Goal: Task Accomplishment & Management: Use online tool/utility

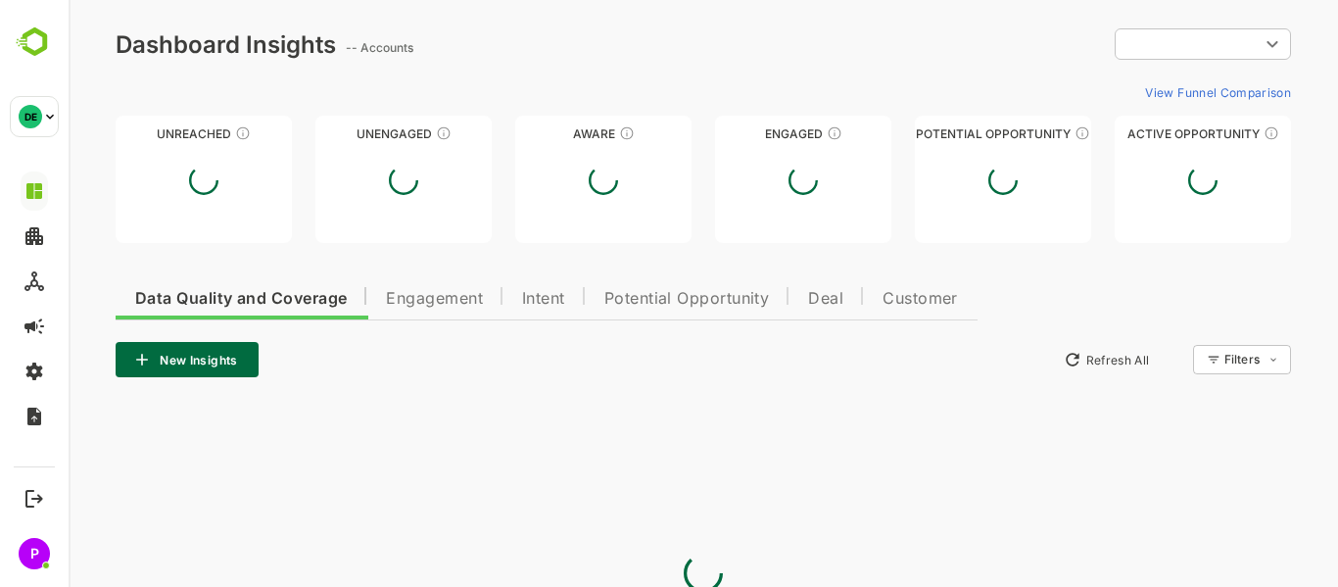
type input "**********"
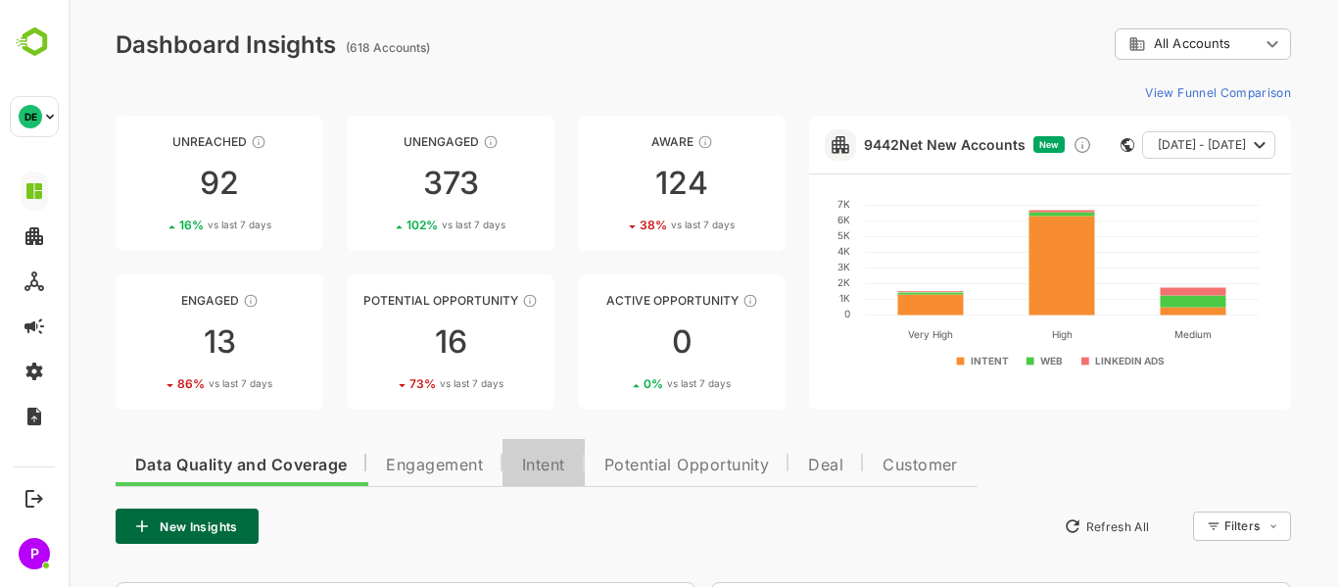
click at [553, 466] on span "Intent" at bounding box center [543, 465] width 43 height 16
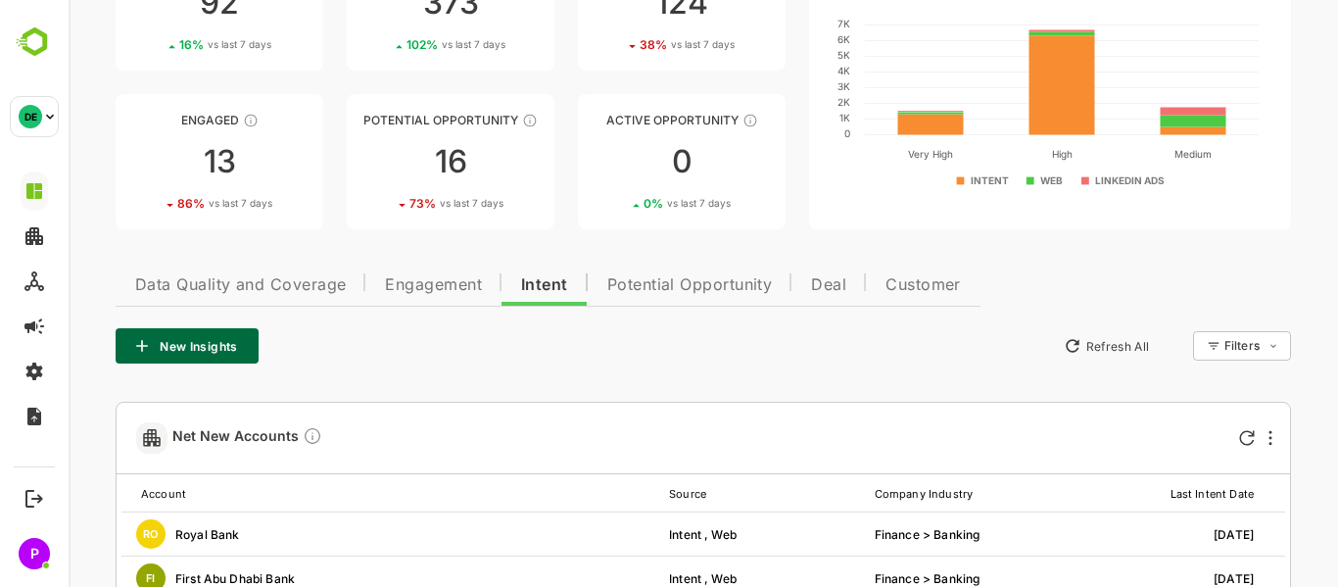
scroll to position [181, 0]
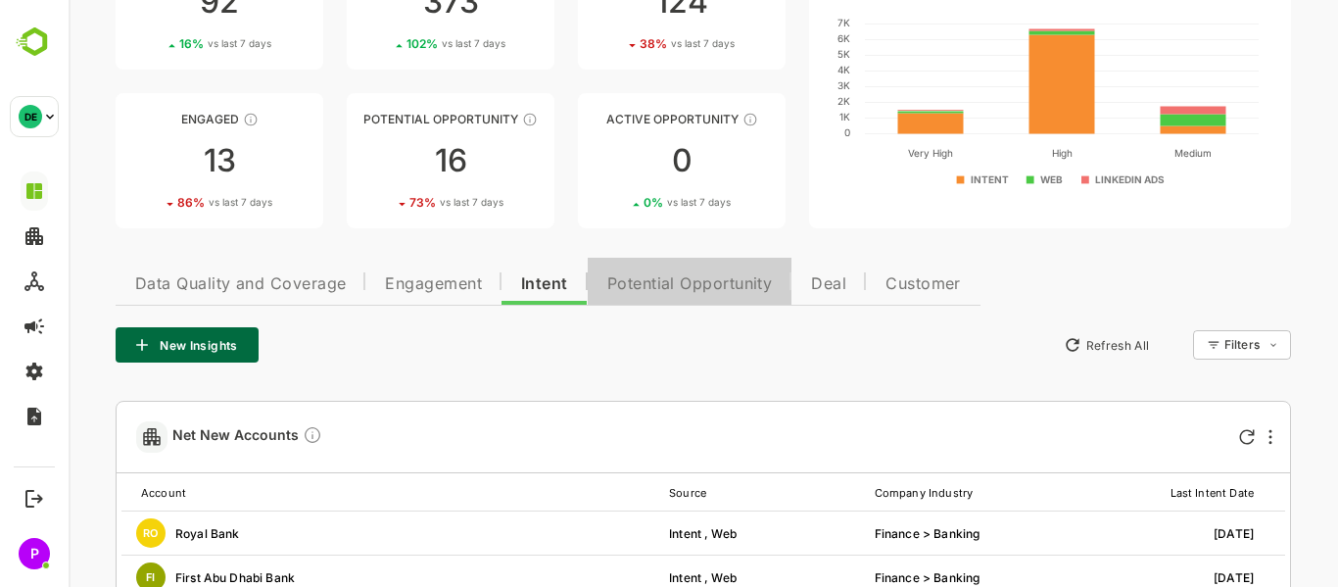
click at [675, 284] on span "Potential Opportunity" at bounding box center [690, 284] width 166 height 16
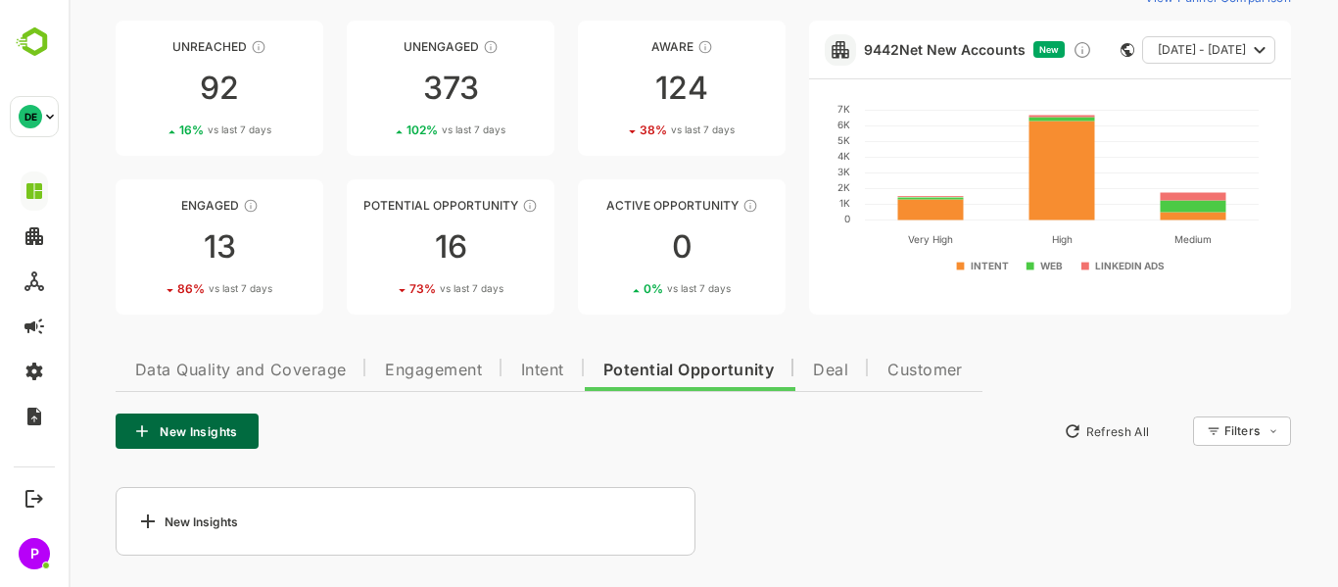
scroll to position [95, 0]
click at [432, 122] on div "102 % vs last 7 days" at bounding box center [455, 129] width 99 height 15
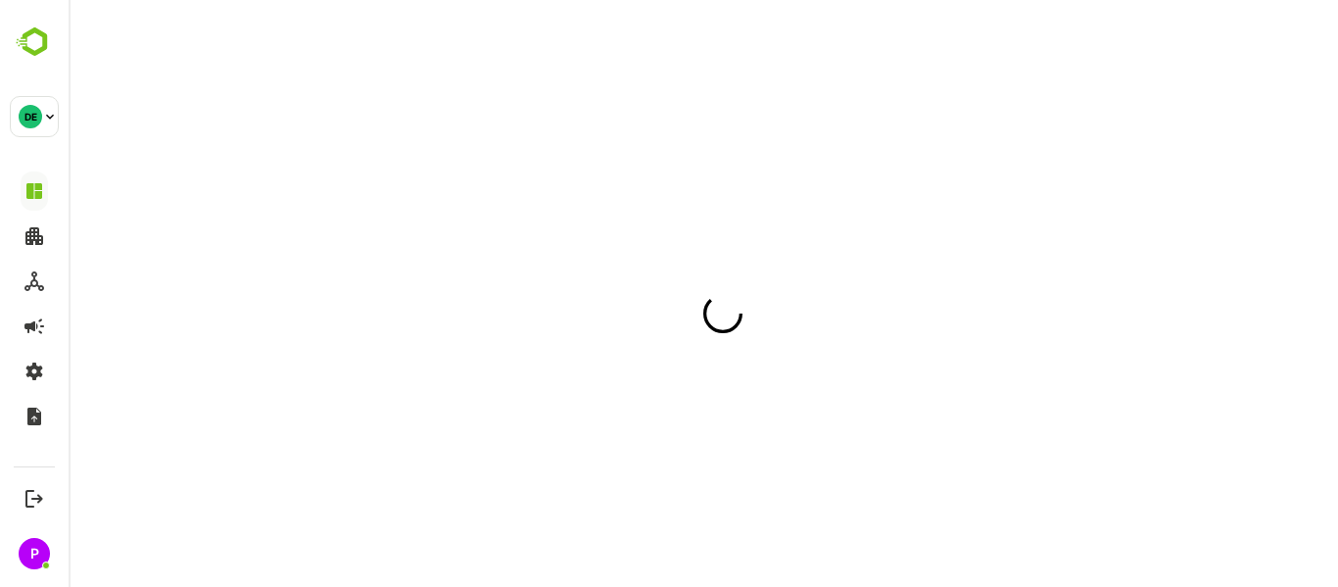
scroll to position [0, 0]
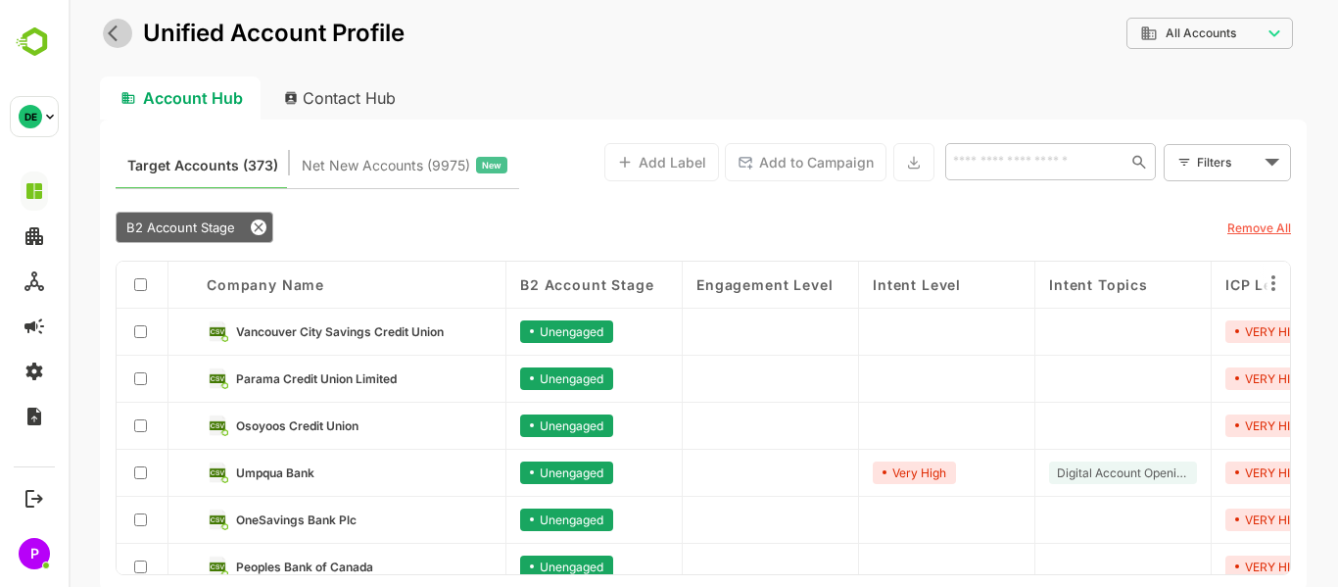
click at [114, 33] on icon "back" at bounding box center [118, 34] width 20 height 20
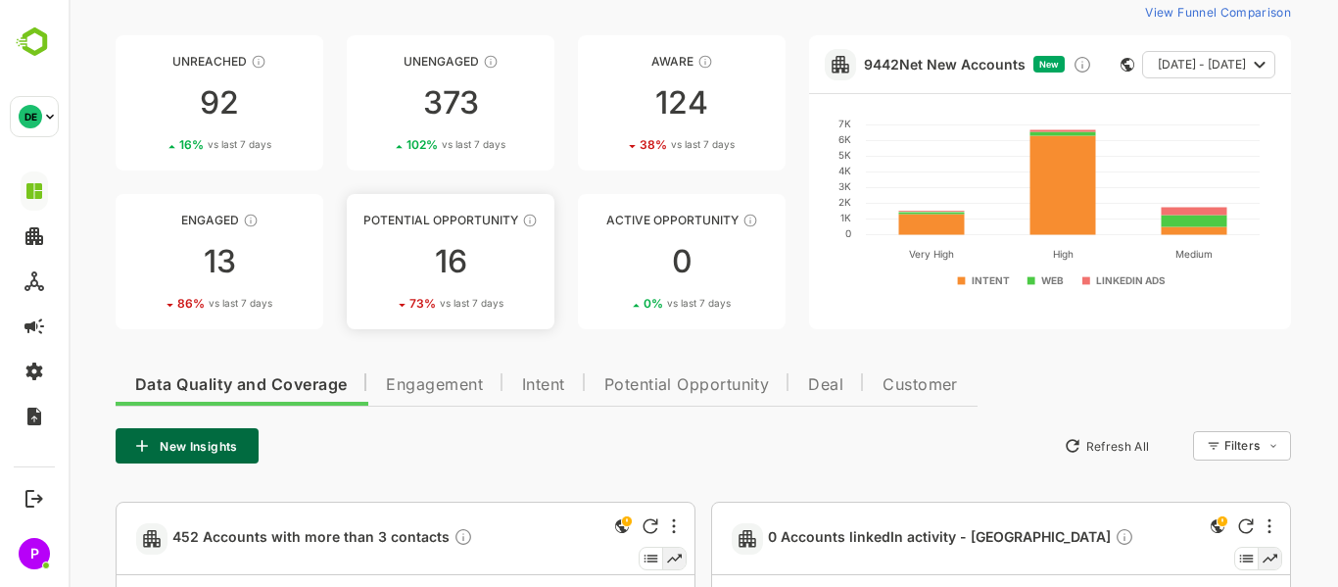
scroll to position [85, 0]
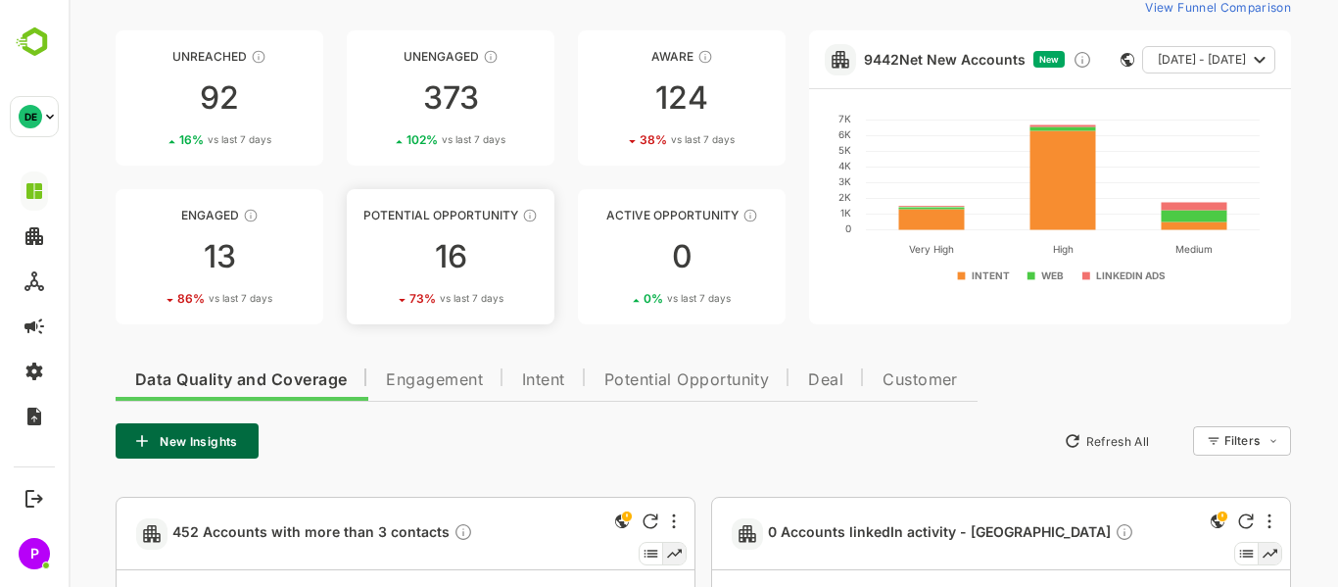
click at [460, 262] on div "16" at bounding box center [451, 256] width 208 height 31
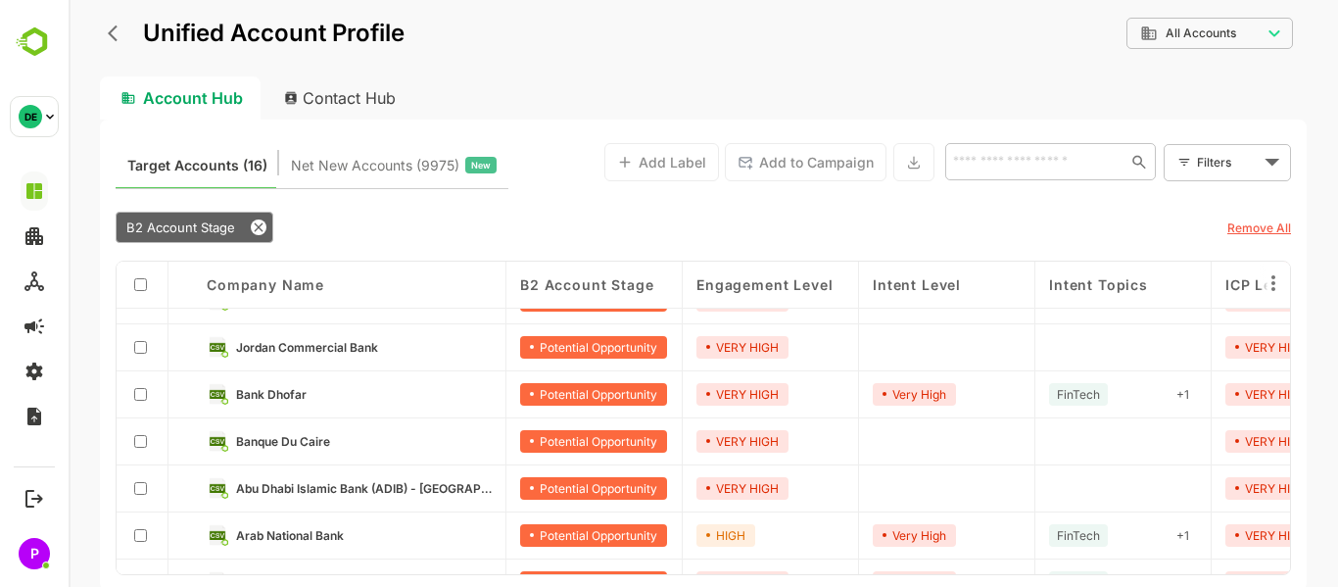
scroll to position [175, 0]
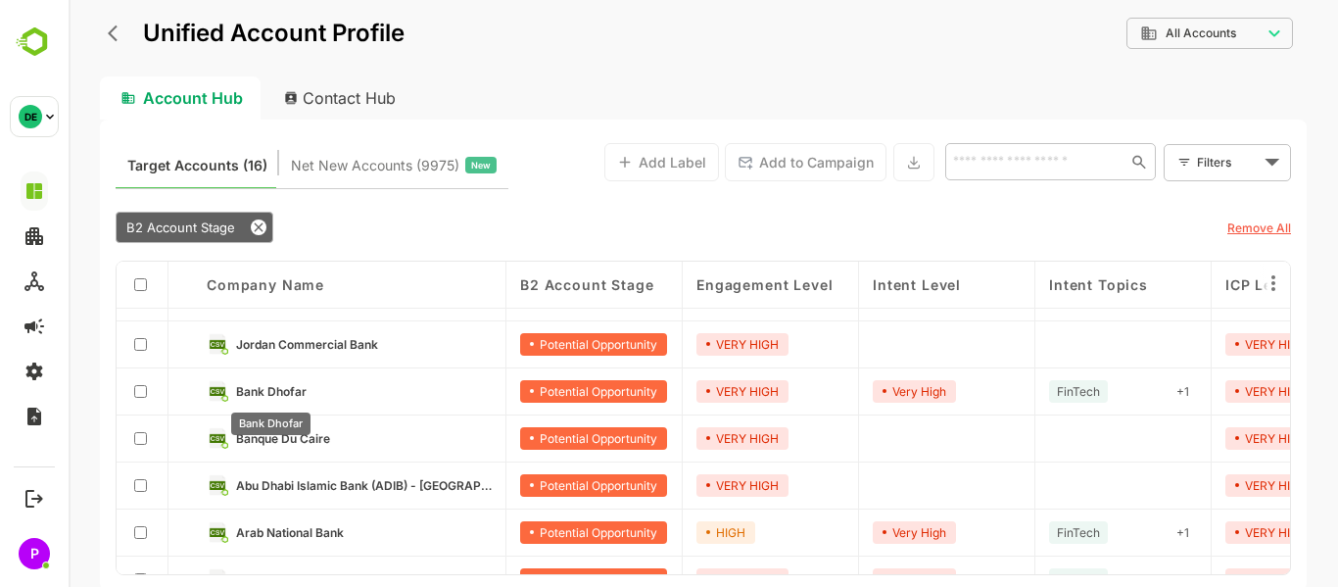
click at [285, 389] on span "Bank Dhofar" at bounding box center [271, 391] width 71 height 15
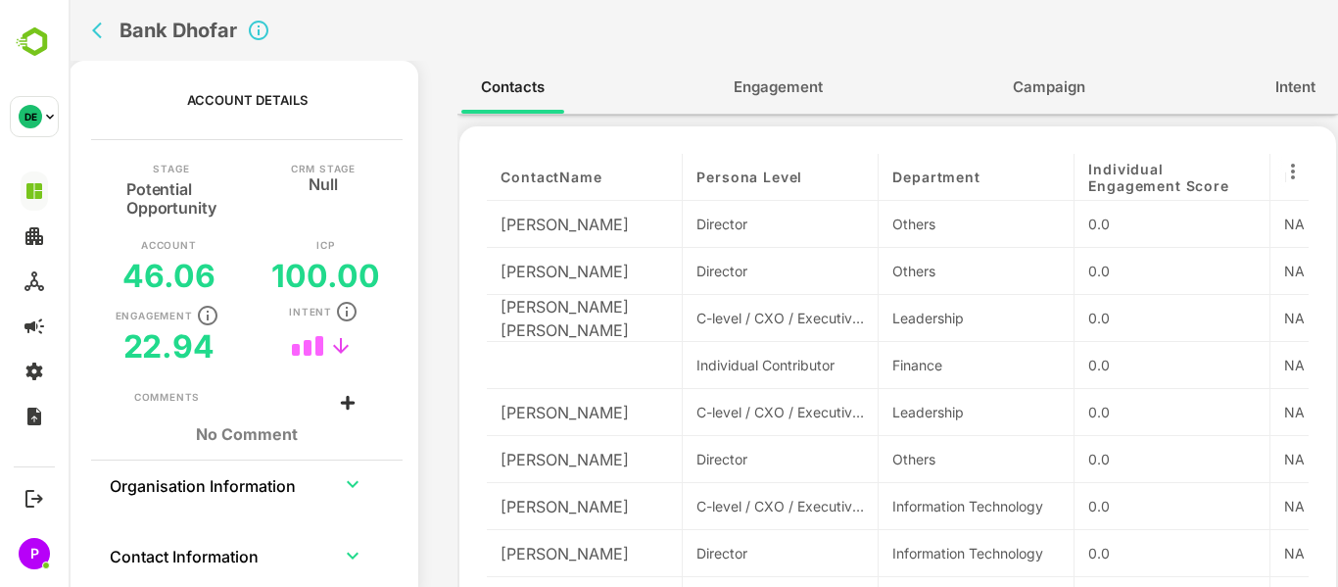
scroll to position [26, 0]
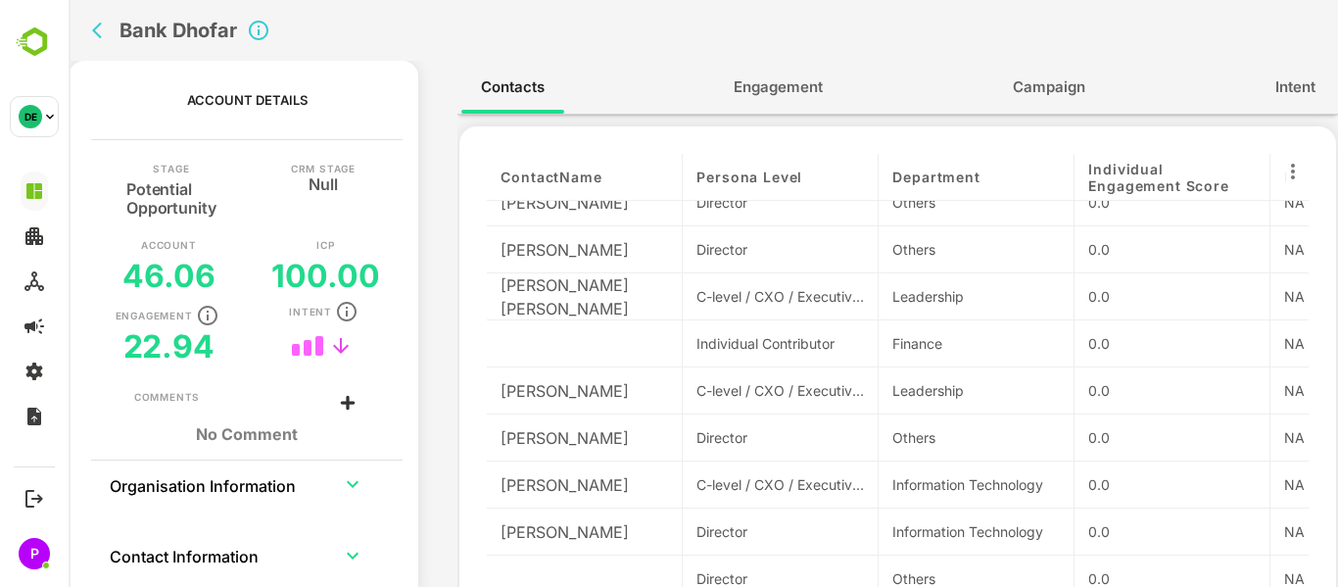
click at [781, 86] on span "Engagement" at bounding box center [778, 86] width 89 height 25
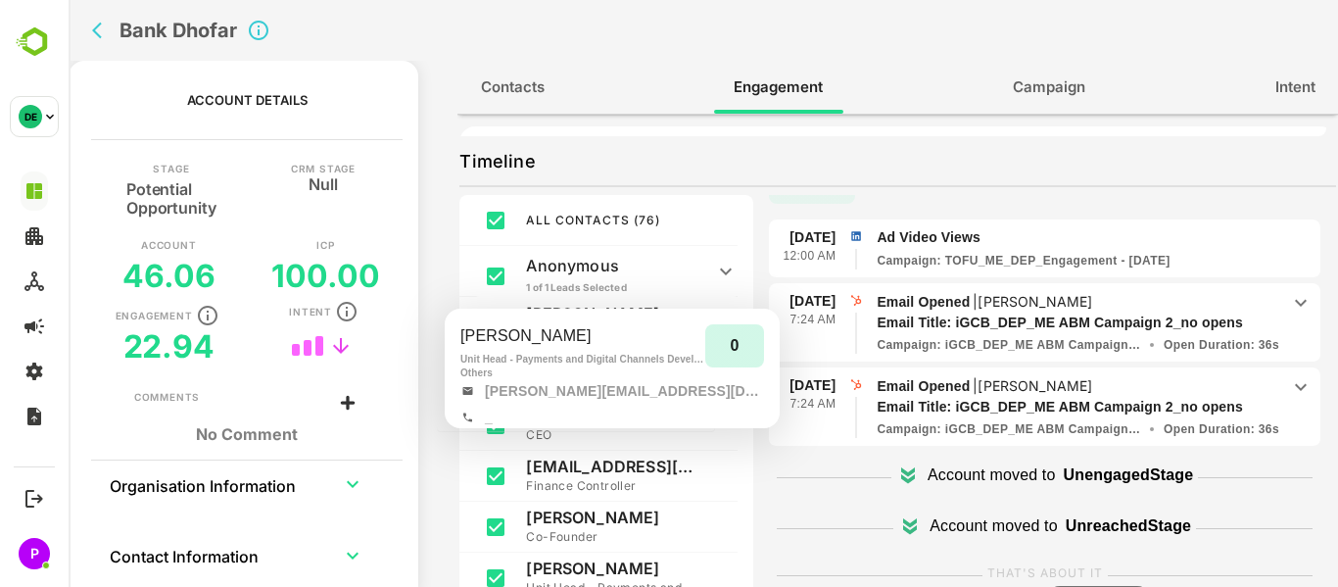
scroll to position [0, 0]
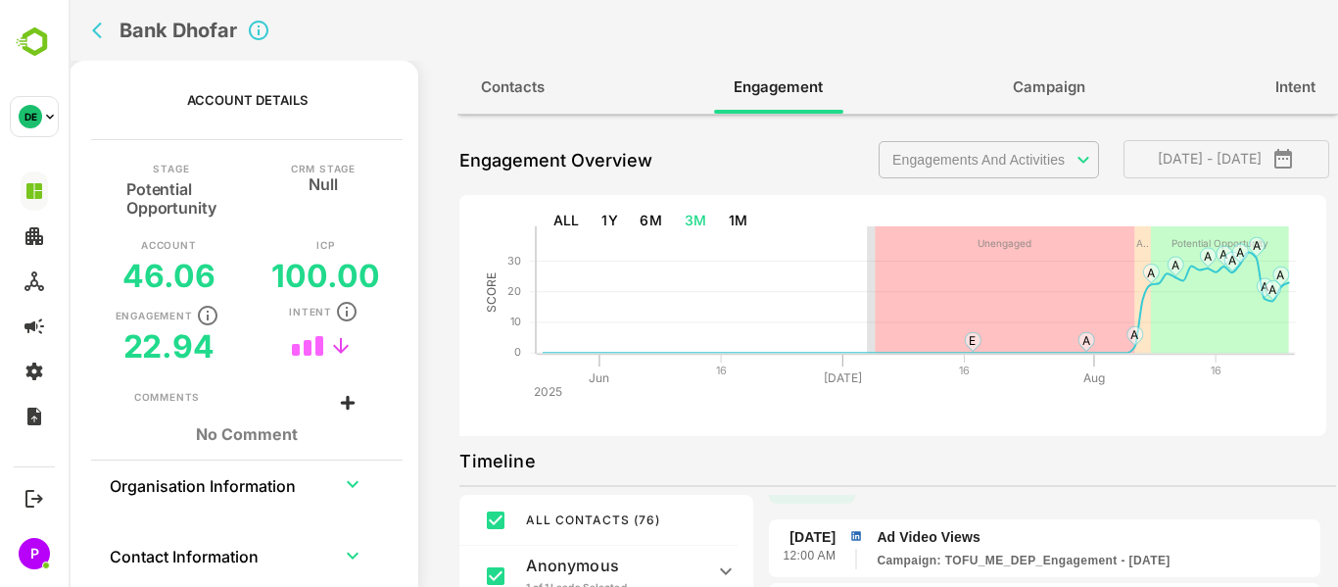
click at [657, 509] on div "ALL CONTACTS ( 76 )" at bounding box center [593, 519] width 134 height 31
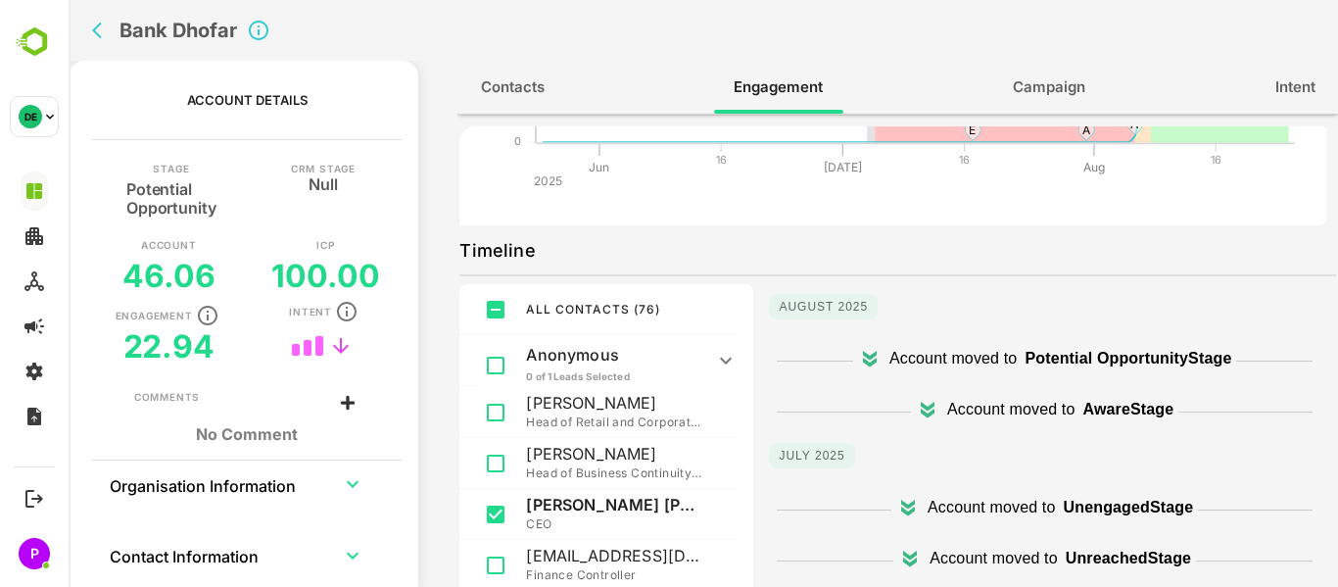
scroll to position [213, 0]
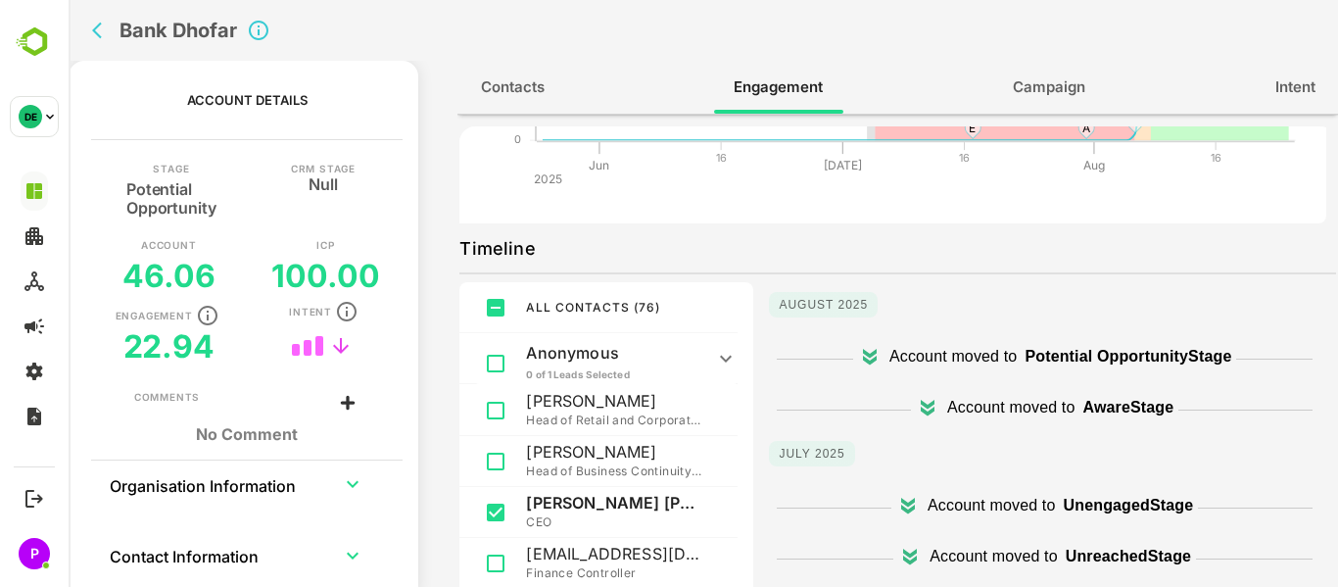
click at [522, 82] on span "Contacts" at bounding box center [513, 86] width 64 height 25
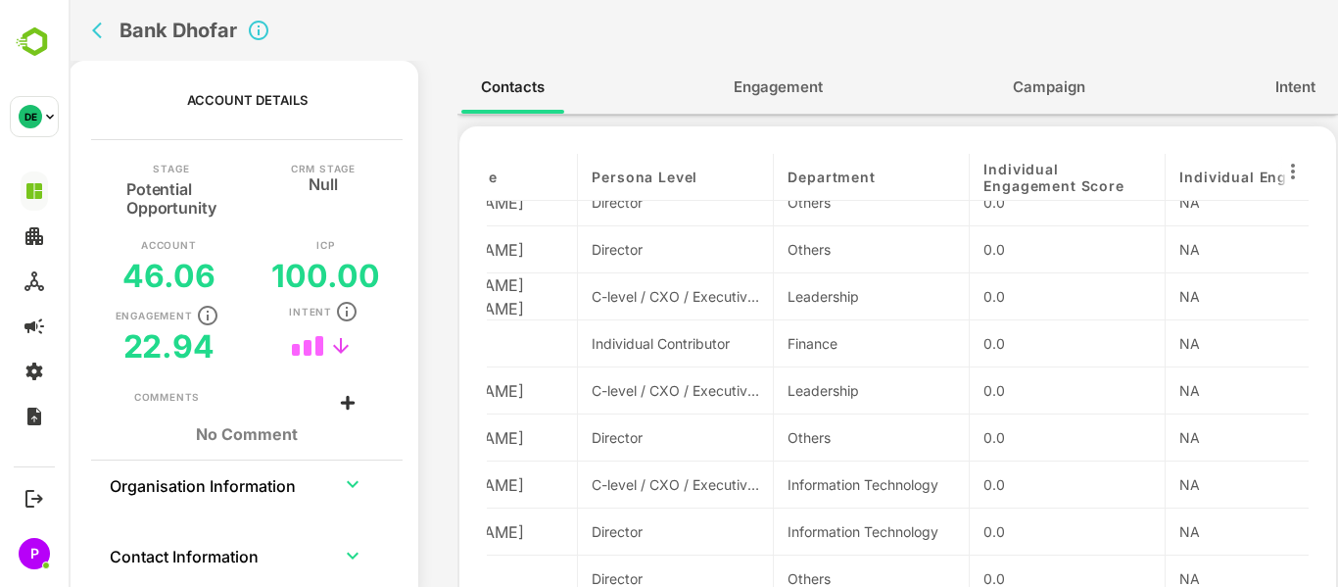
scroll to position [92, 0]
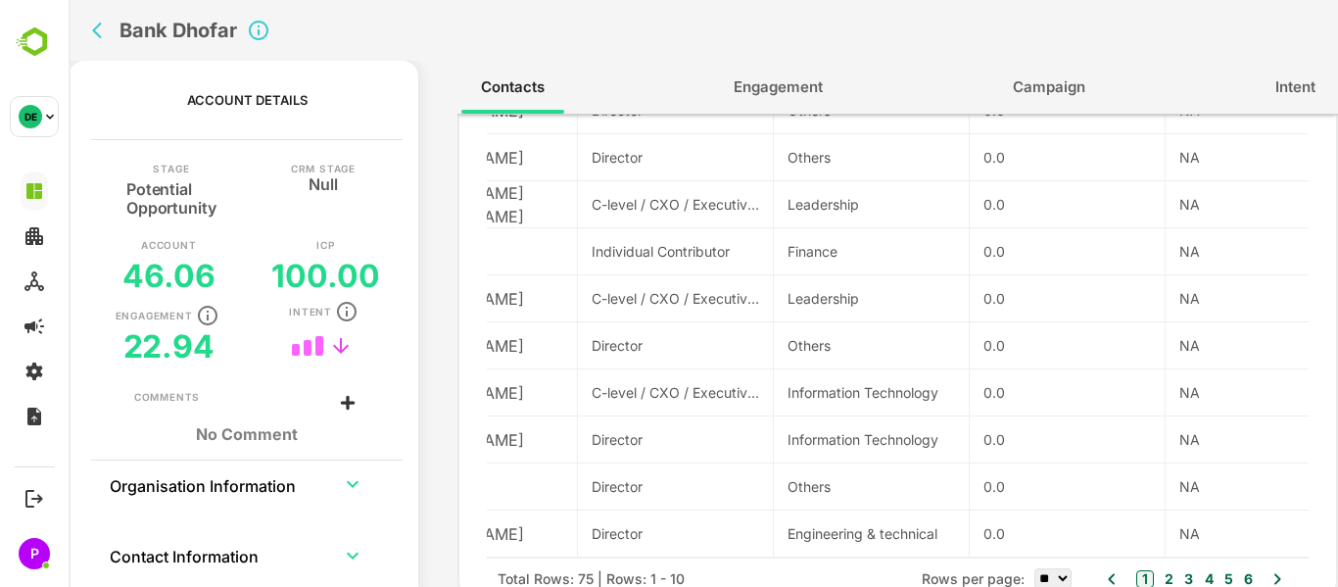
click at [1160, 576] on button "2" at bounding box center [1167, 579] width 14 height 22
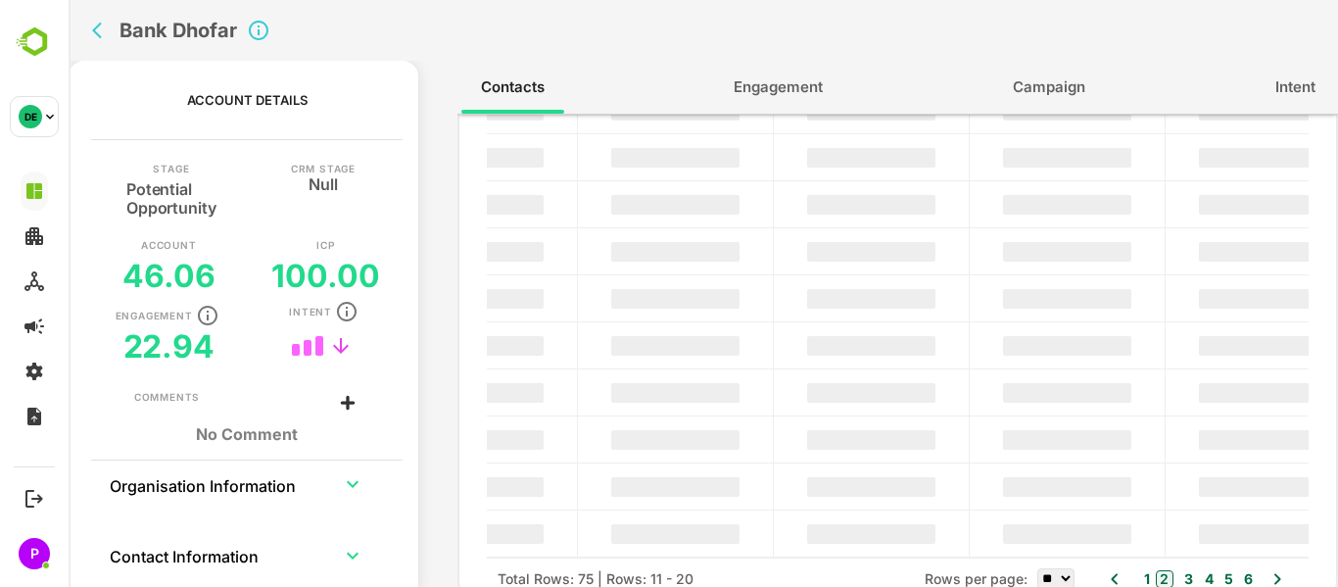
scroll to position [0, 105]
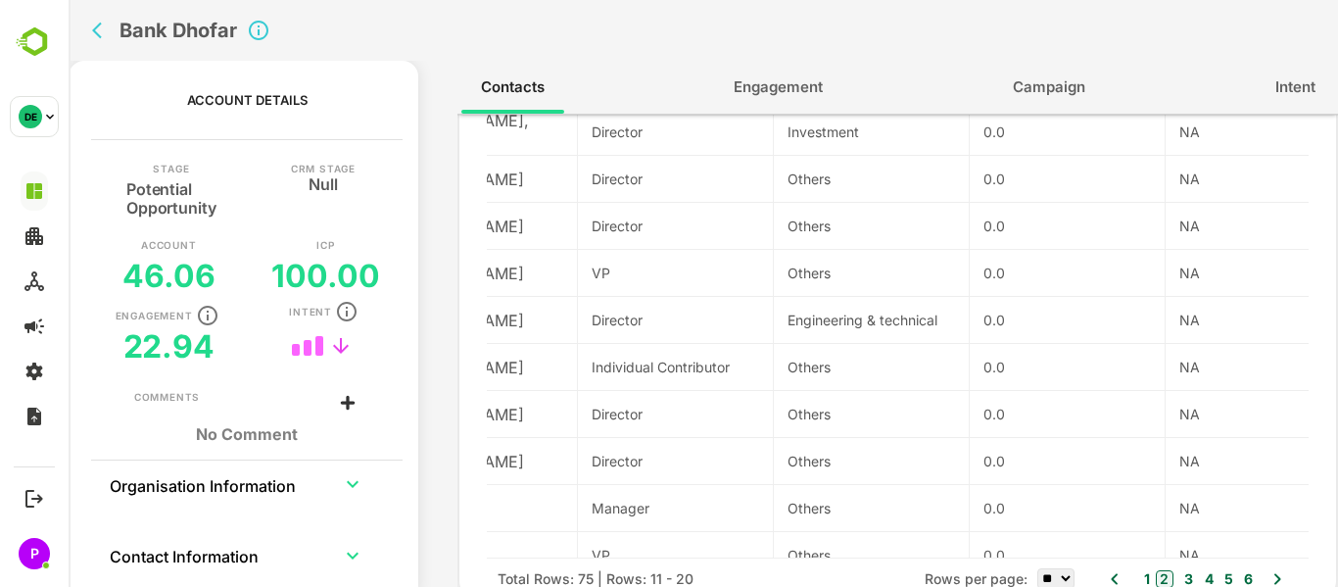
click at [1186, 576] on button "3" at bounding box center [1186, 579] width 14 height 22
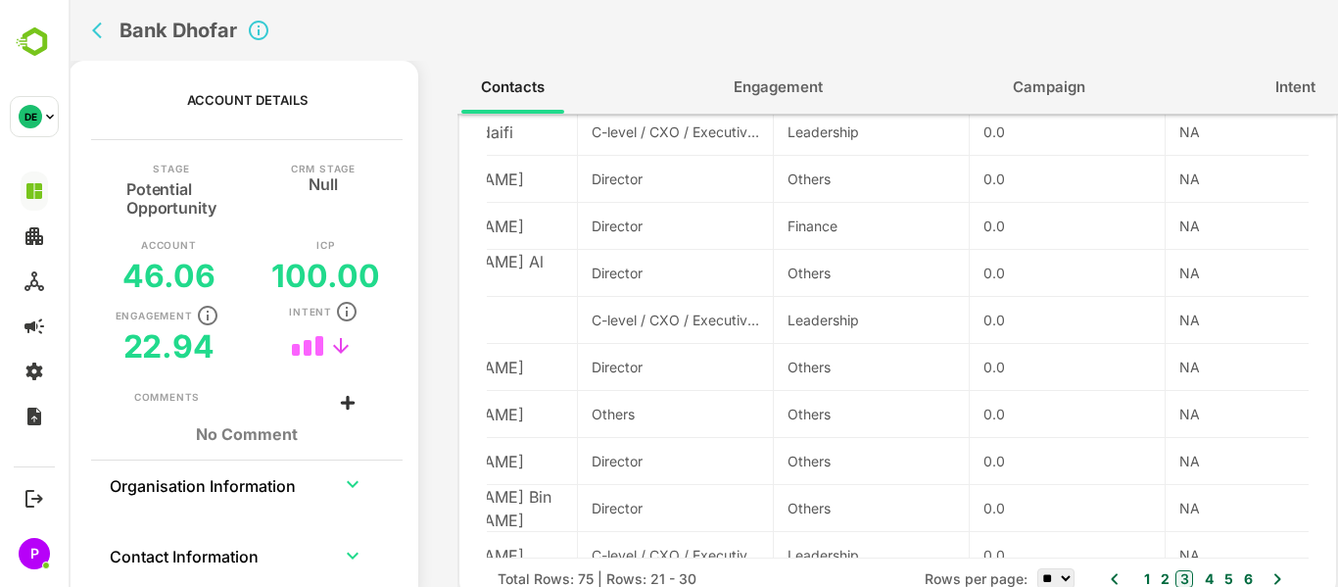
click at [1208, 576] on div "1 2 3 4 5 6" at bounding box center [1195, 578] width 120 height 27
click at [1227, 578] on div "1 2 3 4 5 6" at bounding box center [1195, 578] width 120 height 27
click at [1219, 578] on button "5" at bounding box center [1226, 579] width 14 height 22
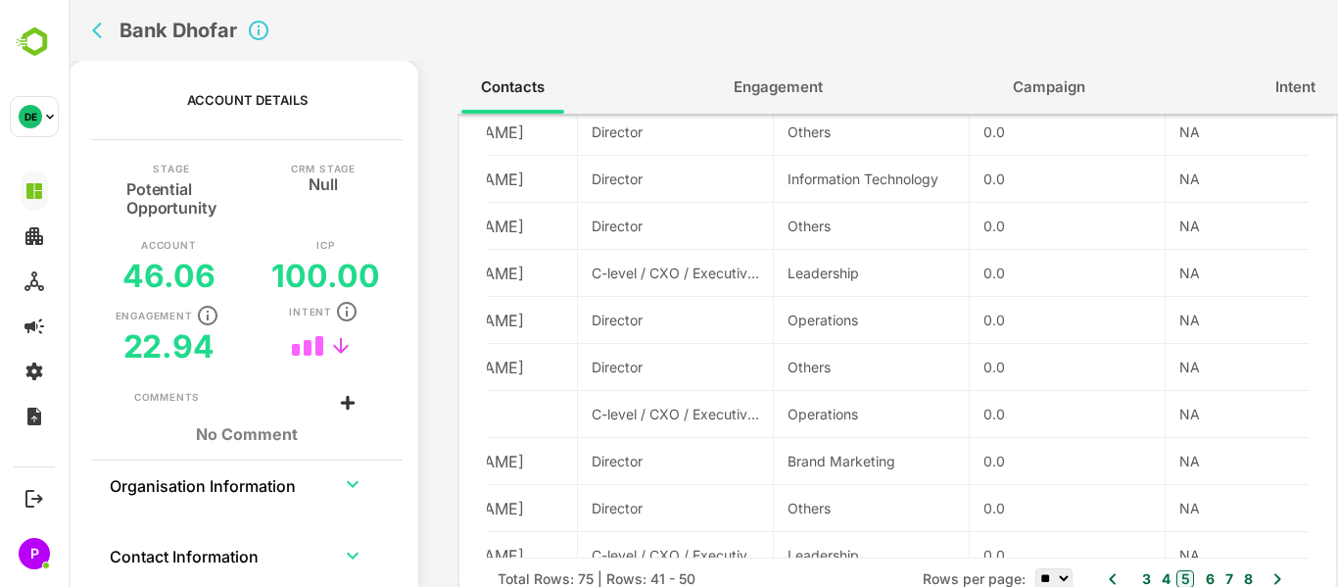
click at [1245, 577] on button "8" at bounding box center [1246, 579] width 14 height 22
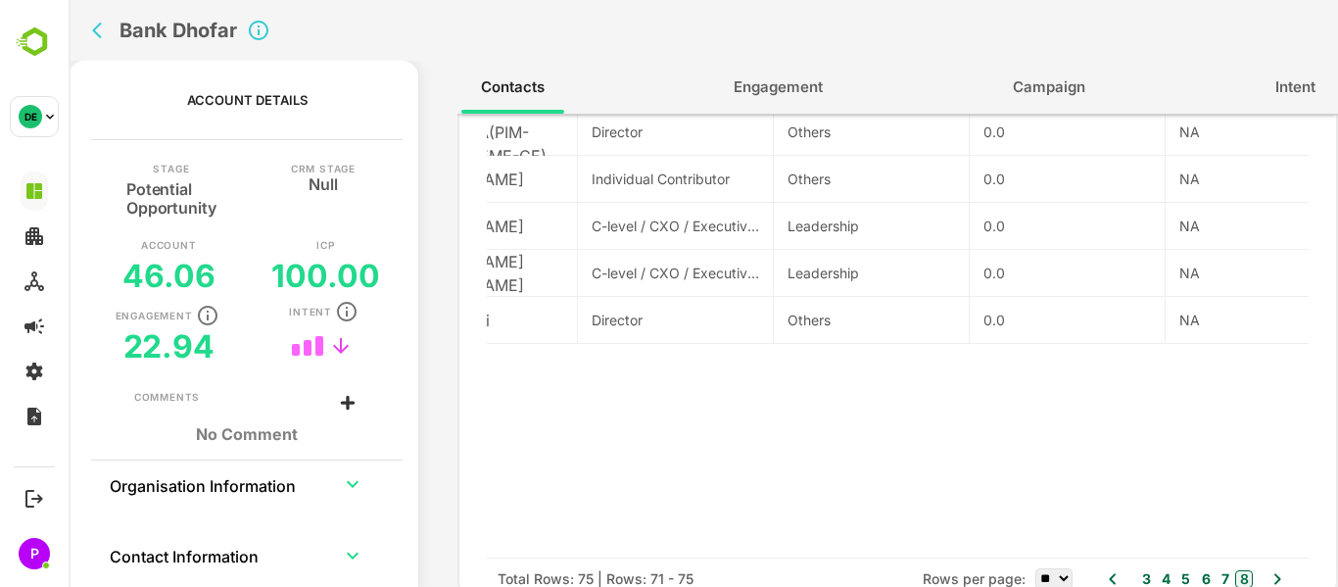
scroll to position [0, 0]
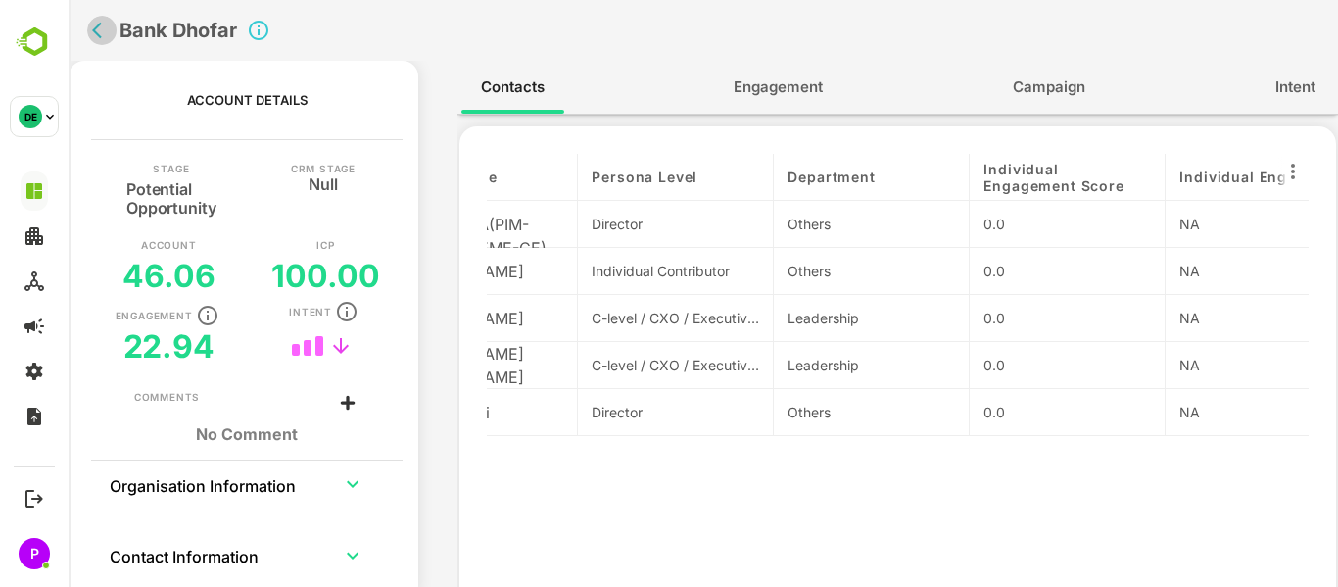
click at [103, 34] on icon "back" at bounding box center [102, 31] width 20 height 20
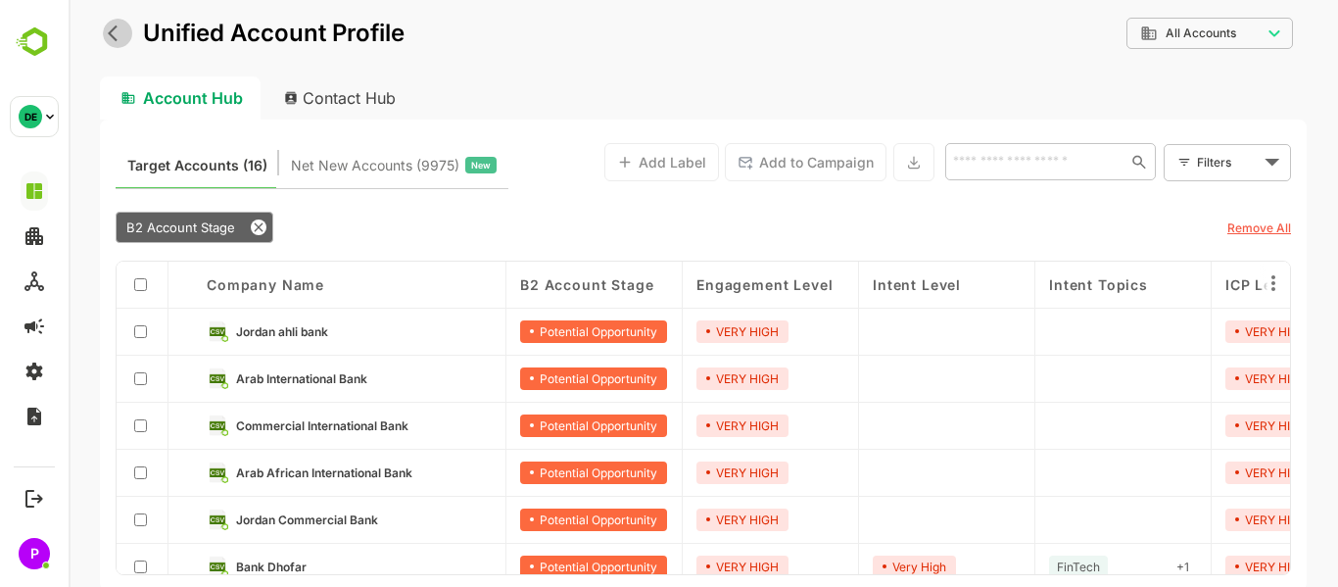
click at [116, 39] on icon "back" at bounding box center [113, 33] width 10 height 17
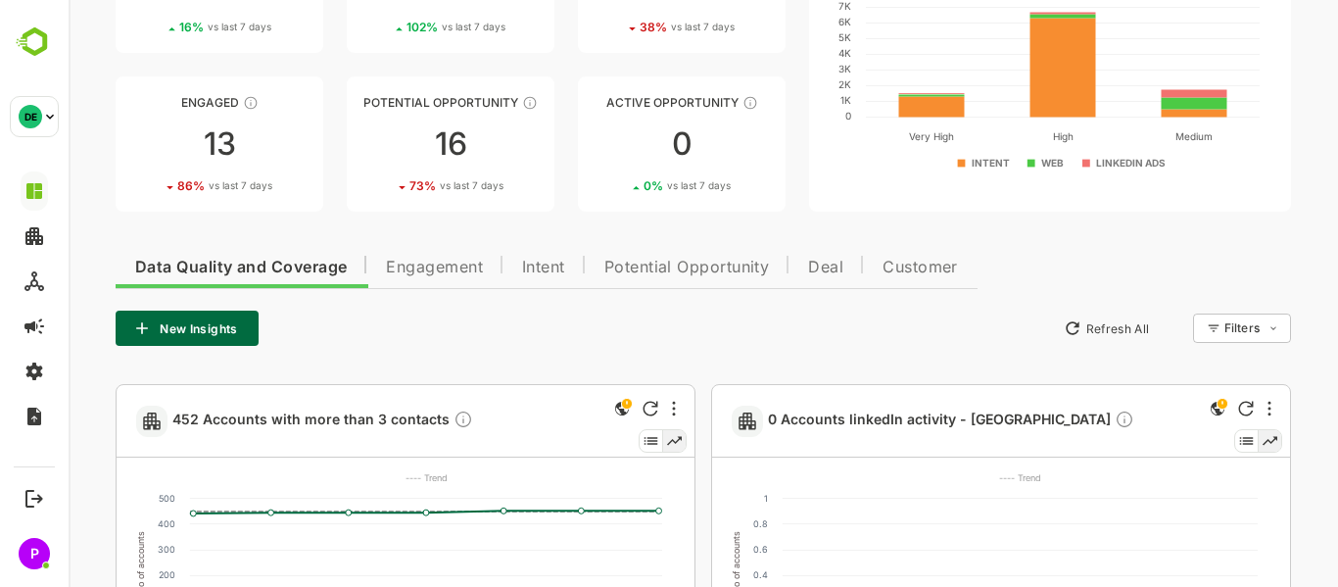
scroll to position [194, 0]
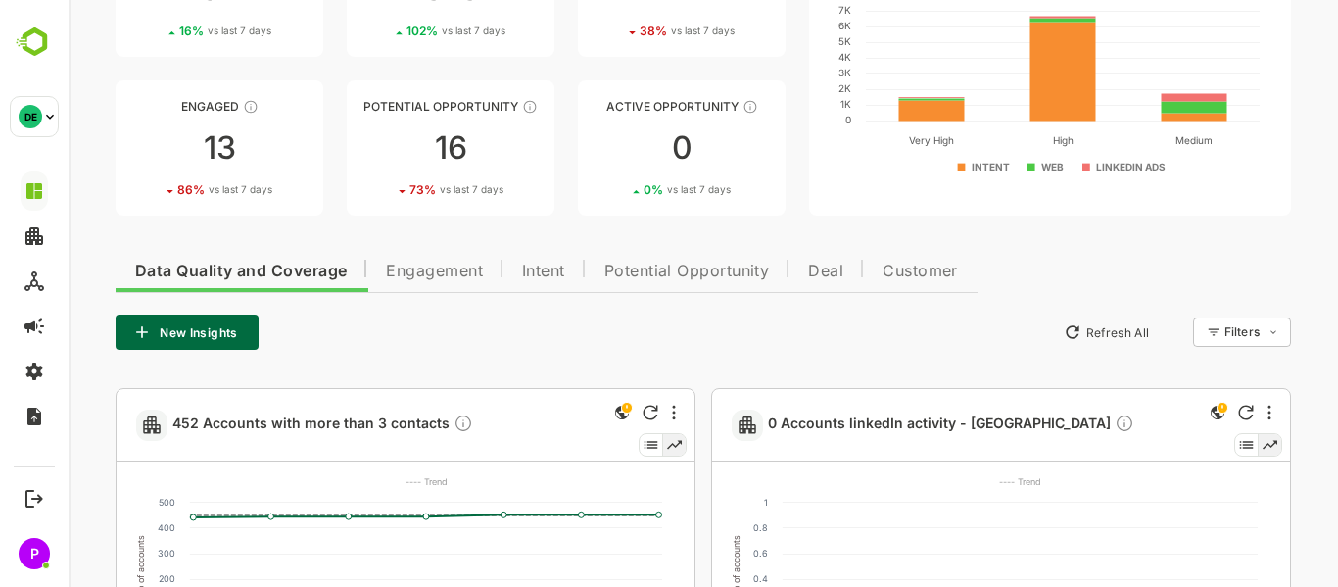
click at [426, 273] on span "Engagement" at bounding box center [434, 271] width 97 height 16
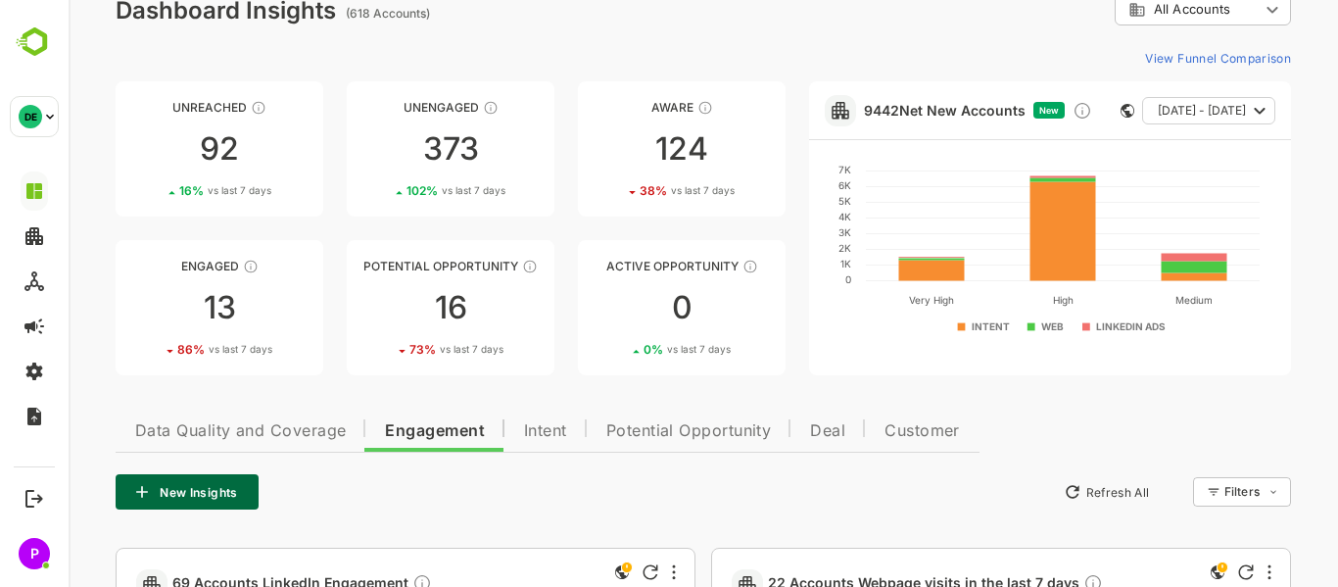
scroll to position [28, 0]
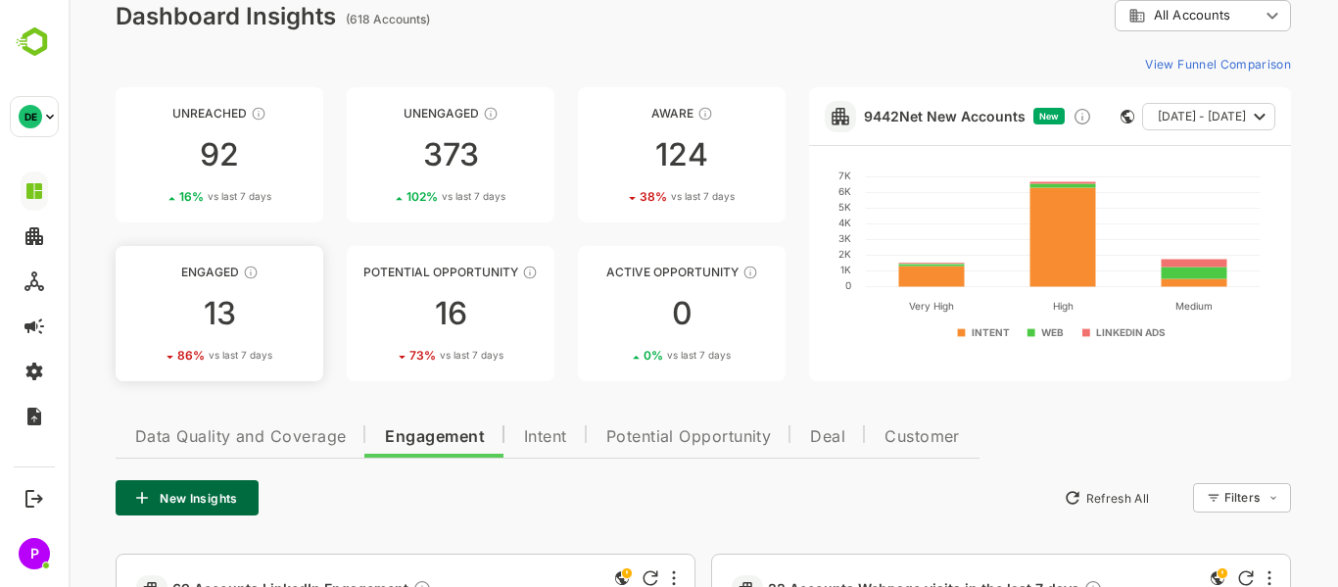
click at [202, 344] on link "Engaged 13 86 % vs last 7 days" at bounding box center [220, 313] width 208 height 135
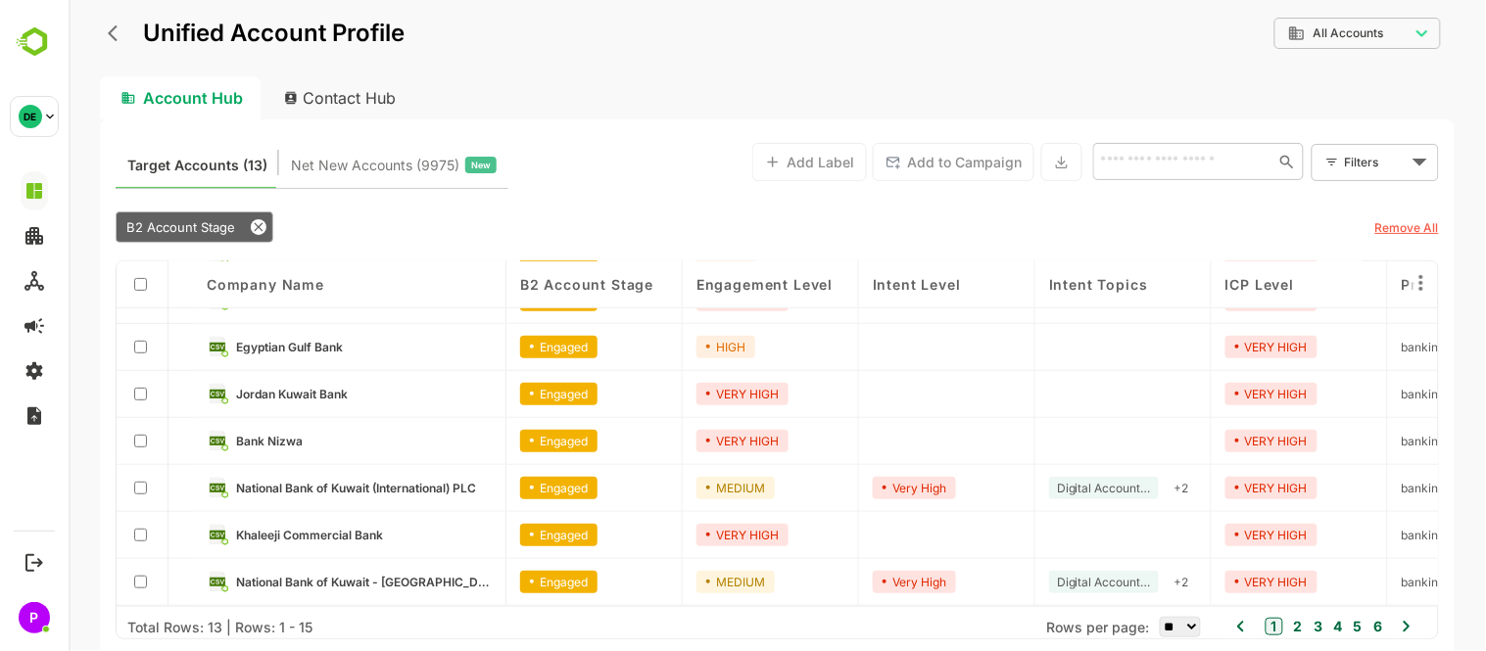
scroll to position [317, 0]
click at [1168, 586] on select "** ** ** *** *** ****" at bounding box center [1179, 627] width 41 height 21
select select "***"
click at [1159, 586] on select "** ** ** *** *** ****" at bounding box center [1179, 627] width 41 height 21
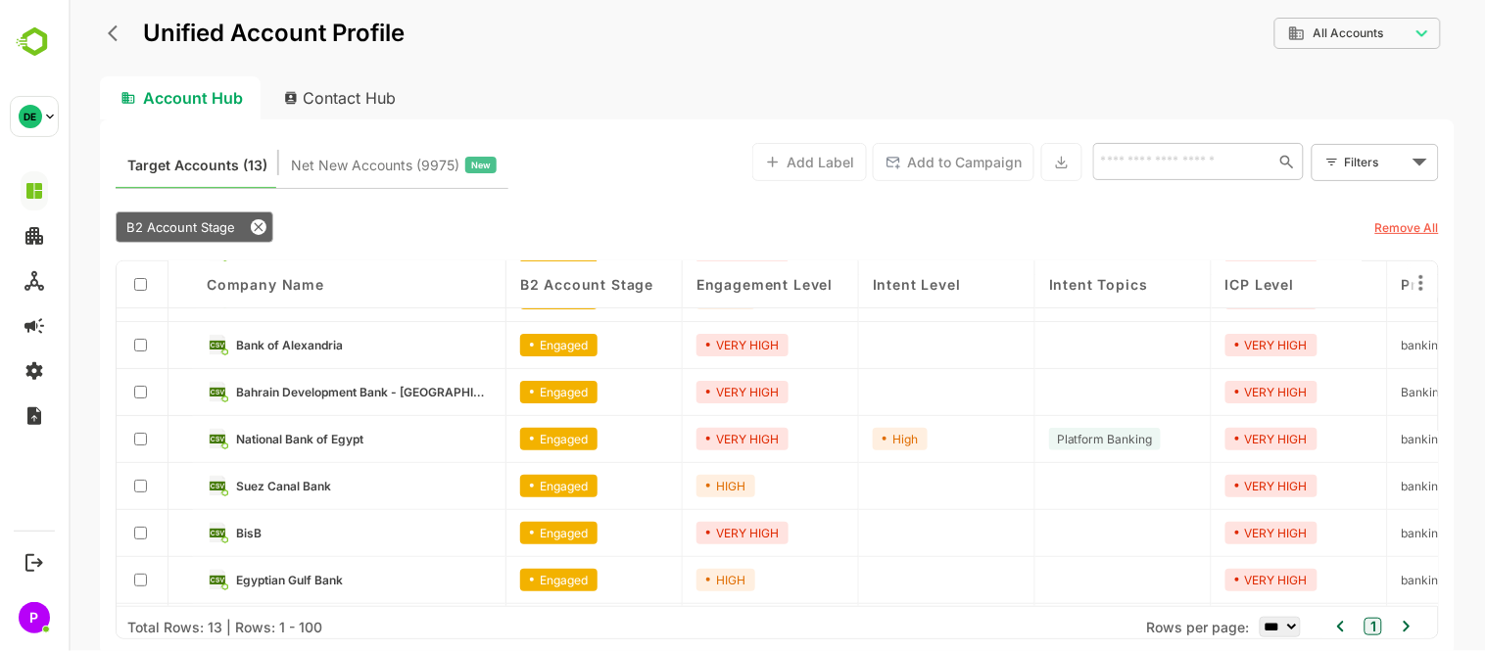
scroll to position [79, 0]
click at [113, 40] on icon "back" at bounding box center [117, 34] width 20 height 20
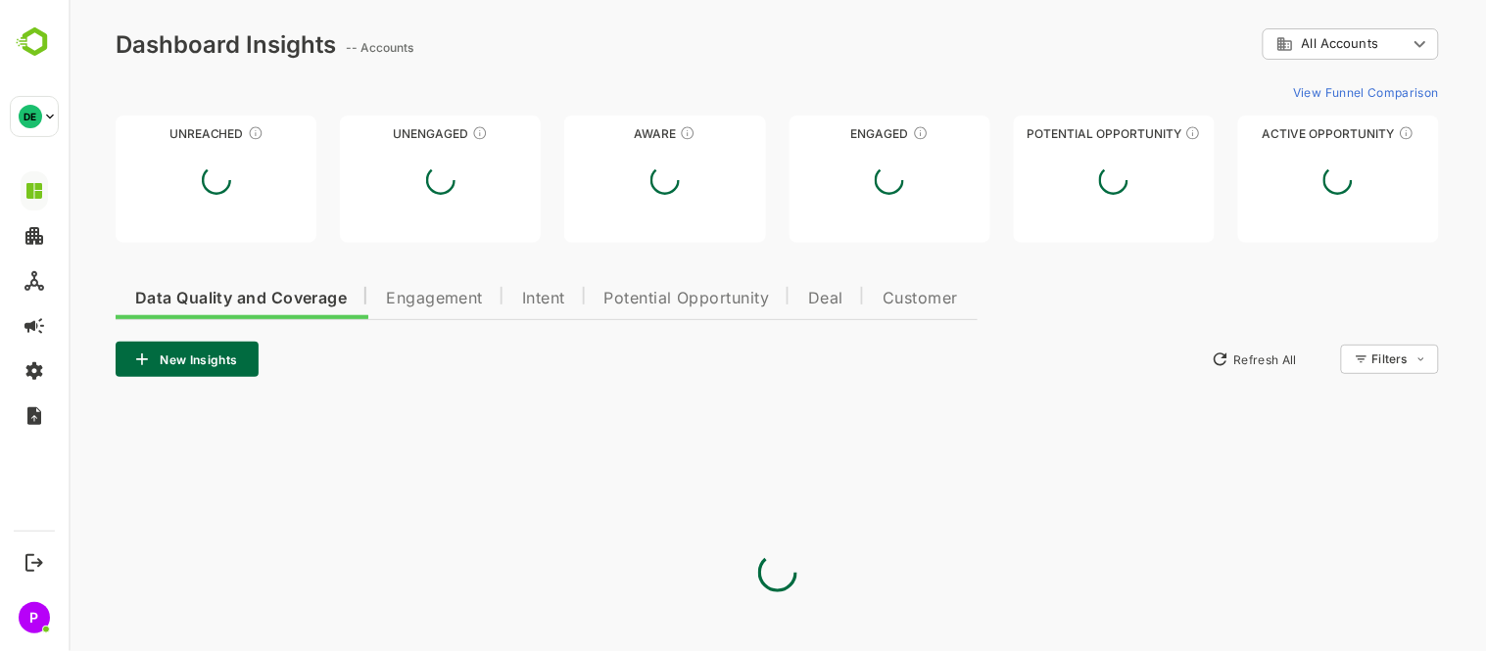
scroll to position [0, 0]
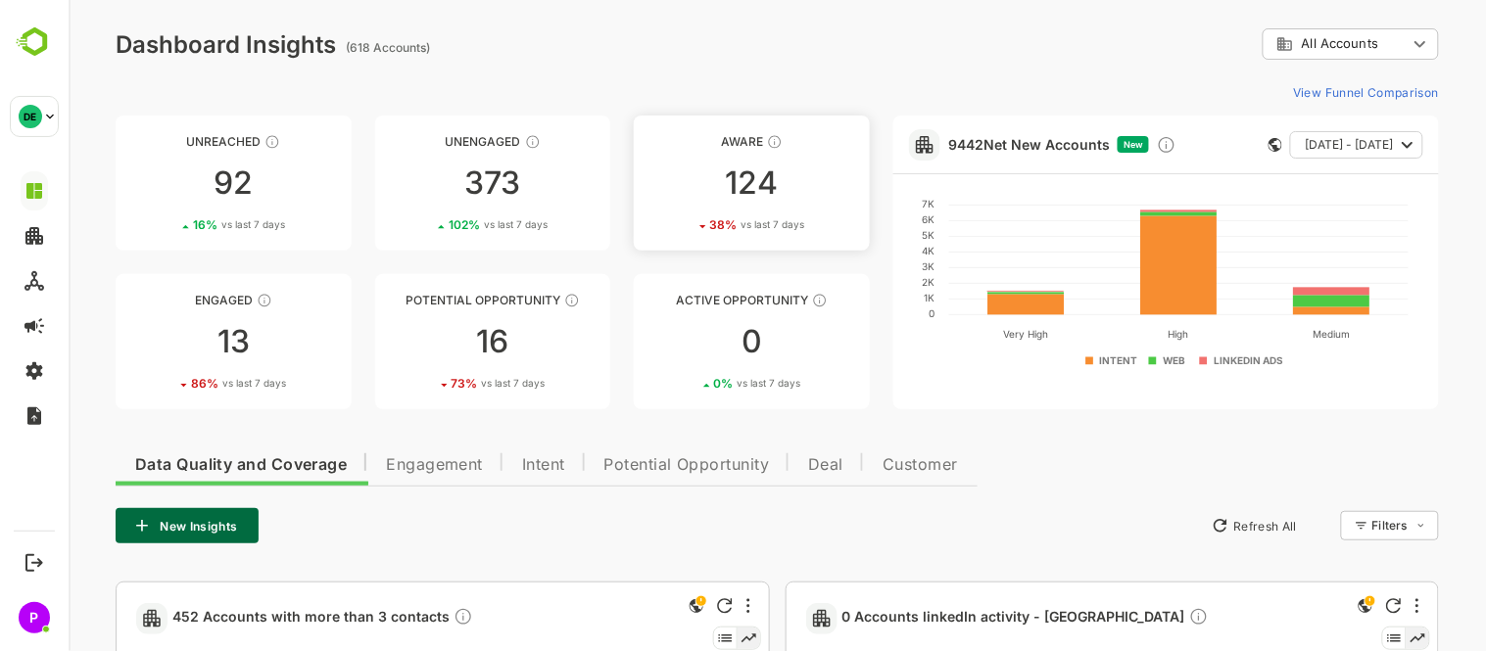
click at [707, 198] on div "124" at bounding box center [751, 182] width 236 height 31
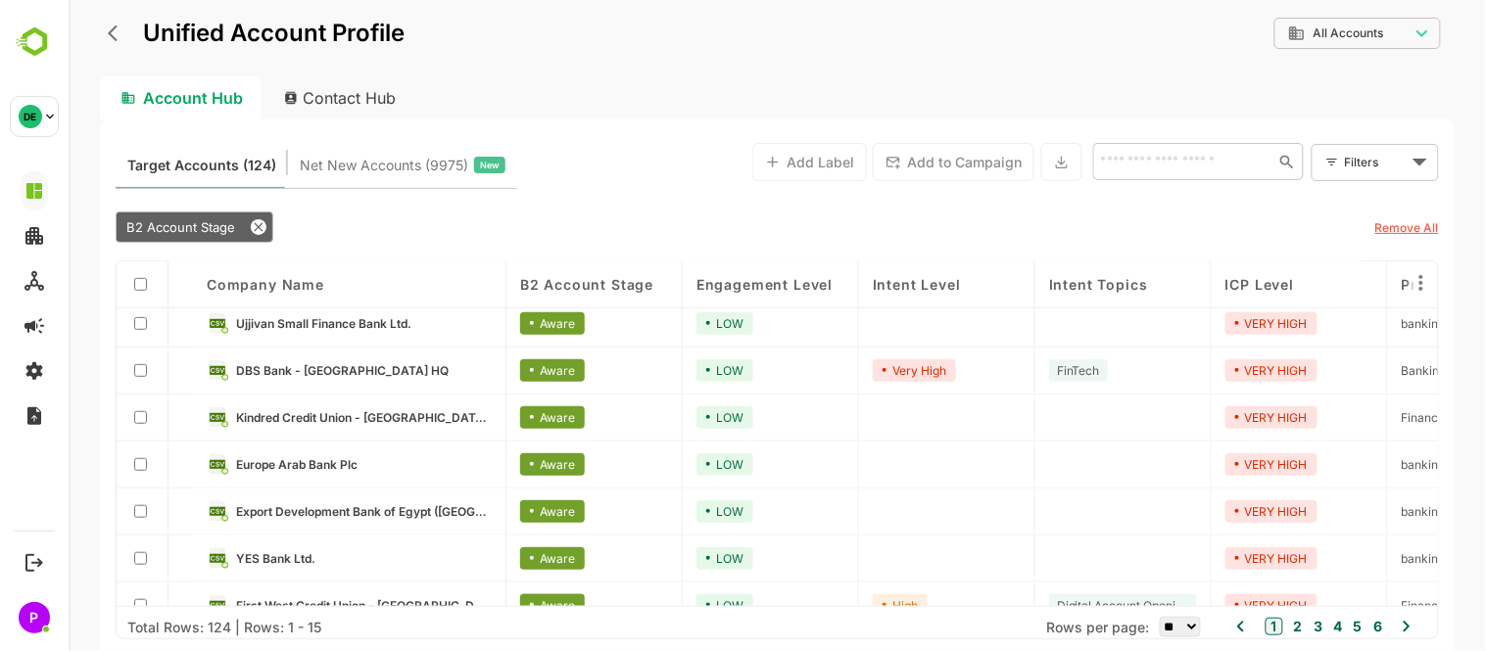
scroll to position [411, 0]
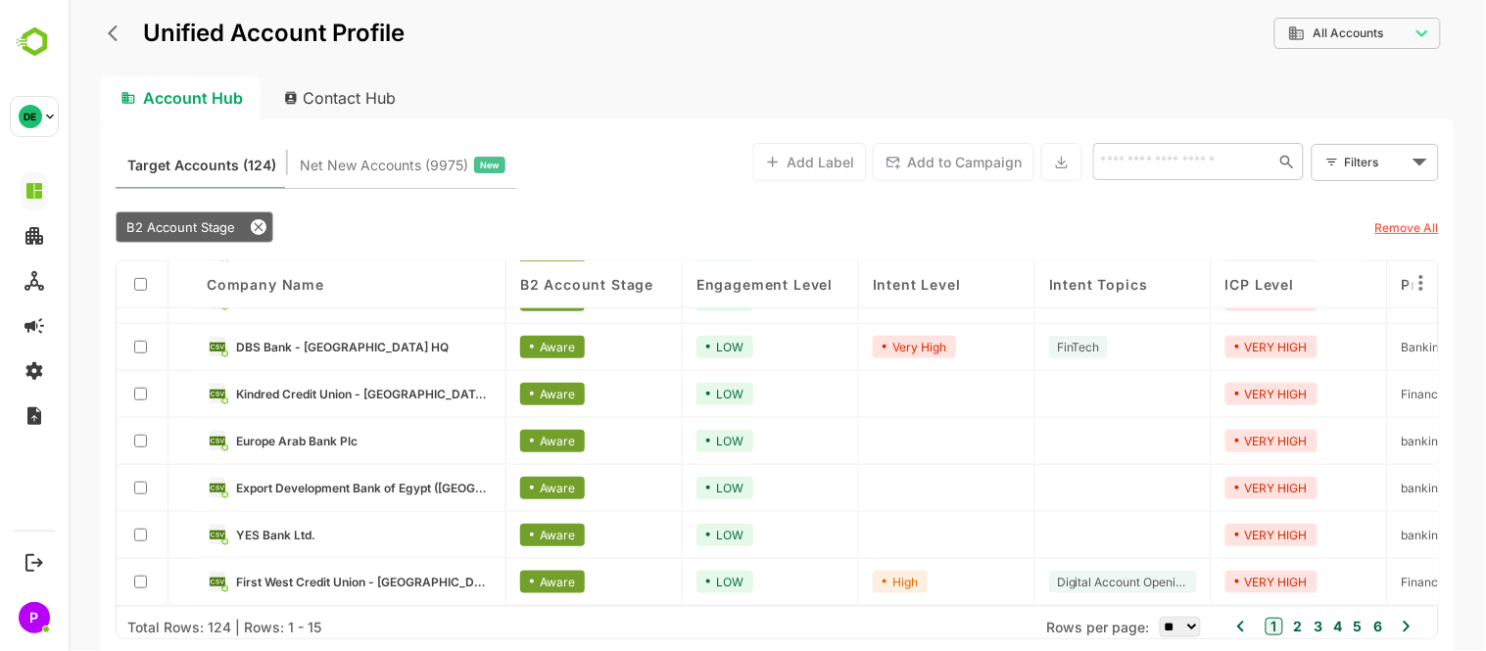
click at [1159, 586] on select "** ** ** *** *** ****" at bounding box center [1179, 627] width 41 height 21
click at [1145, 550] on div at bounding box center [1122, 535] width 176 height 47
click at [114, 33] on icon "back" at bounding box center [117, 34] width 20 height 20
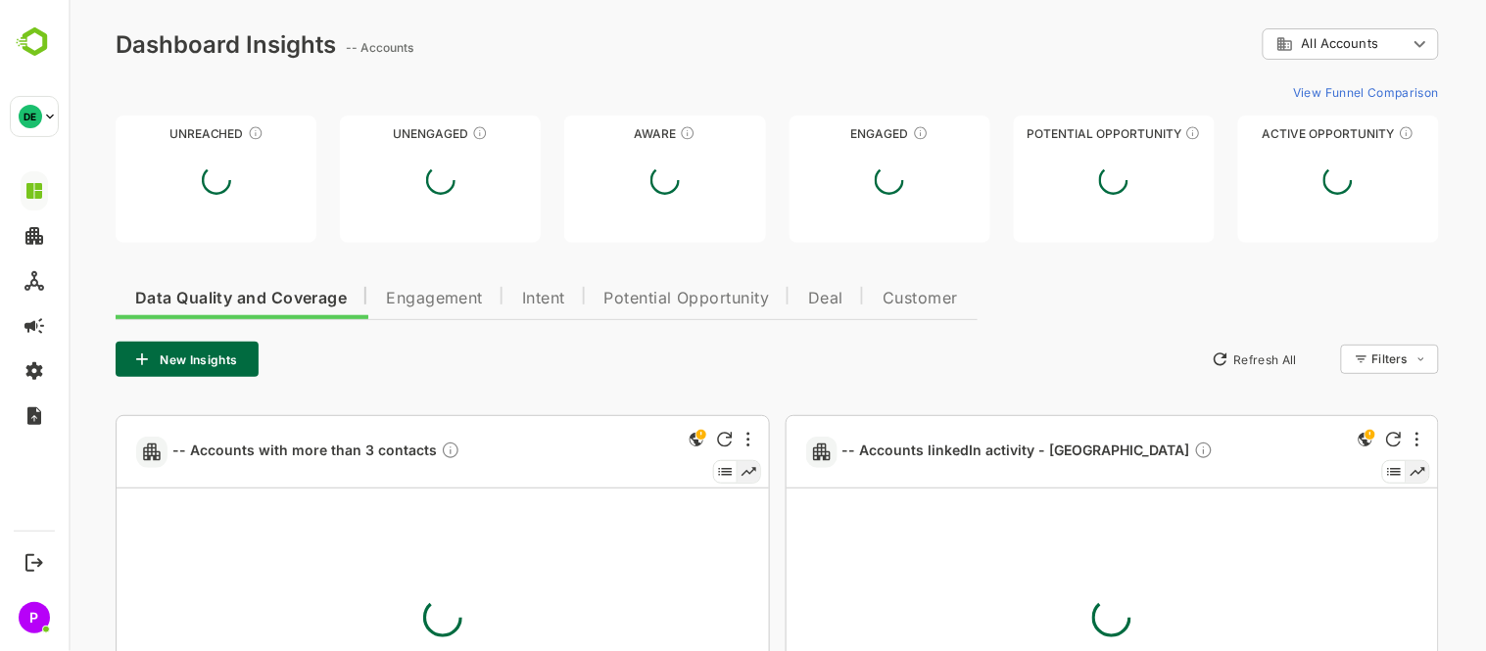
scroll to position [0, 0]
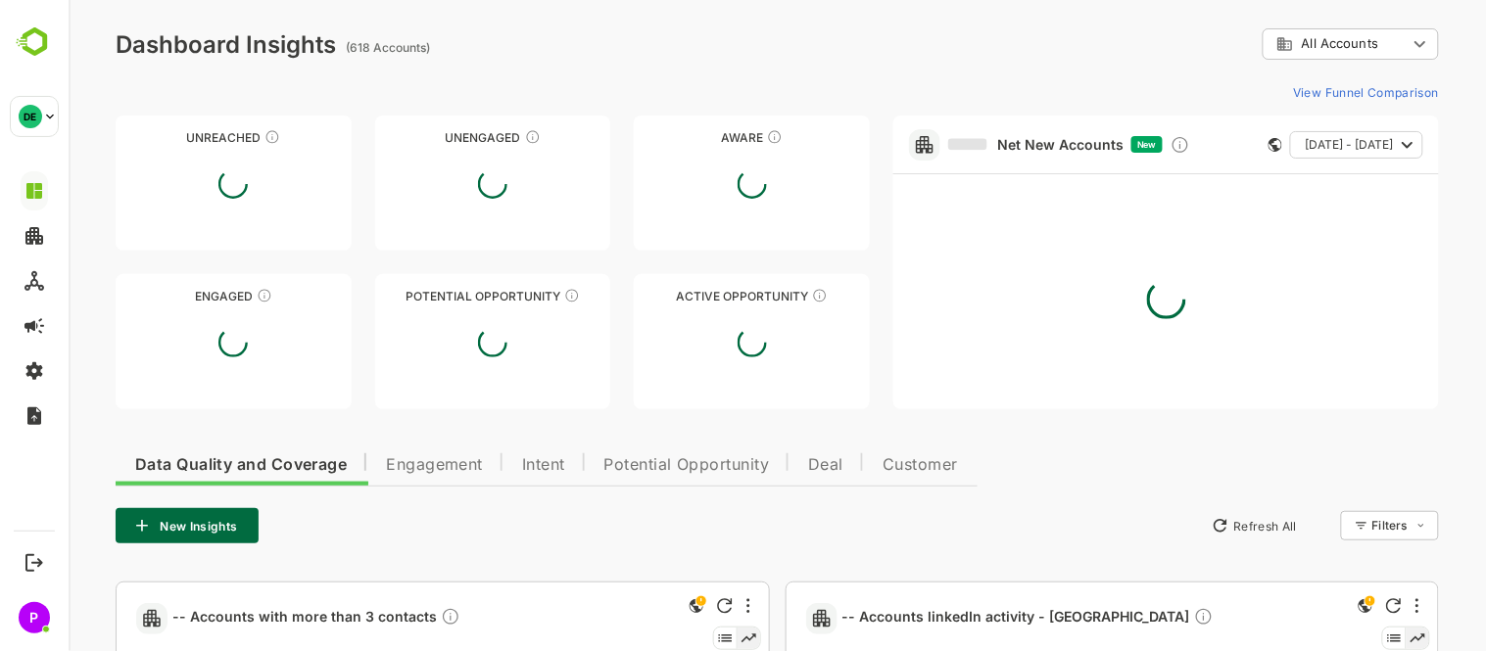
type input "**********"
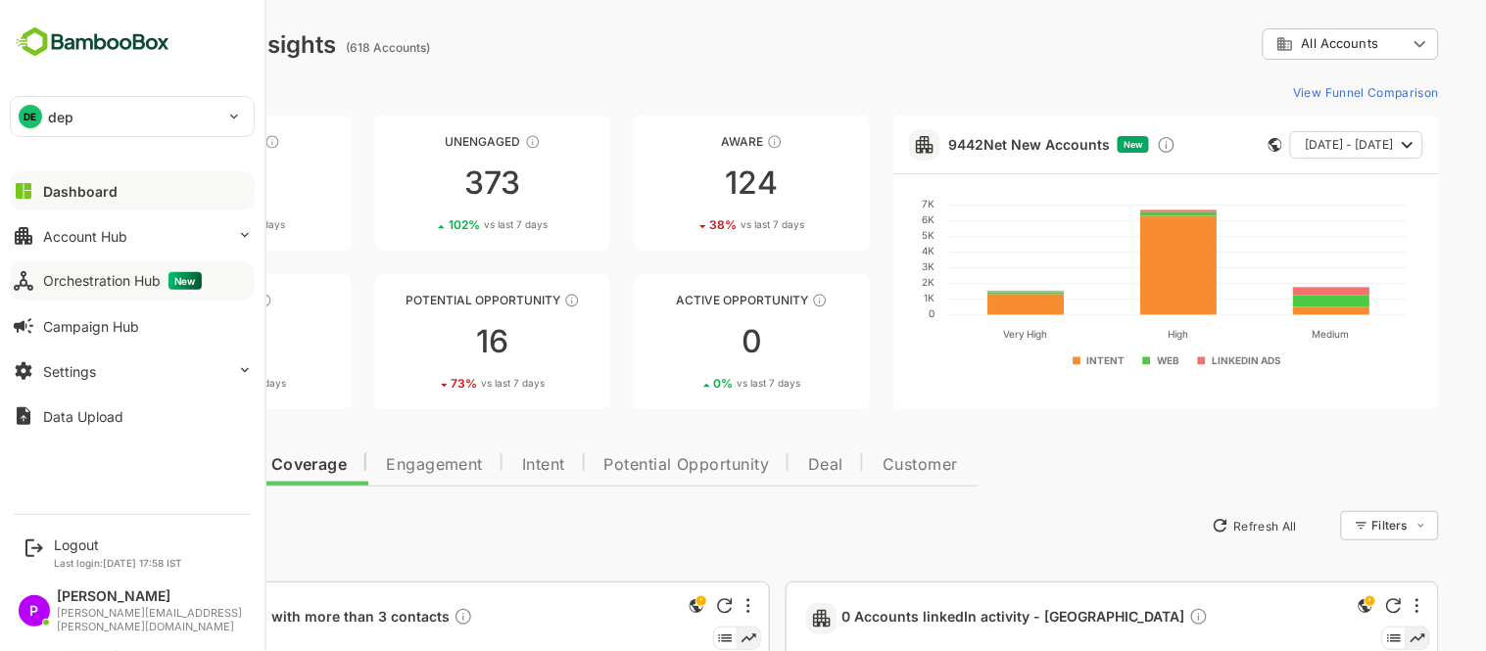
click at [60, 287] on div "Orchestration Hub New" at bounding box center [122, 281] width 159 height 18
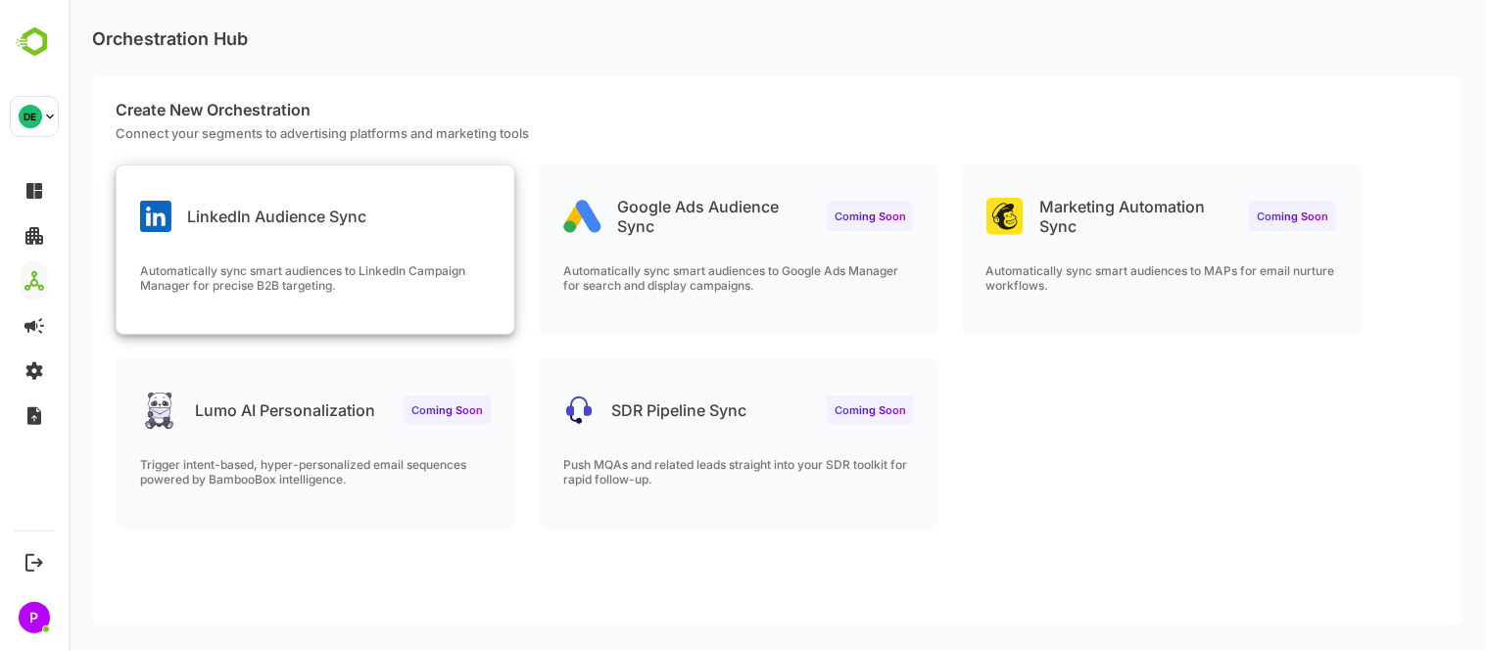
click at [270, 263] on p "Automatically sync smart audiences to LinkedIn Campaign Manager for precise B2B…" at bounding box center [314, 277] width 351 height 29
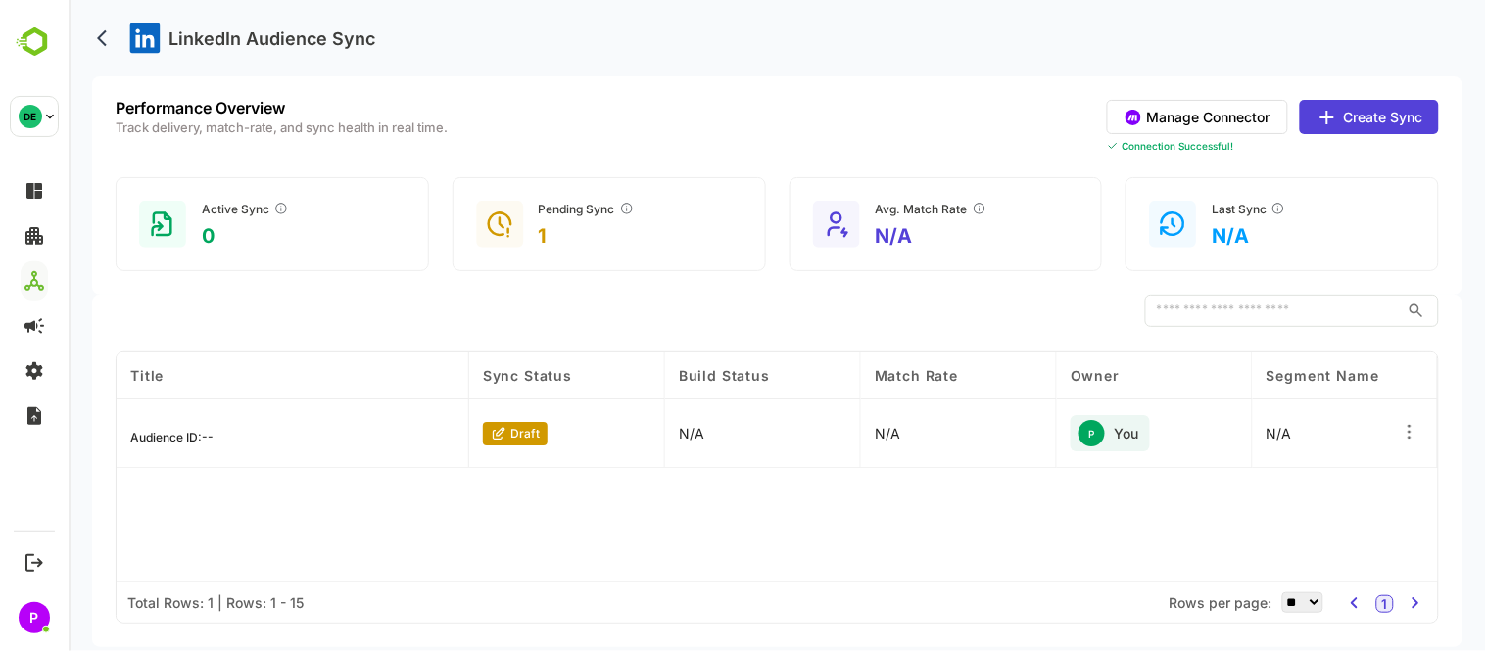
click at [1365, 116] on button "Create Sync" at bounding box center [1368, 117] width 139 height 34
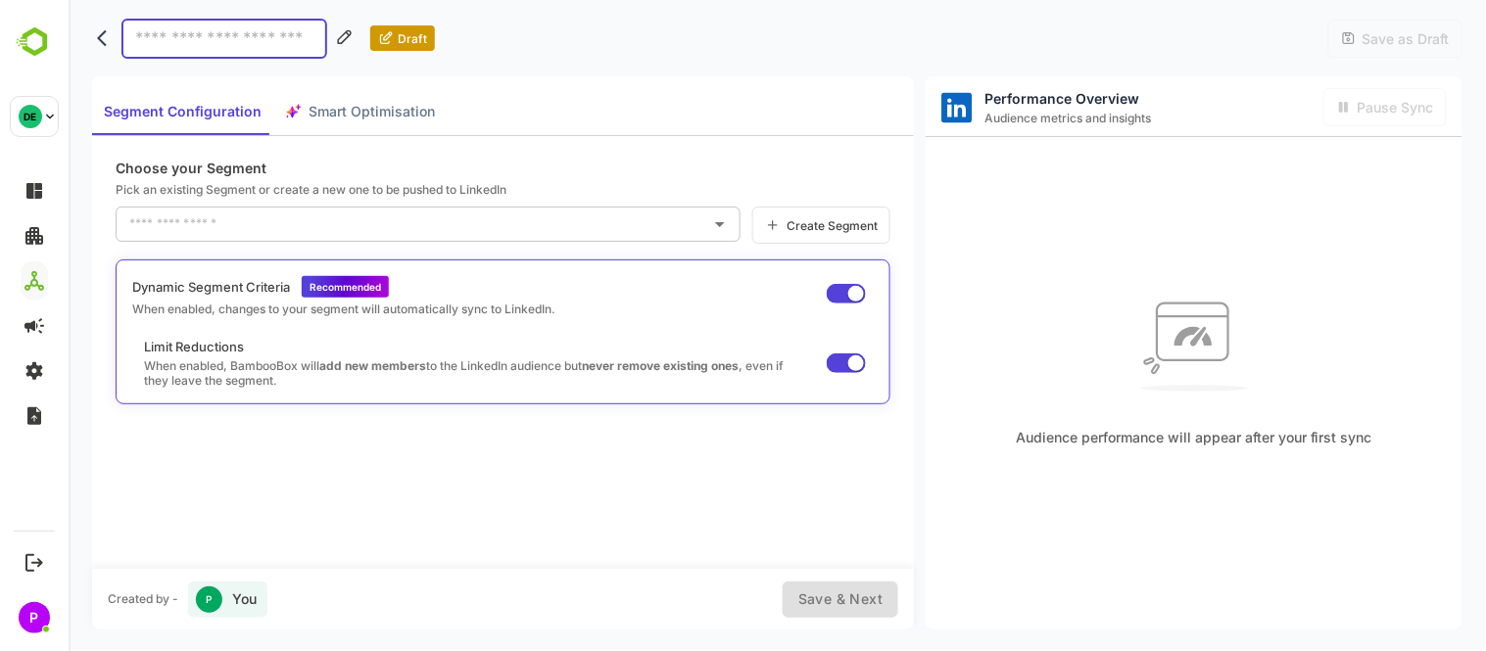
click at [819, 213] on div "Create Segment" at bounding box center [820, 225] width 138 height 37
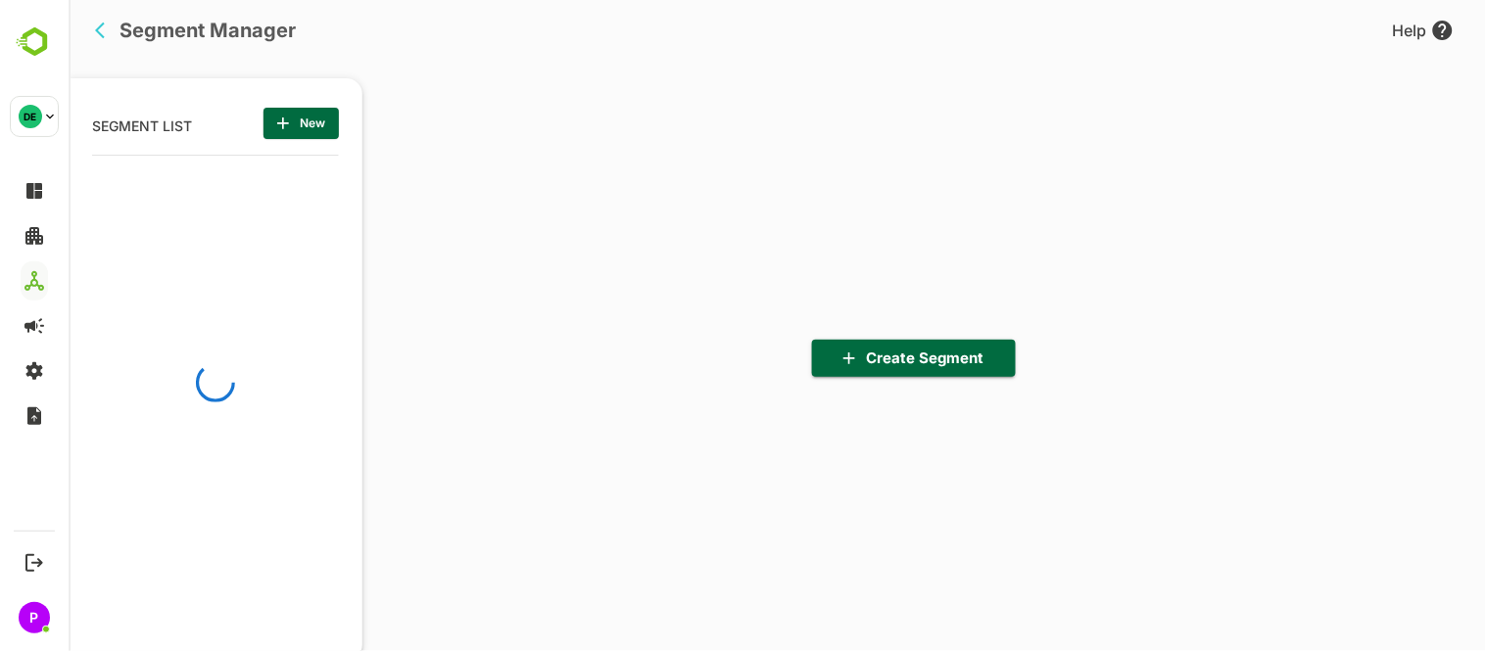
scroll to position [453, 242]
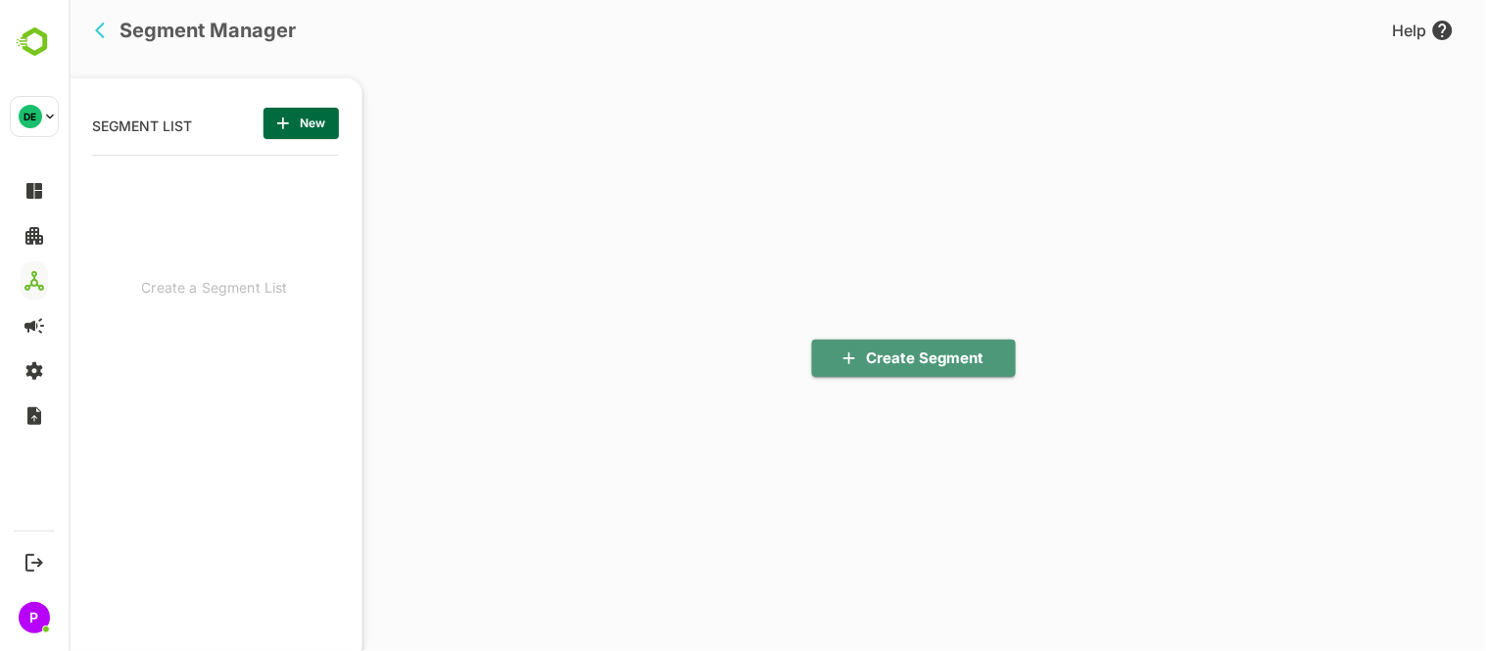
click at [974, 356] on span "Create Segment" at bounding box center [913, 358] width 172 height 25
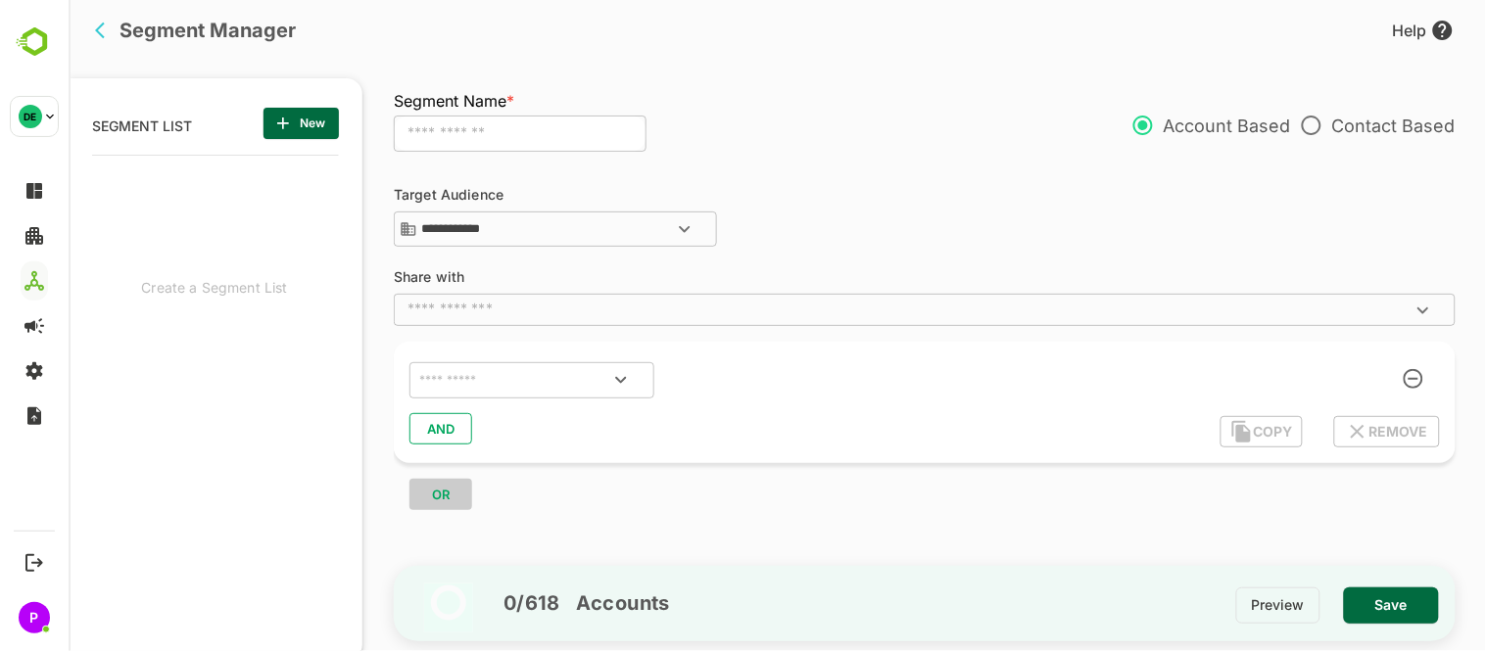
click at [474, 132] on input "text" at bounding box center [519, 134] width 253 height 37
type input "*"
type input "**********"
click at [736, 153] on div "**********" at bounding box center [565, 124] width 344 height 66
click at [697, 296] on div "​" at bounding box center [924, 309] width 1062 height 31
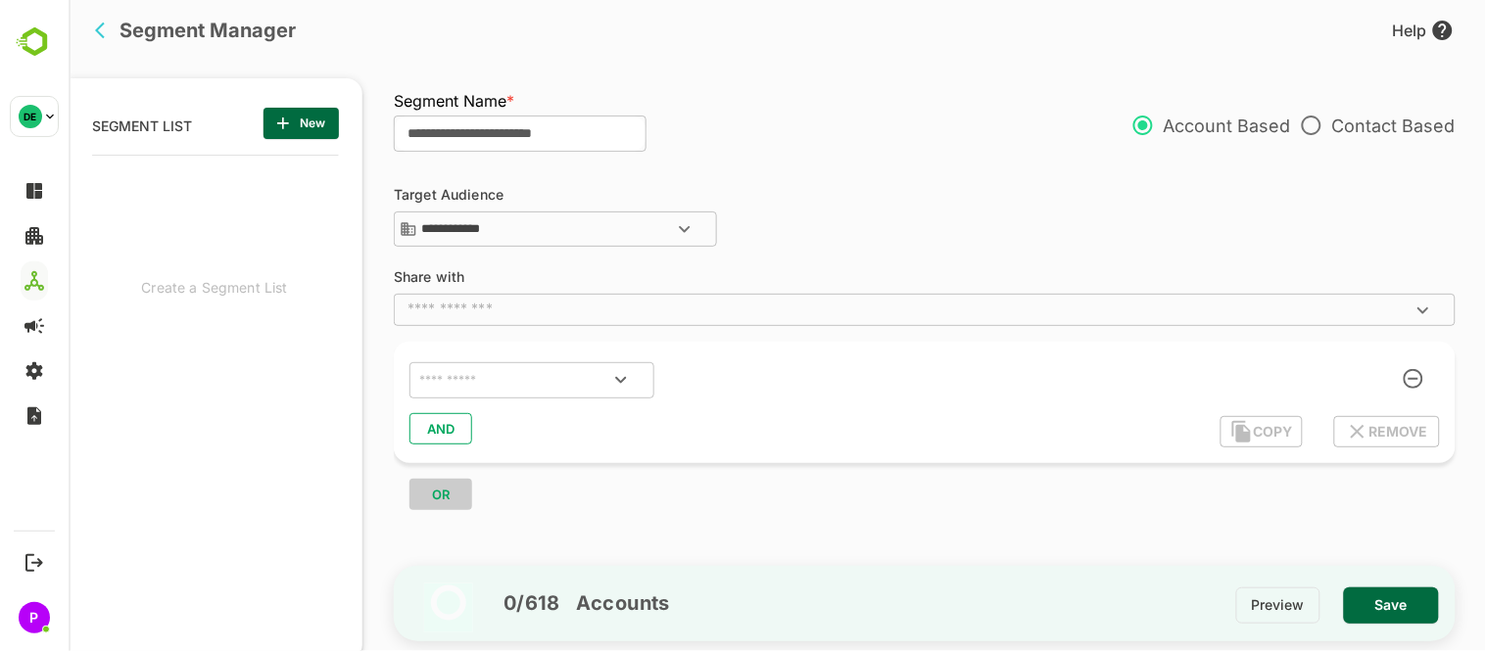
click div "**********"
click at [660, 232] on button "Open" at bounding box center [683, 229] width 47 height 47
click div "**********"
click at [634, 222] on input "**********" at bounding box center [563, 229] width 294 height 24
click at [501, 297] on div "Target - CRM" at bounding box center [476, 299] width 77 height 18
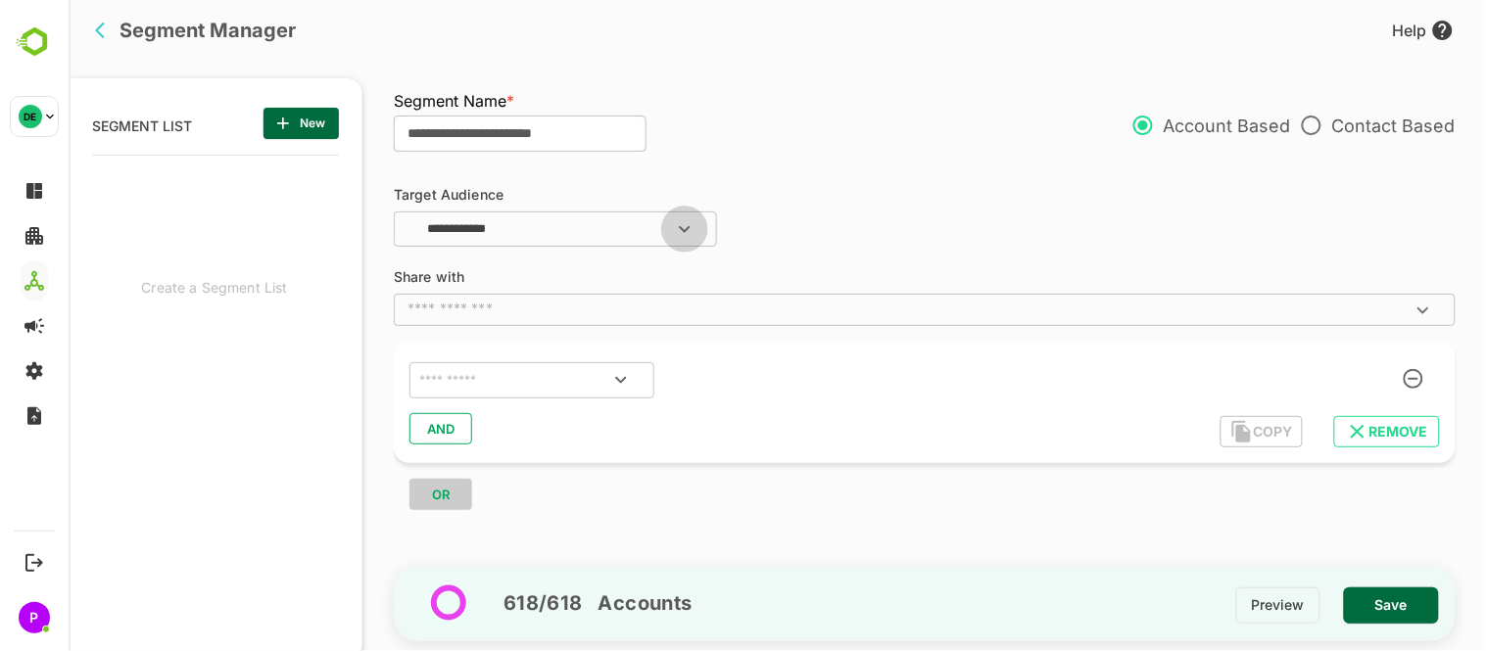
click at [681, 221] on icon "Open" at bounding box center [684, 229] width 24 height 24
click at [504, 270] on div "All Accounts" at bounding box center [474, 266] width 72 height 18
type input "**********"
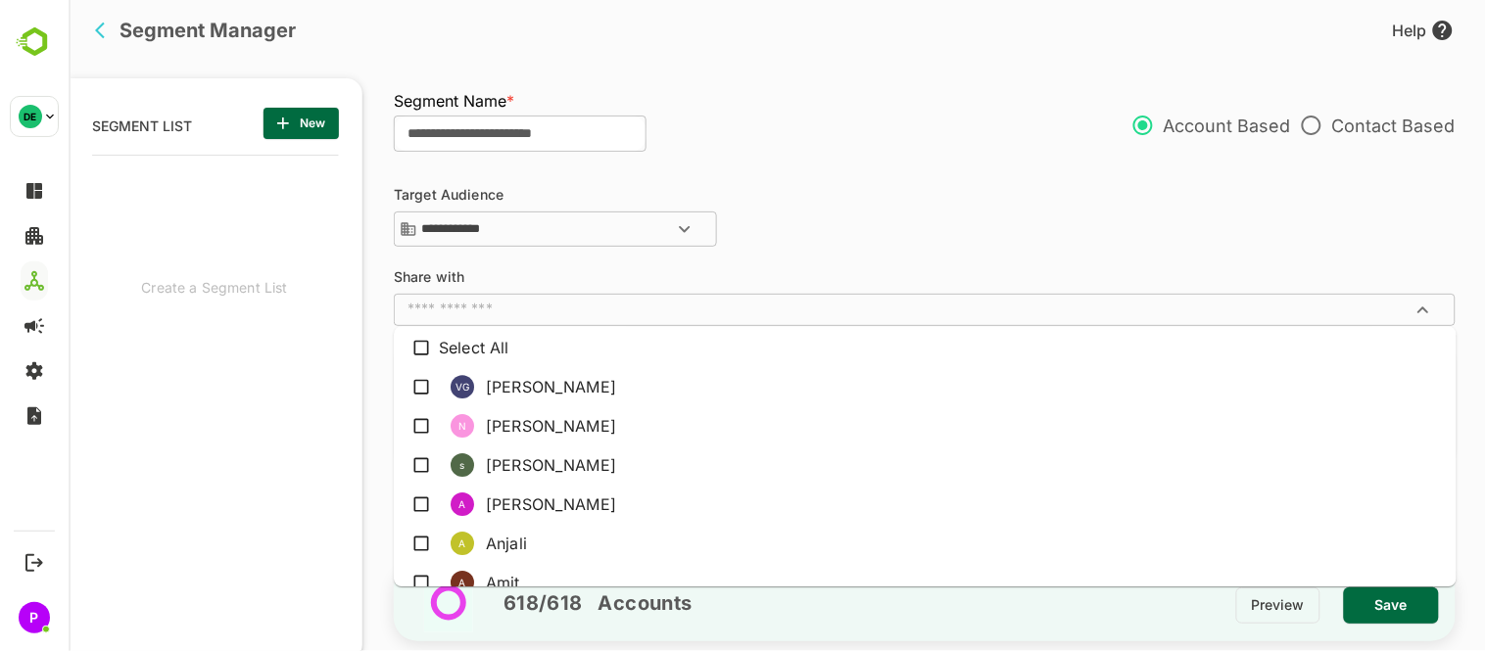
click at [589, 311] on input "text" at bounding box center [908, 310] width 1018 height 20
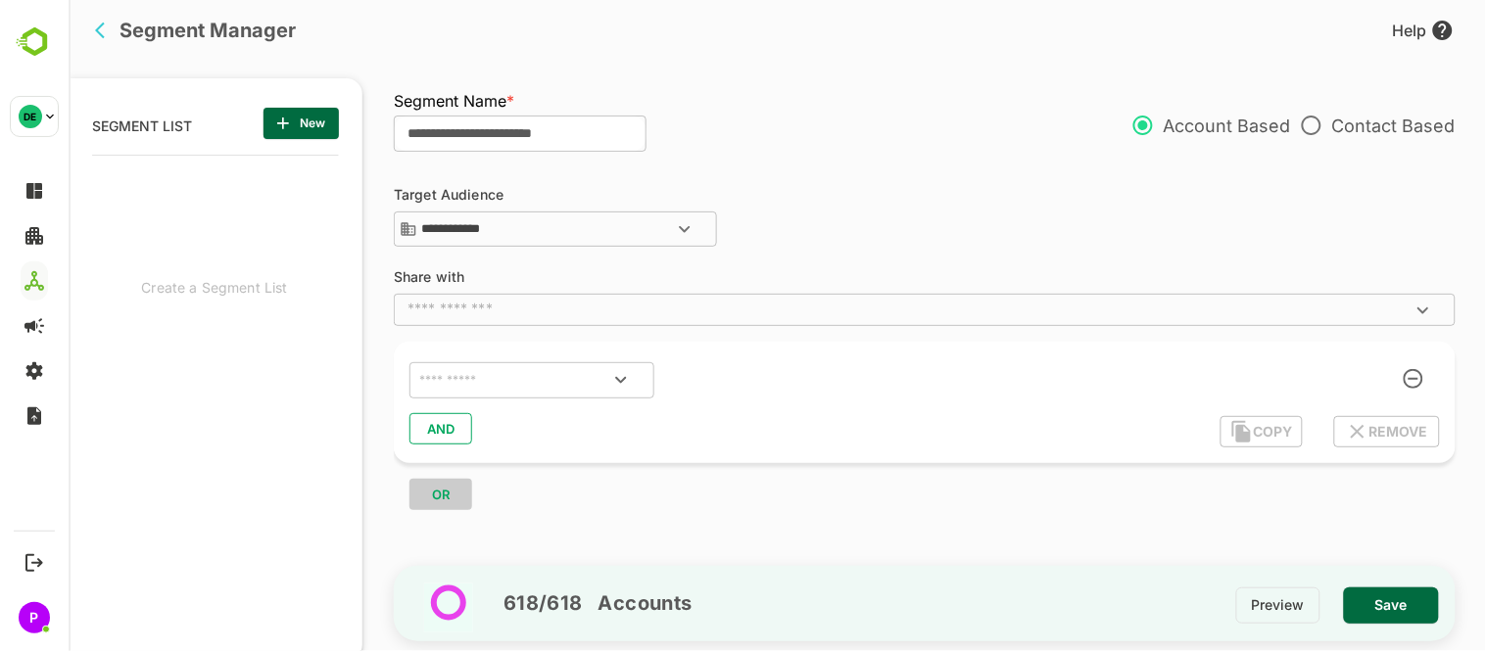
click div "**********"
click at [626, 376] on icon "Open" at bounding box center [620, 380] width 24 height 24
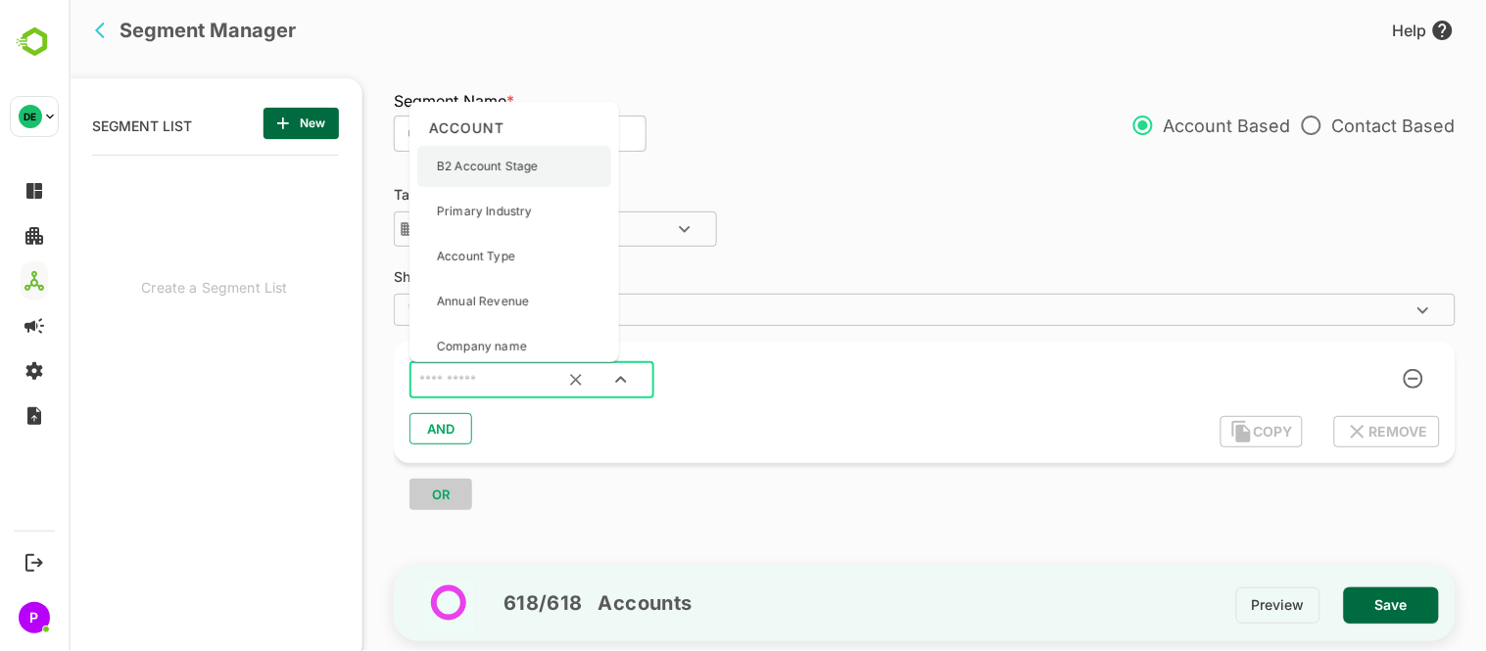
click at [514, 167] on p "B2 Account Stage" at bounding box center [486, 167] width 101 height 18
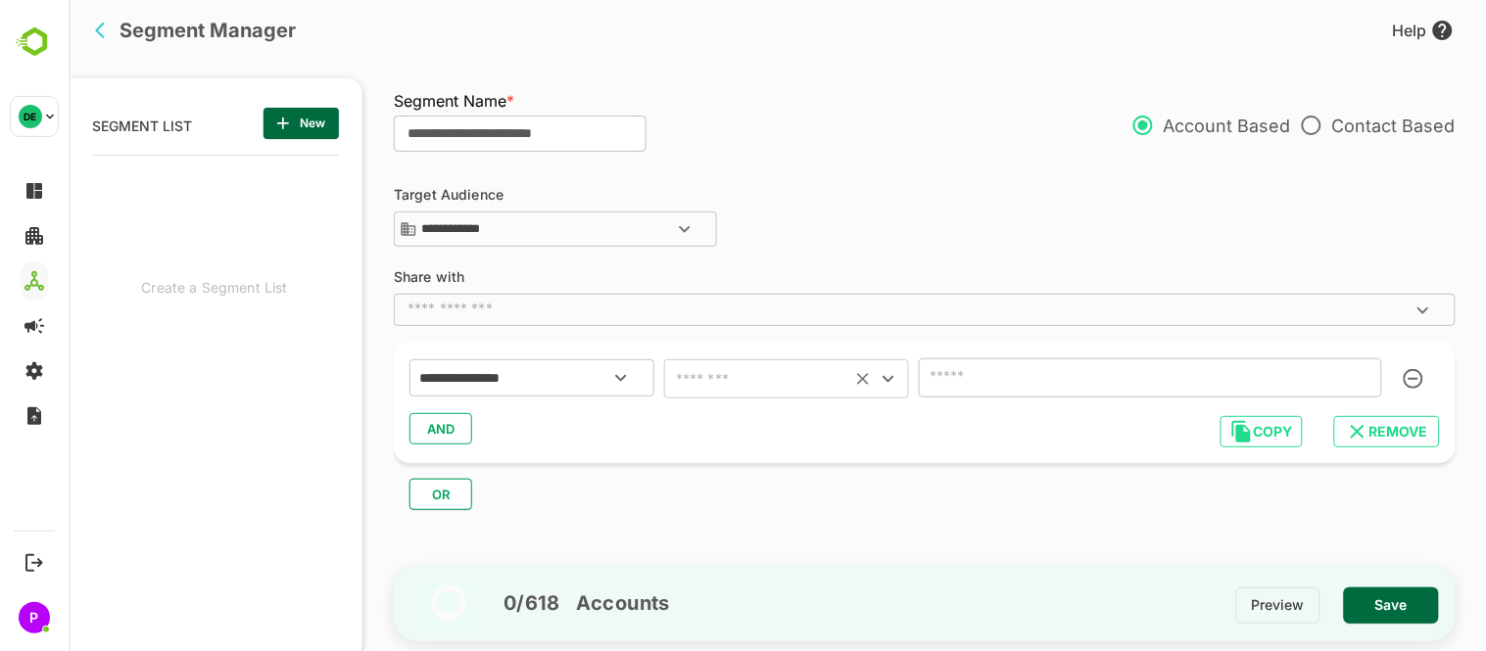
click at [885, 368] on icon "Open" at bounding box center [888, 379] width 24 height 24
click at [779, 417] on li "includes" at bounding box center [785, 427] width 245 height 35
type input "********"
click at [1365, 377] on icon "Open" at bounding box center [1361, 378] width 24 height 24
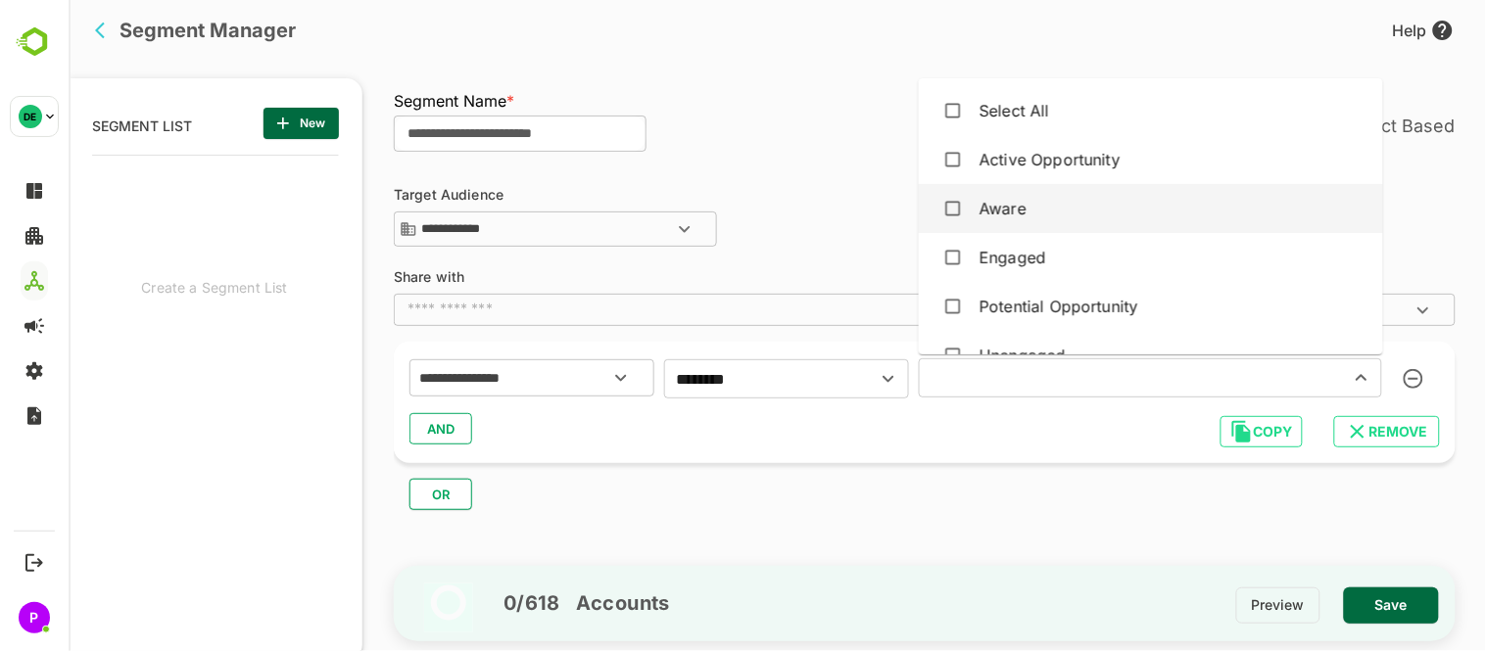
scroll to position [81, 0]
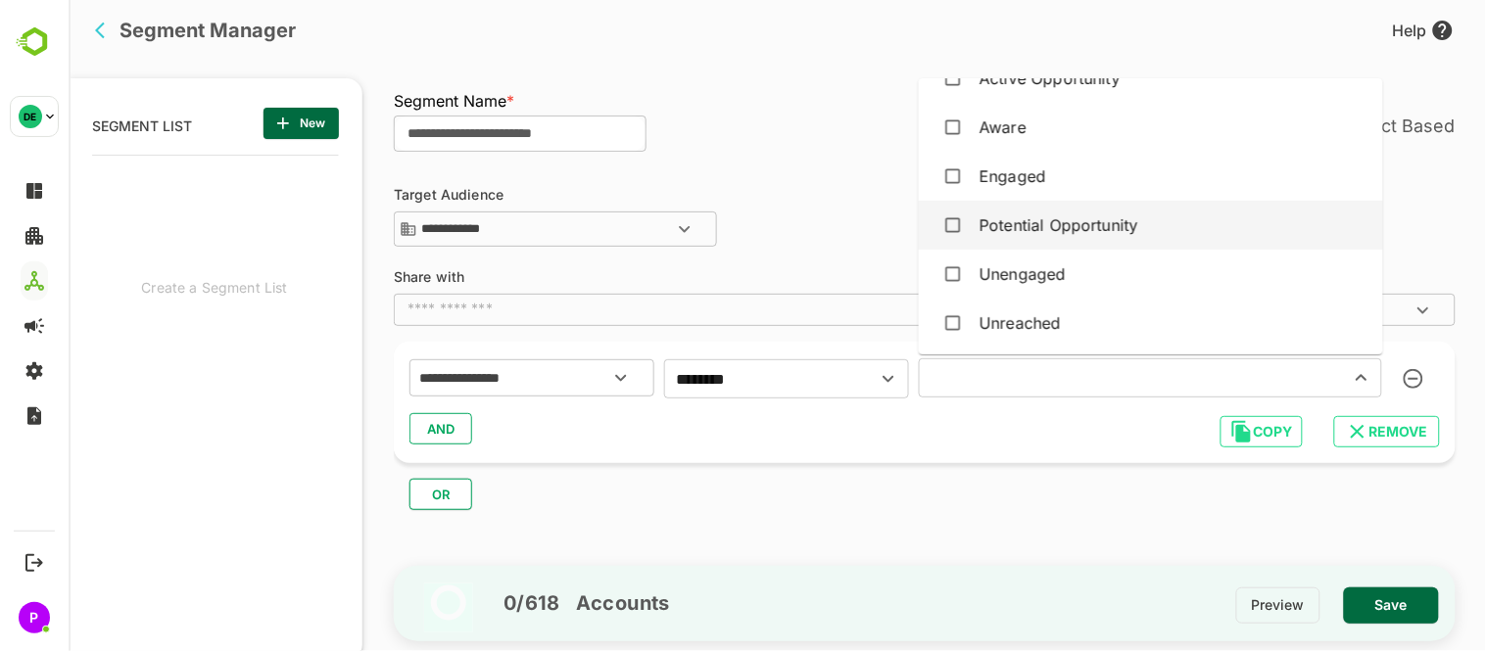
click at [1052, 222] on div "Potential Opportunity" at bounding box center [1058, 226] width 159 height 24
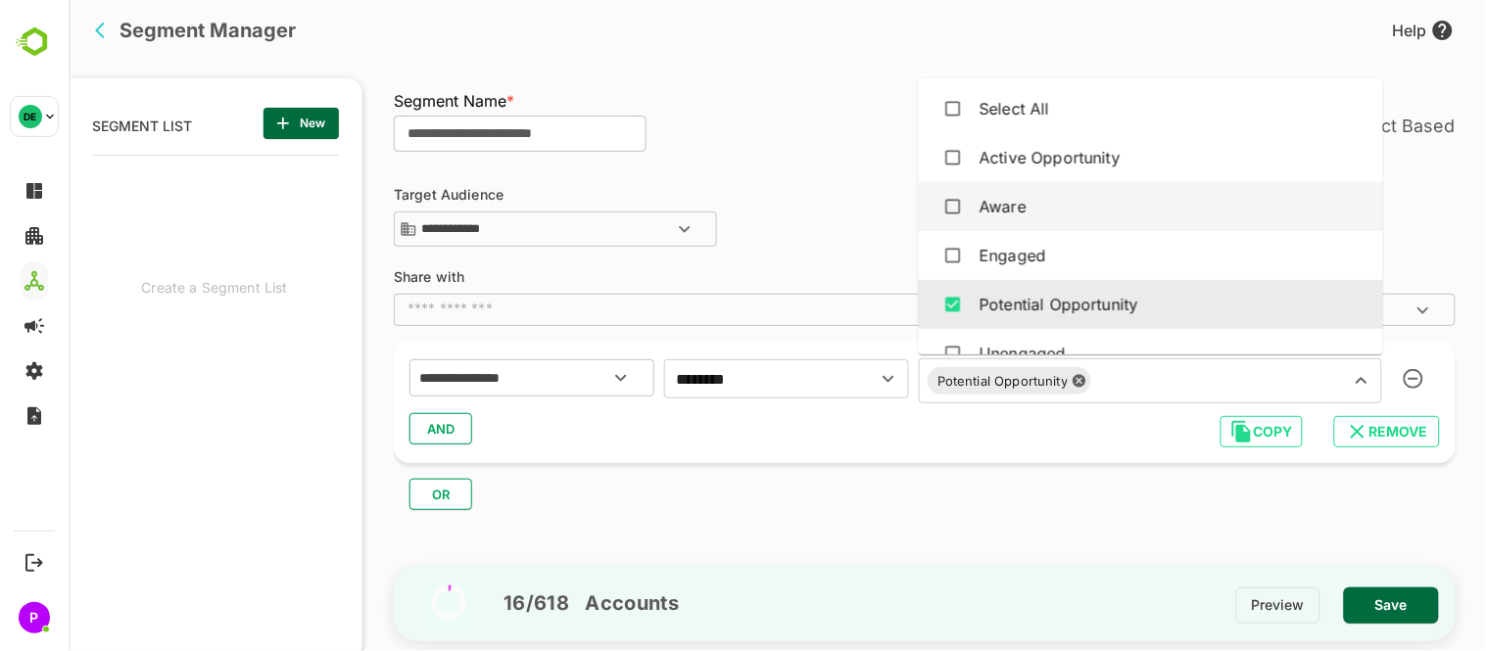
scroll to position [0, 0]
click at [1018, 218] on div "Aware" at bounding box center [1002, 209] width 47 height 24
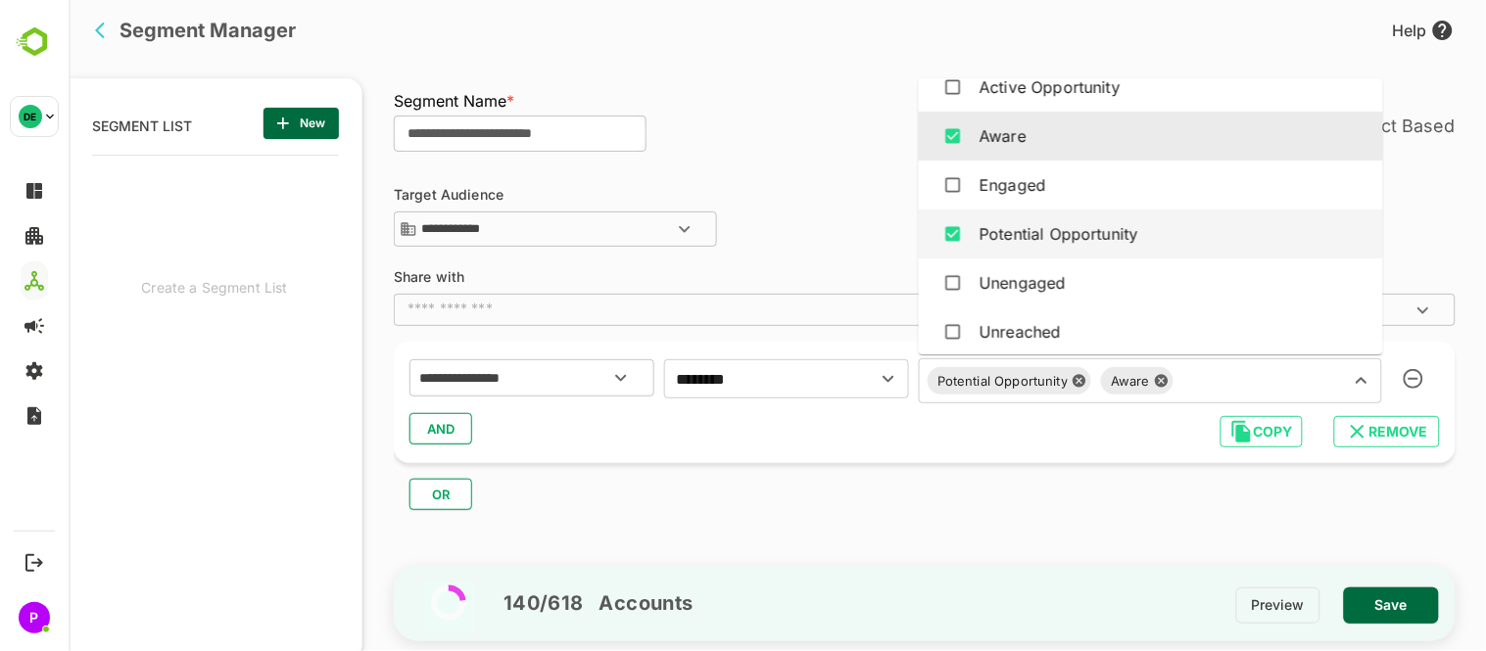
scroll to position [73, 0]
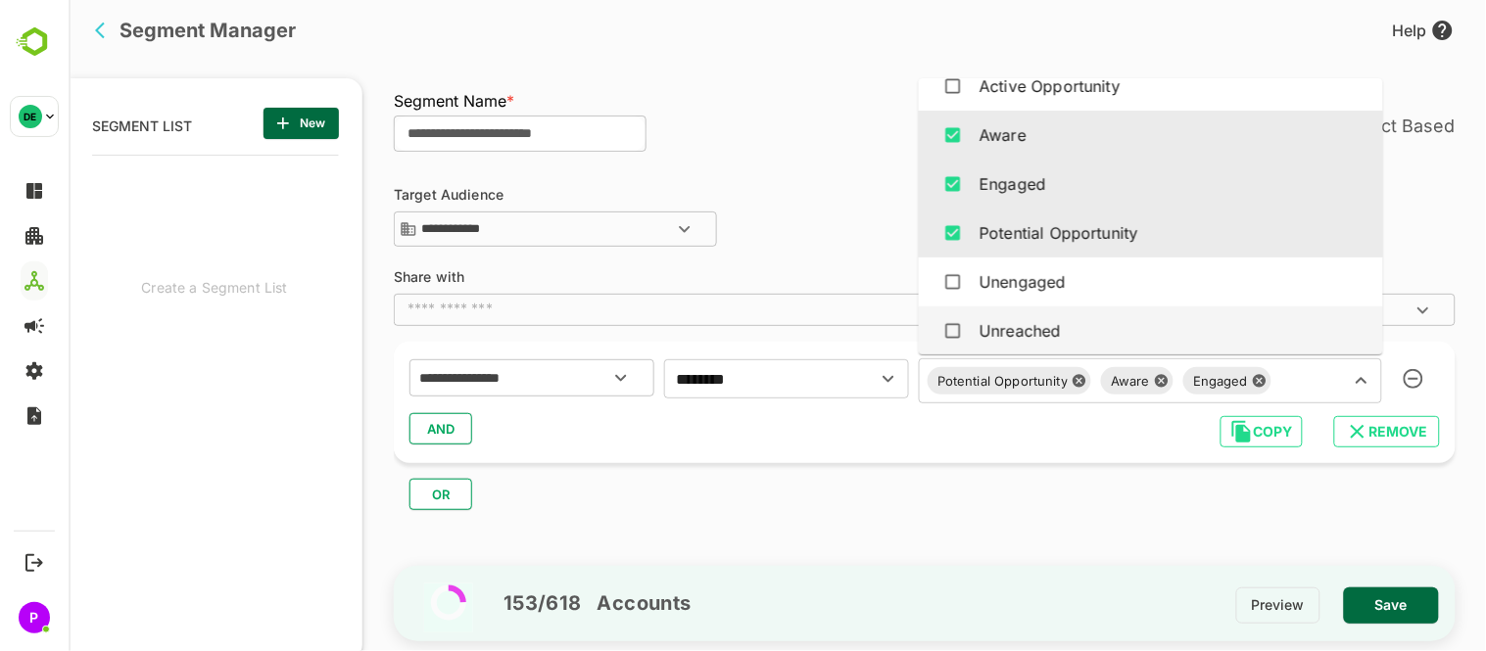
click at [1133, 510] on div "**********" at bounding box center [933, 366] width 1081 height 404
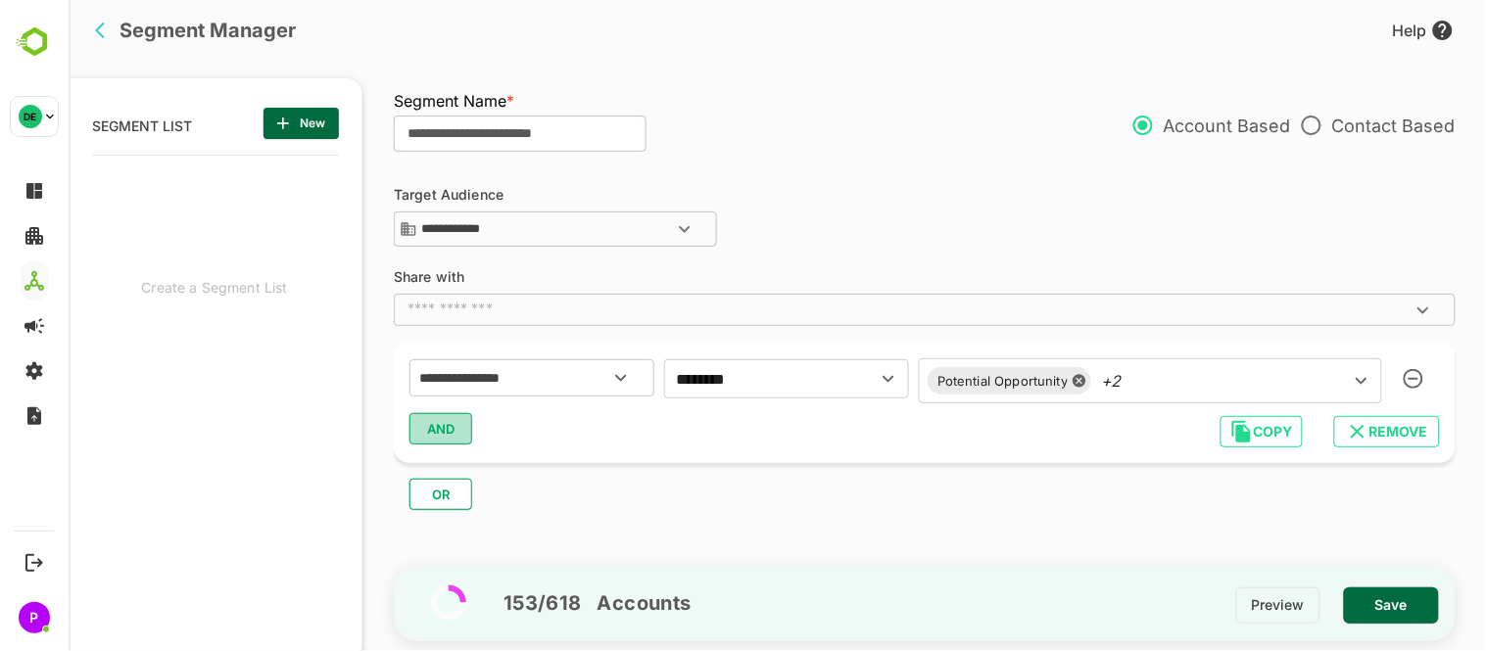
click at [428, 424] on span "AND" at bounding box center [439, 428] width 29 height 25
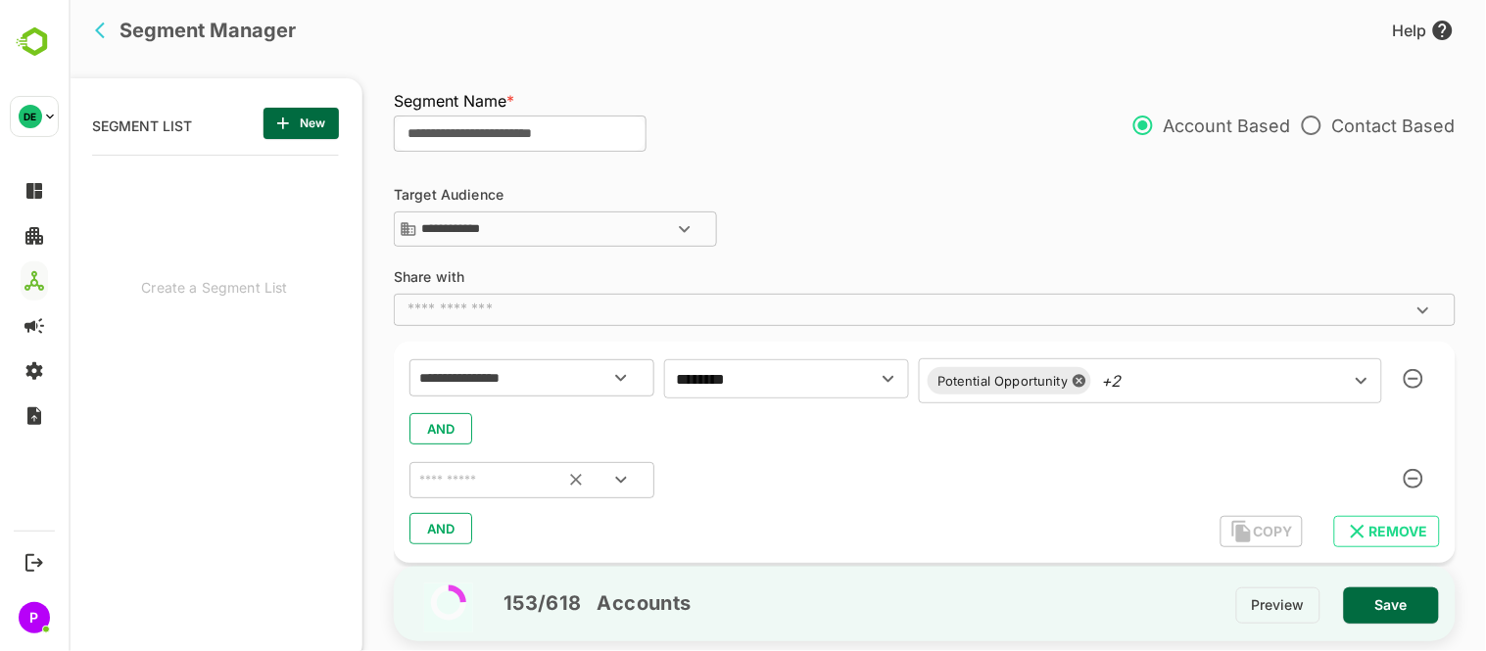
click at [631, 478] on icon "Open" at bounding box center [620, 480] width 24 height 24
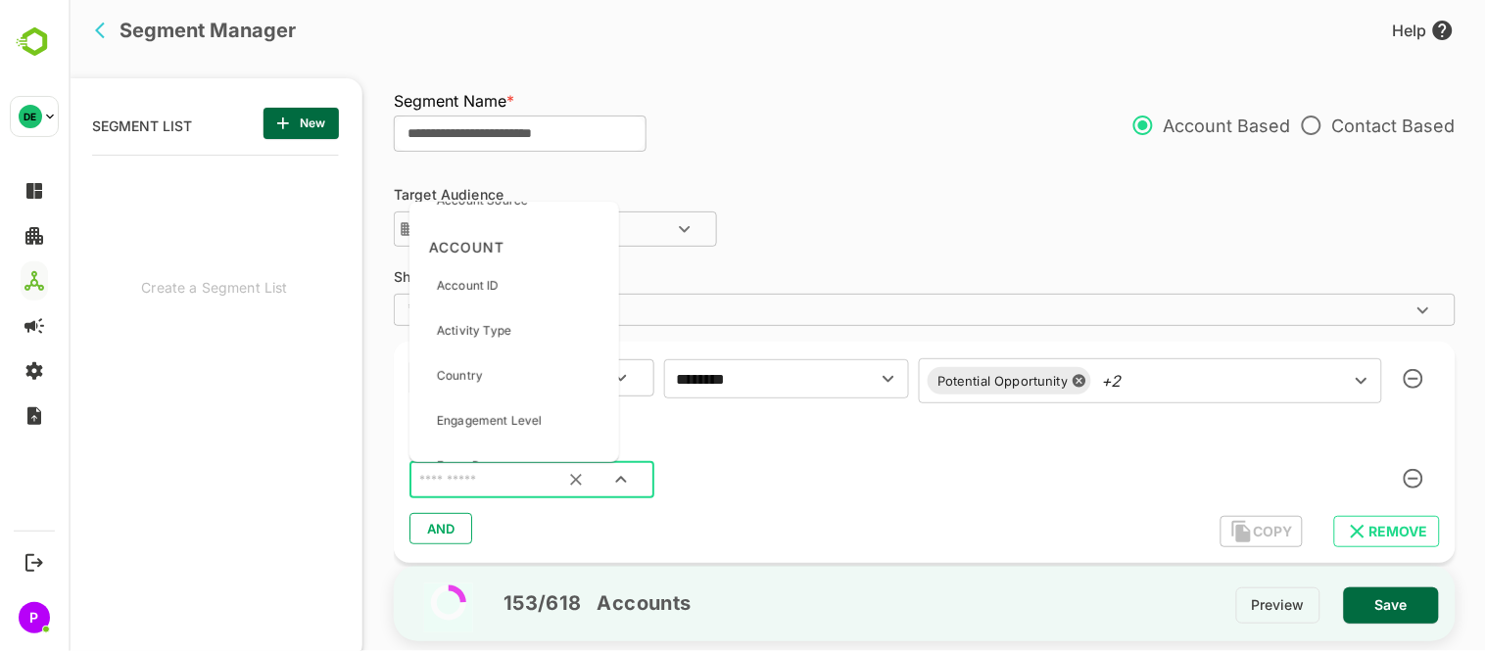
scroll to position [1329, 0]
click at [464, 324] on div "Country" at bounding box center [459, 336] width 46 height 41
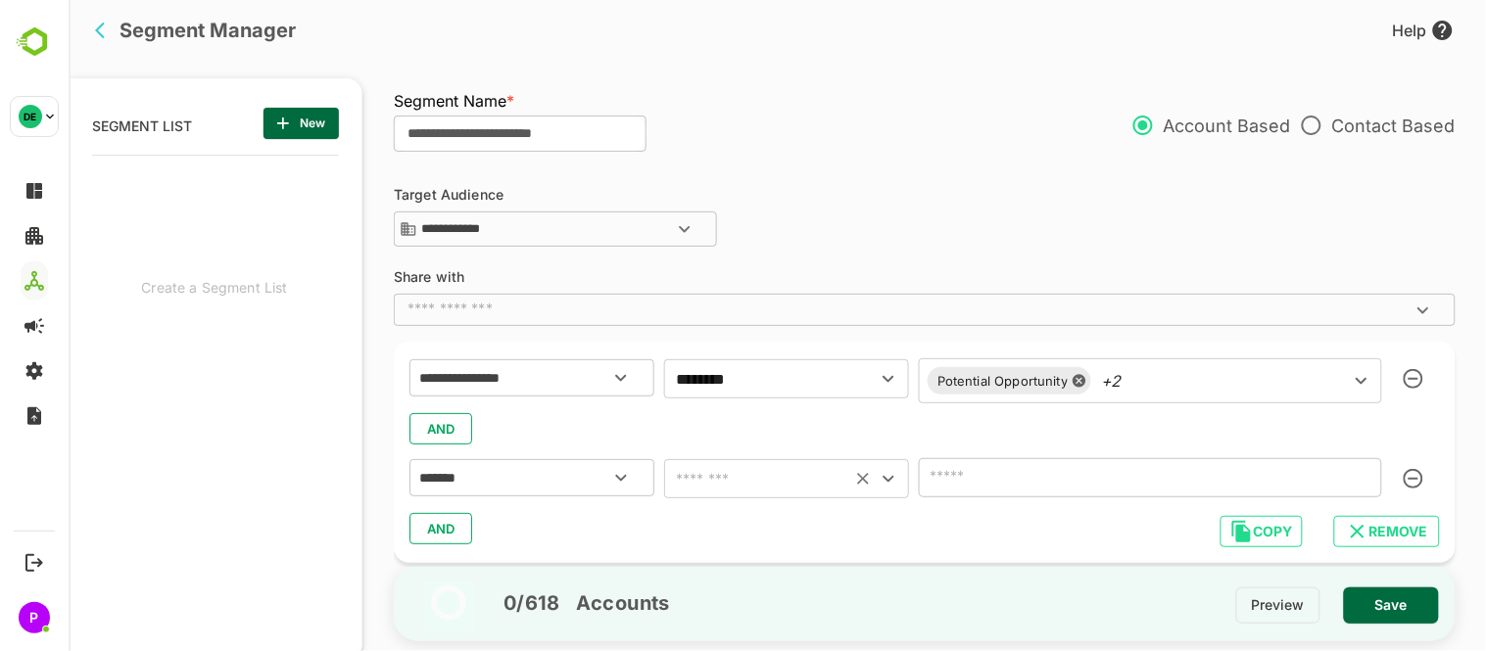
click at [887, 483] on icon "Open" at bounding box center [888, 479] width 24 height 24
click at [740, 328] on li "includes" at bounding box center [785, 324] width 245 height 35
type input "********"
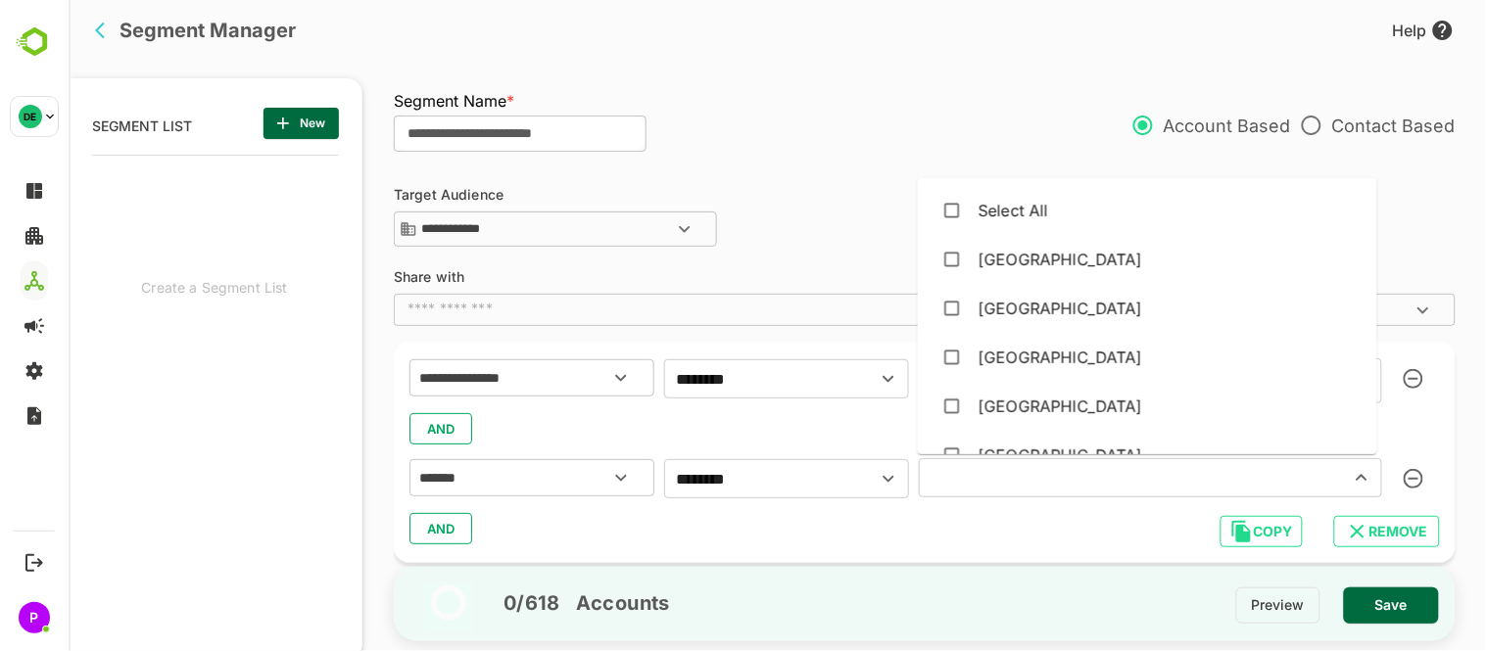
click at [1061, 478] on input "text" at bounding box center [1121, 477] width 394 height 27
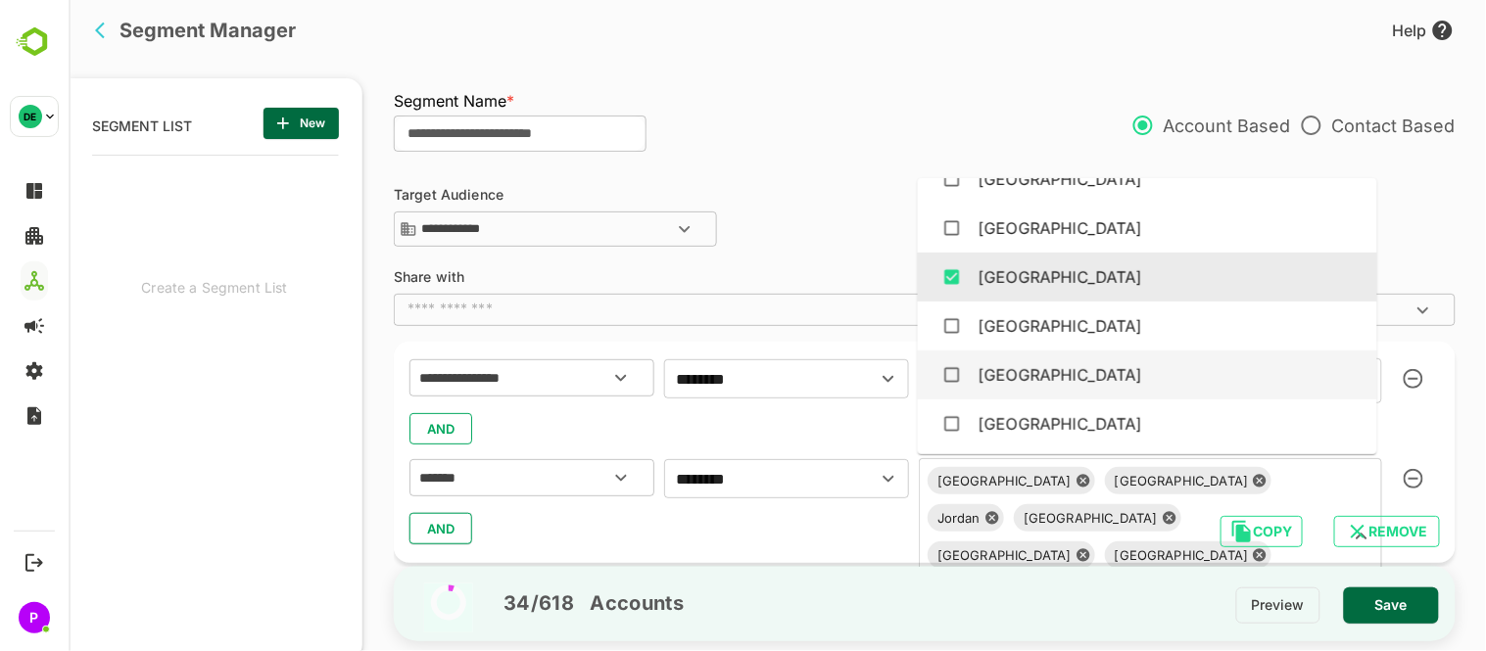
scroll to position [815, 0]
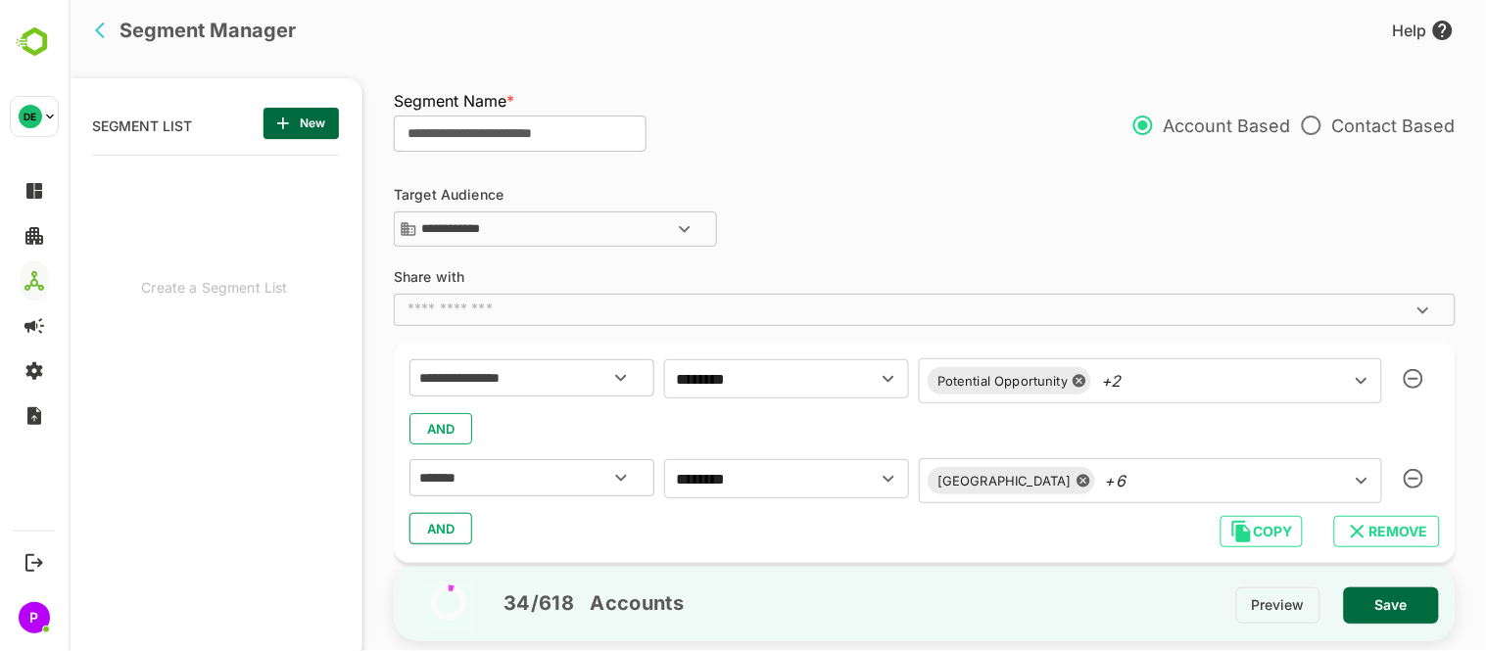
click at [1123, 602] on div "34 / 618 Accounts Preview Save" at bounding box center [924, 603] width 1062 height 75
click at [445, 526] on span "AND" at bounding box center [439, 528] width 29 height 25
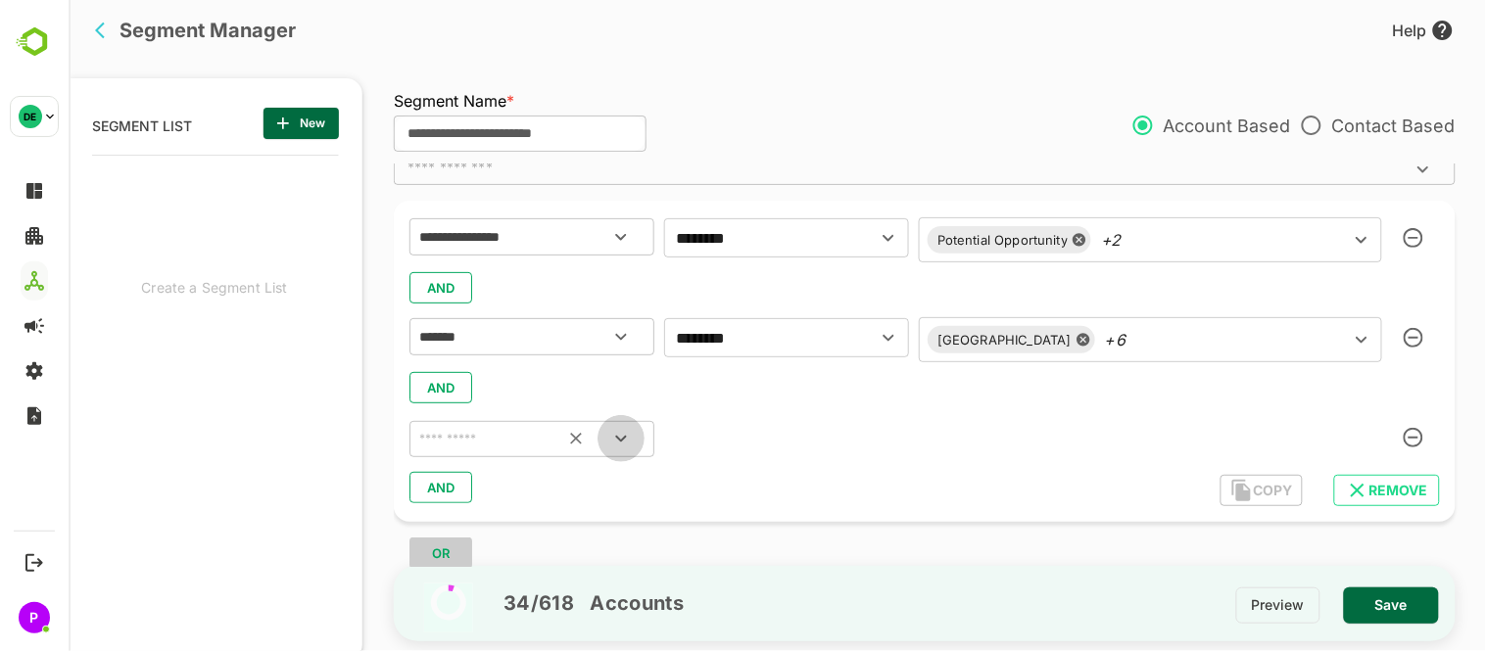
click at [617, 437] on icon "Open" at bounding box center [619, 439] width 11 height 7
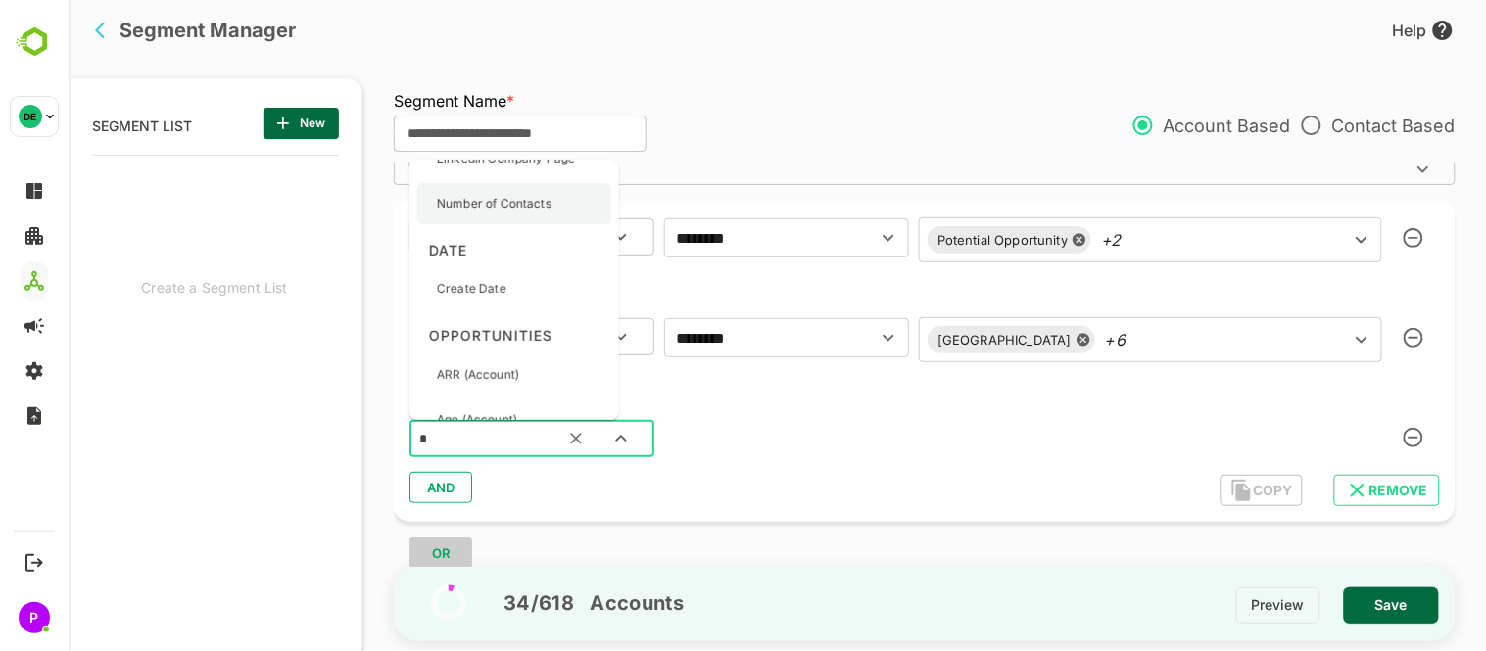
scroll to position [0, 0]
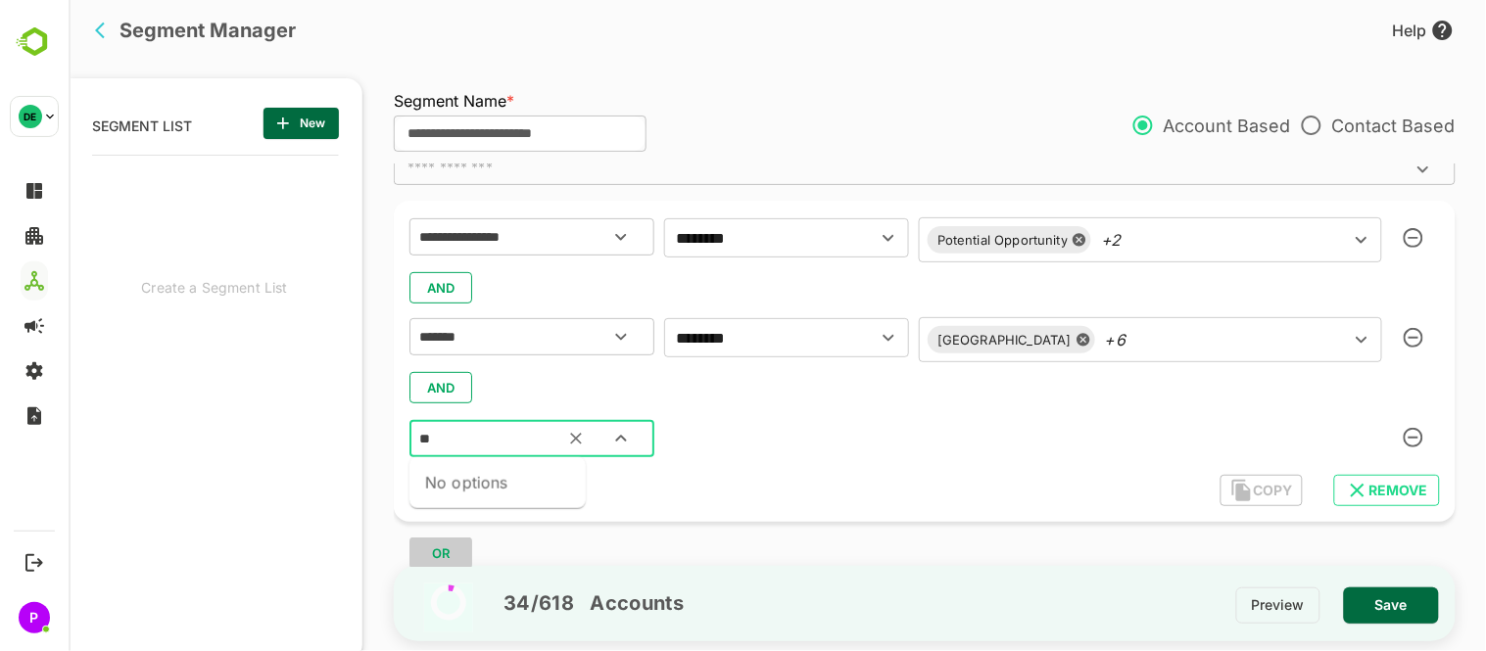
type input "*"
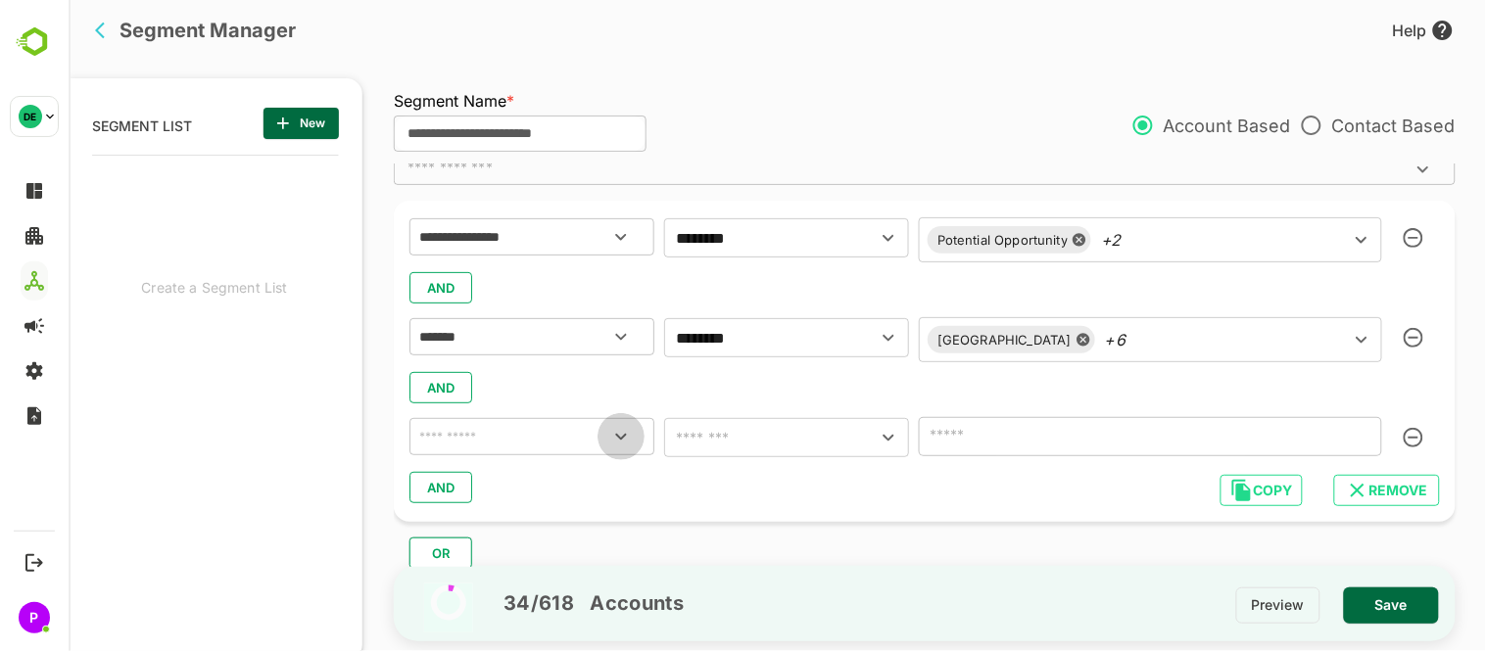
click at [620, 436] on icon "Open" at bounding box center [620, 437] width 24 height 24
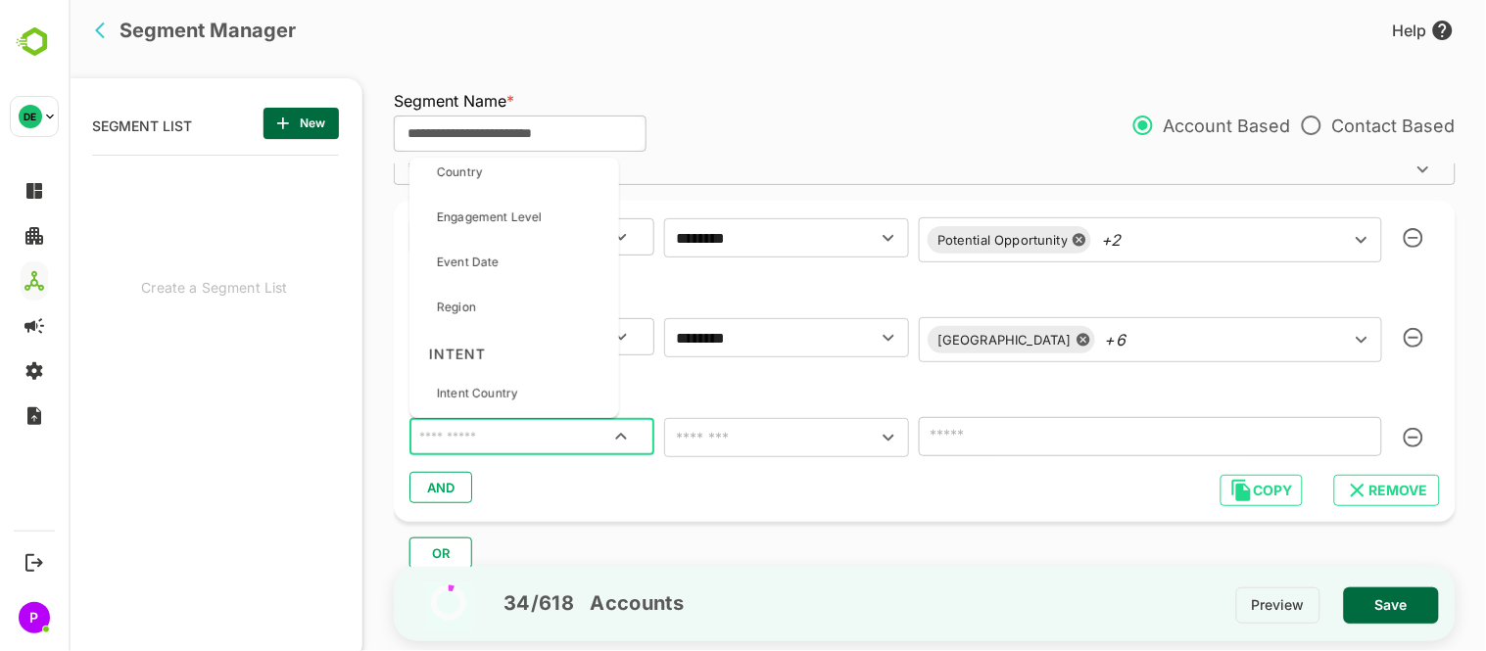
scroll to position [1448, 0]
click at [494, 208] on div "Engagement Level" at bounding box center [488, 219] width 105 height 41
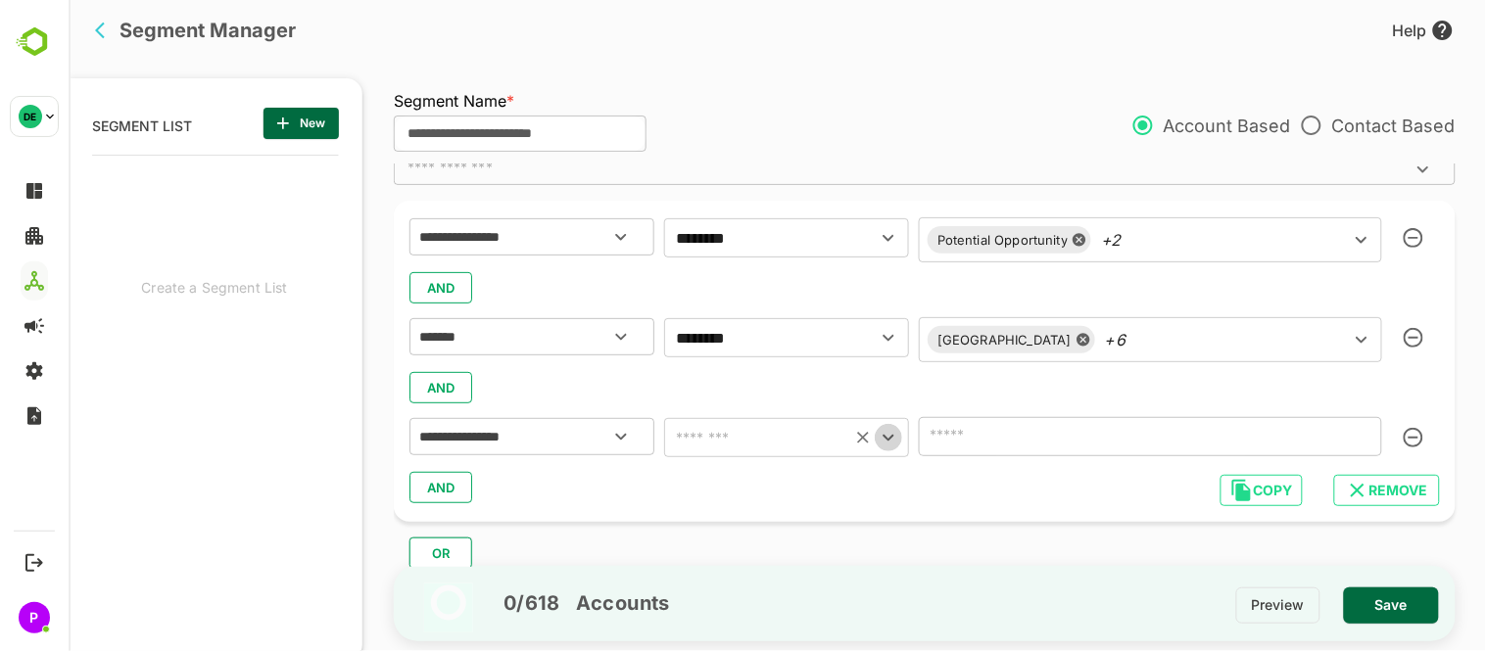
click at [891, 439] on icon "Open" at bounding box center [888, 438] width 24 height 24
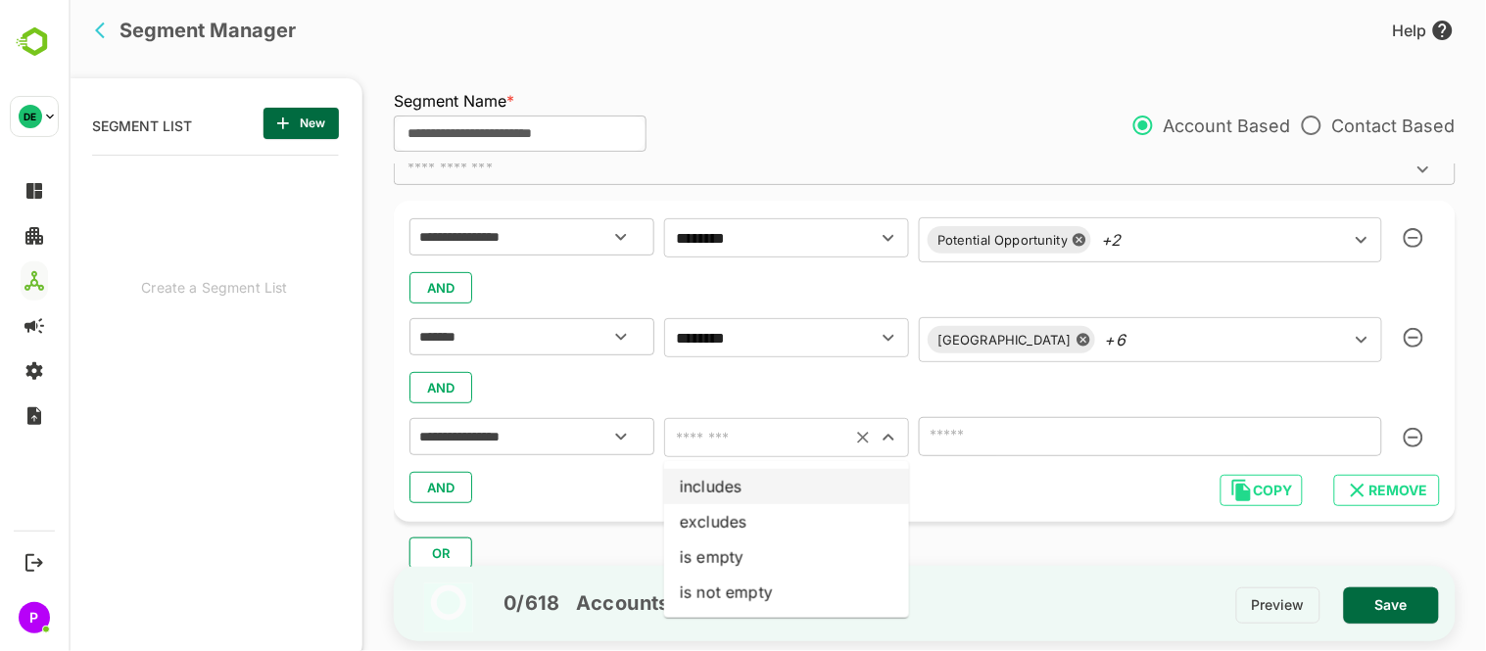
click at [785, 473] on li "includes" at bounding box center [785, 486] width 245 height 35
type input "********"
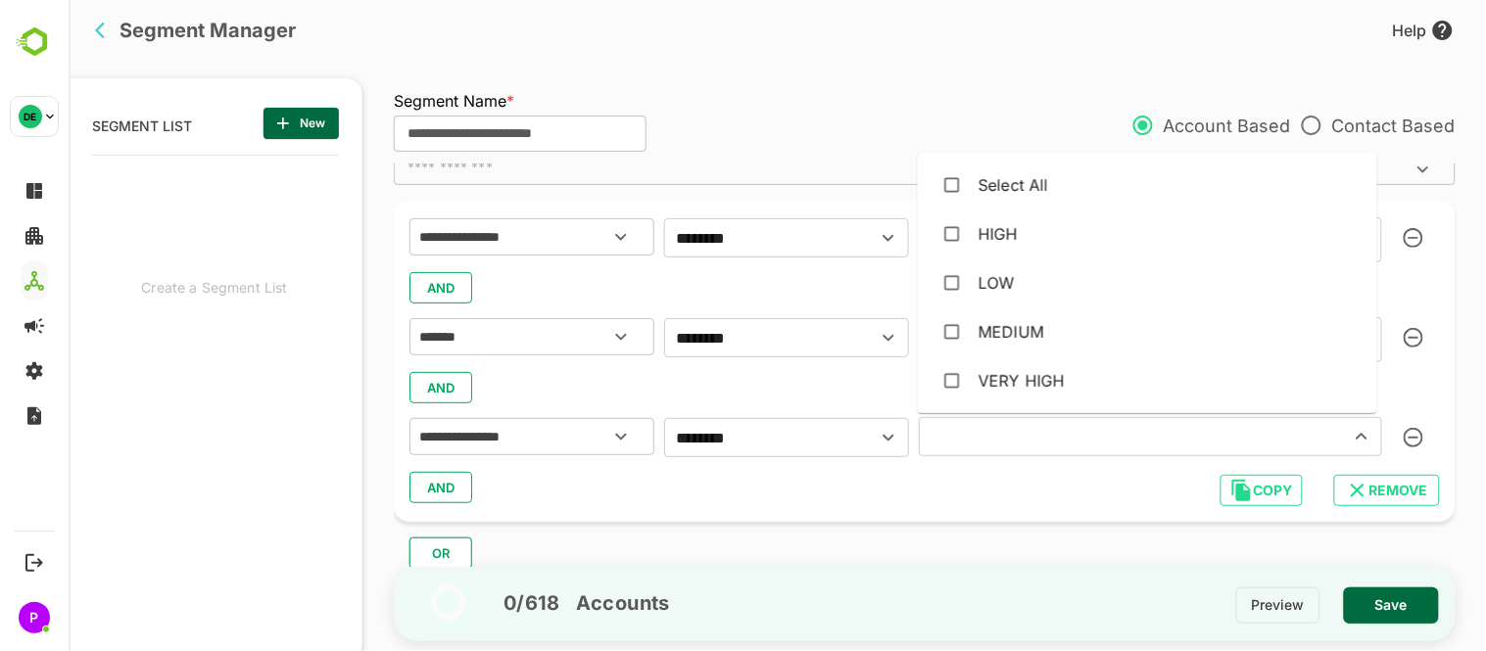
click at [1075, 424] on input "text" at bounding box center [1121, 436] width 394 height 27
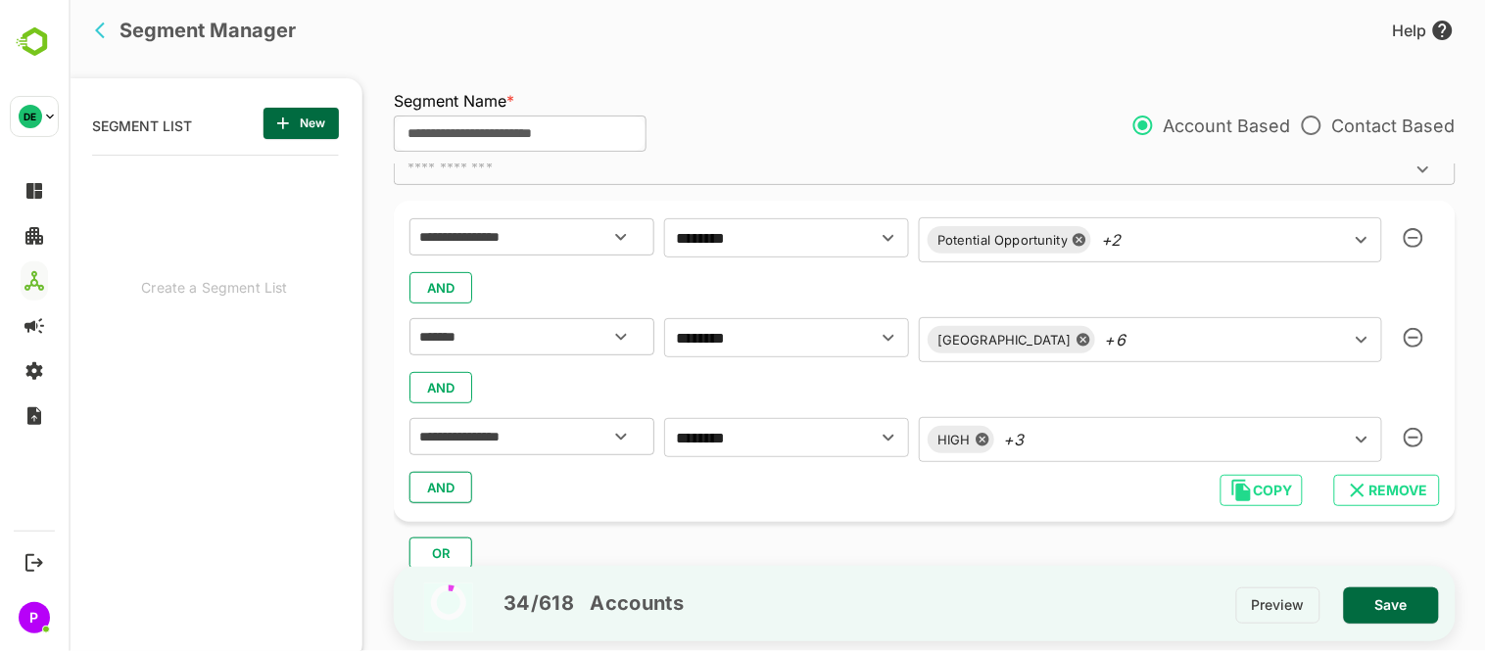
click at [613, 511] on div "**********" at bounding box center [924, 361] width 1062 height 321
click at [438, 486] on span "AND" at bounding box center [439, 487] width 29 height 25
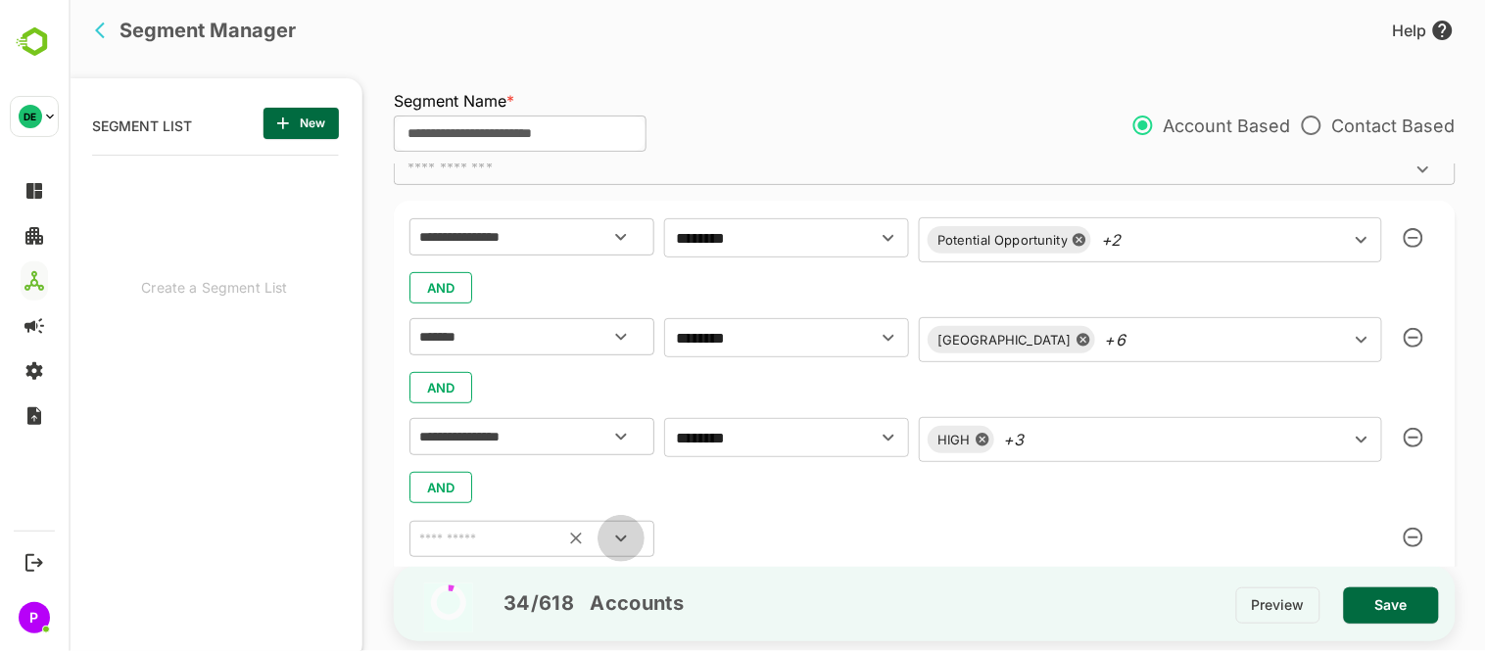
click at [612, 540] on icon "Open" at bounding box center [620, 539] width 24 height 24
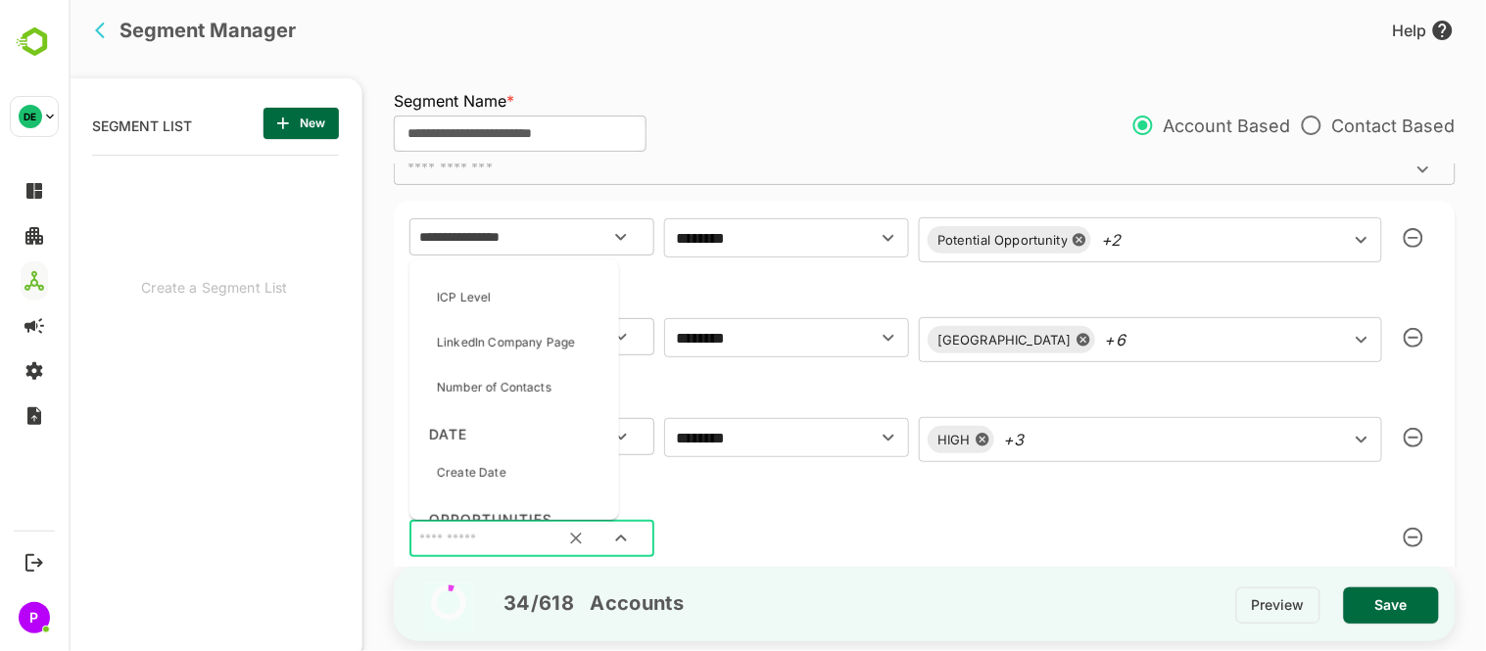
scroll to position [250, 0]
click at [502, 392] on p "Number of Contacts" at bounding box center [493, 390] width 115 height 18
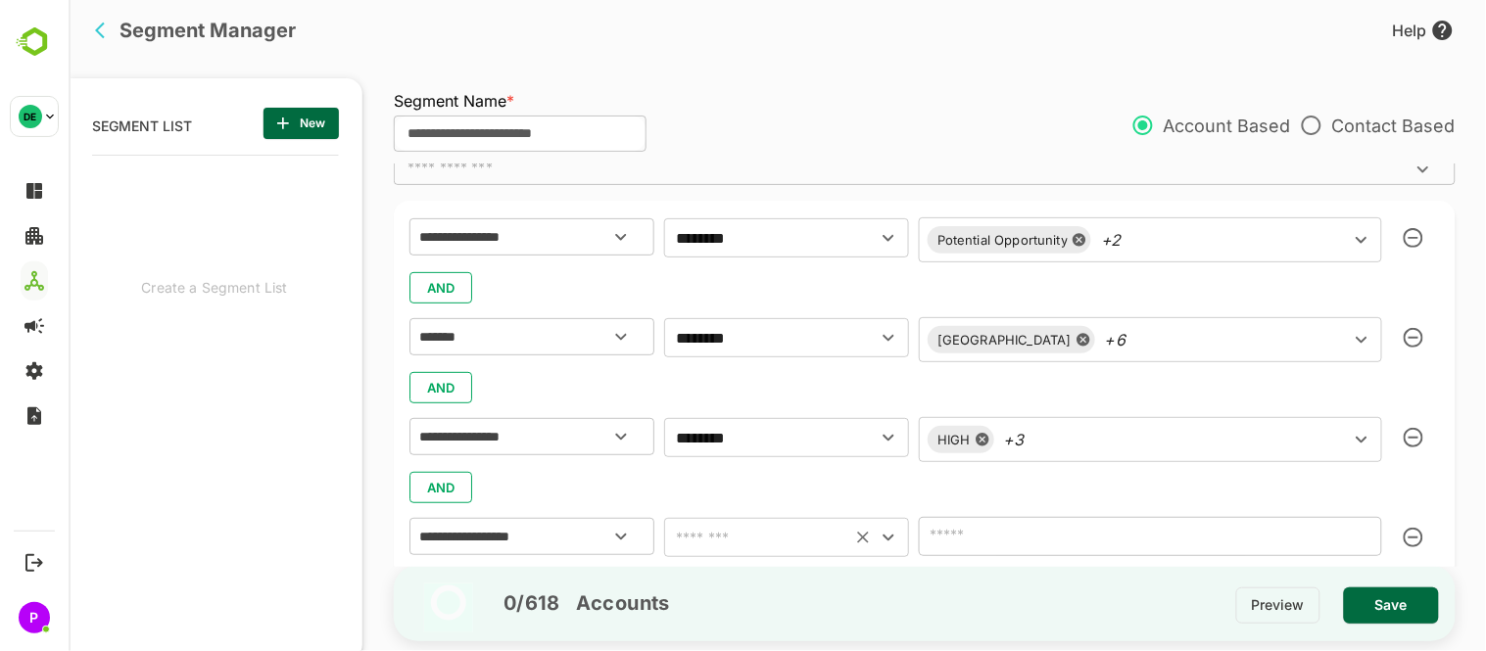
click at [898, 534] on icon "Open" at bounding box center [888, 538] width 24 height 24
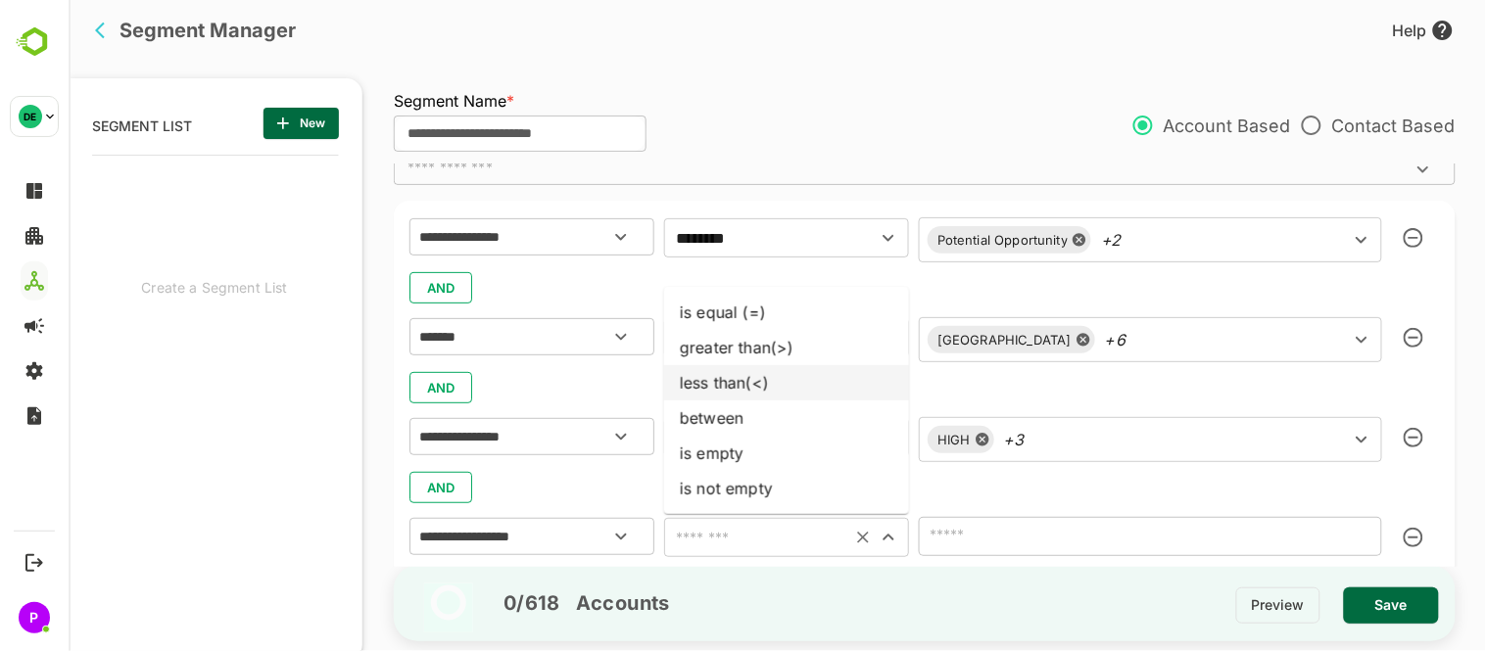
click at [1204, 532] on input "number" at bounding box center [1149, 536] width 463 height 39
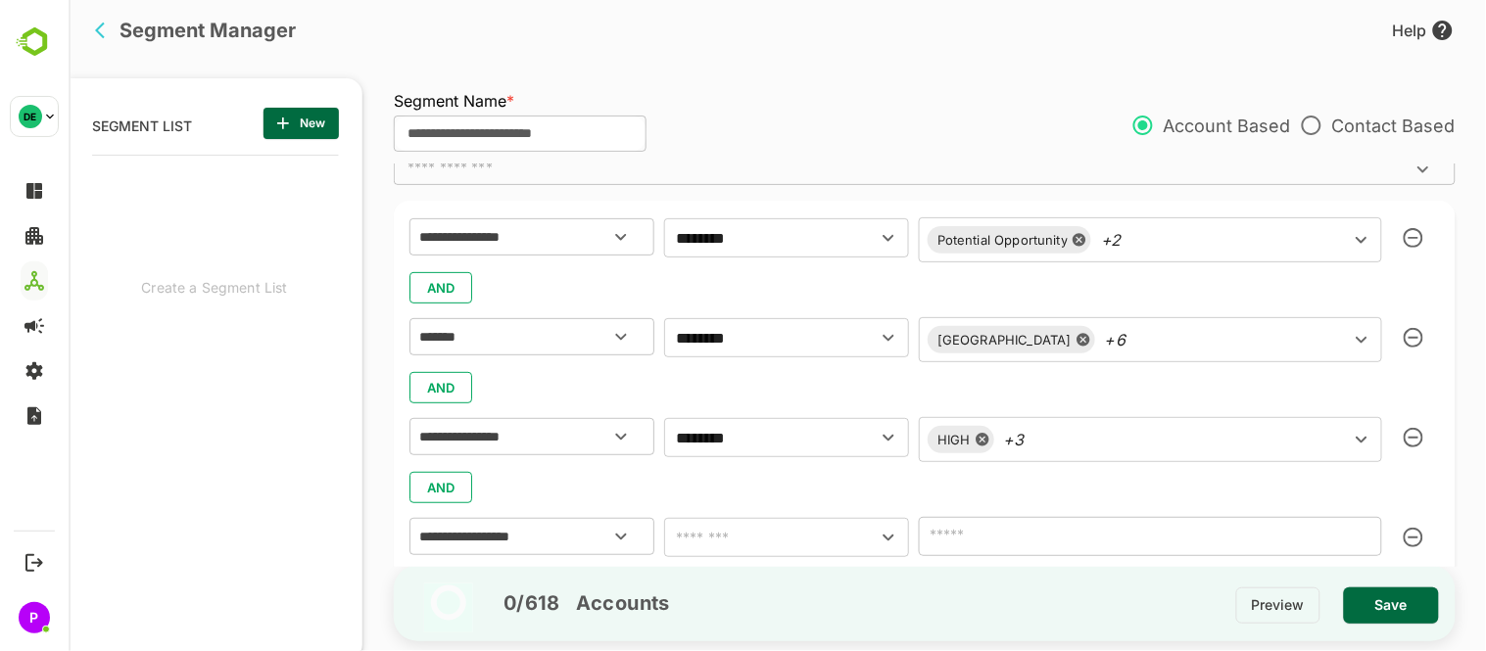
click at [1276, 546] on input "number" at bounding box center [1149, 536] width 463 height 39
click at [1408, 533] on icon "button" at bounding box center [1413, 538] width 20 height 20
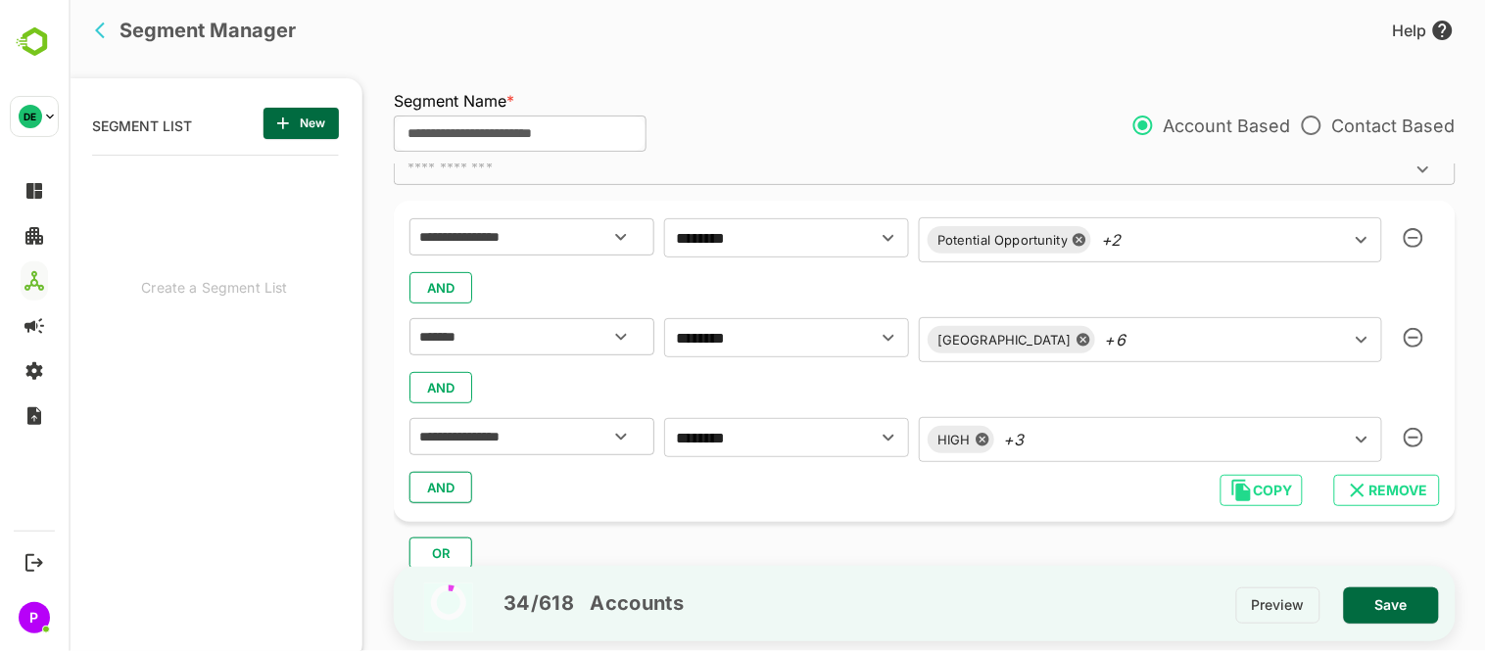
drag, startPoint x: 1285, startPoint y: 609, endPoint x: 1403, endPoint y: 604, distance: 117.6
click at [1403, 604] on div "Preview Save" at bounding box center [1344, 615] width 219 height 54
click at [1388, 607] on span "Save" at bounding box center [1391, 605] width 64 height 25
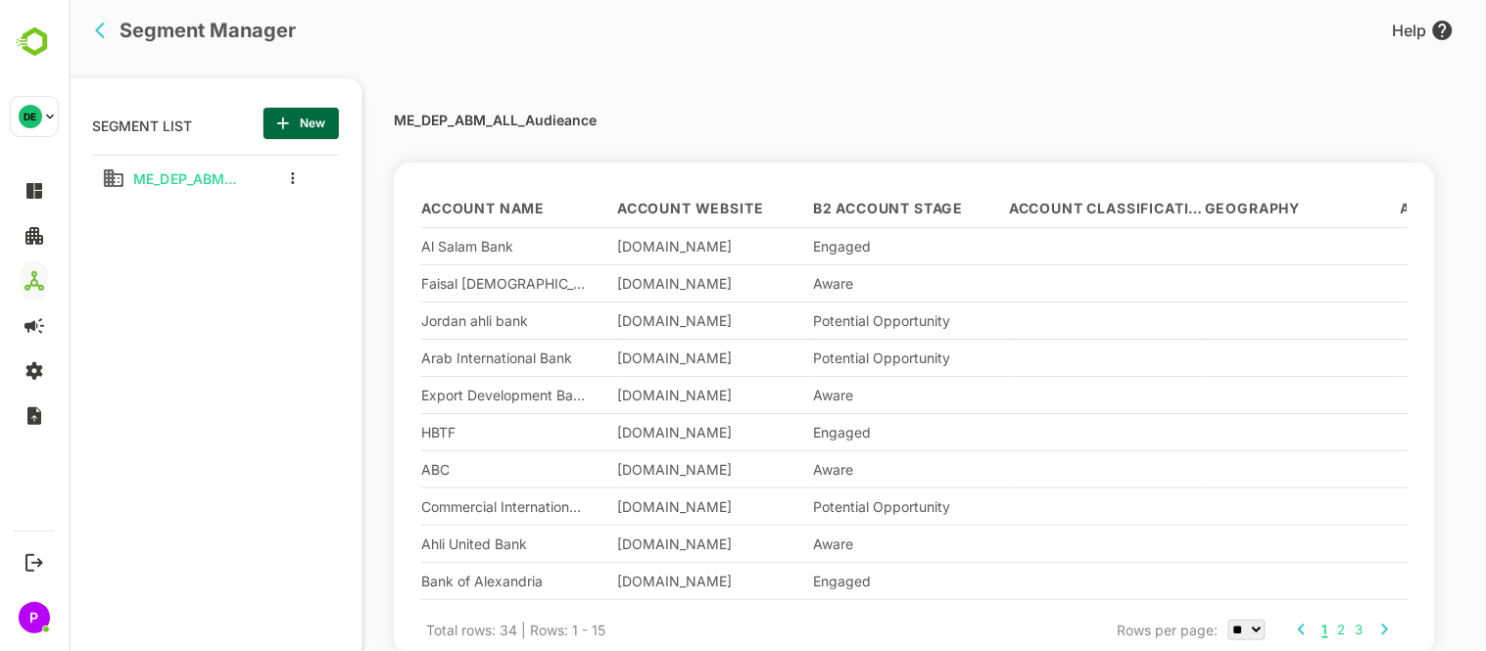
scroll to position [184, 0]
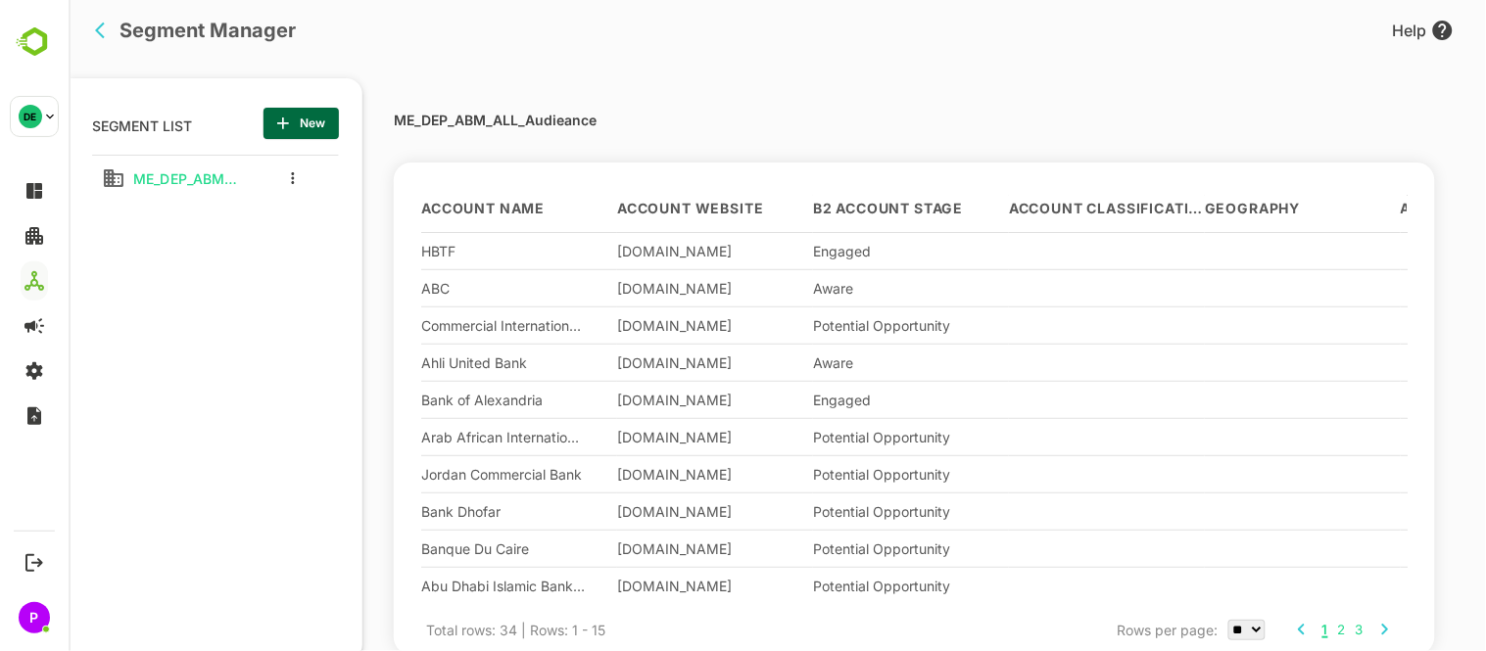
click at [1231, 632] on select "** ** ** ***" at bounding box center [1245, 630] width 37 height 21
select select "***"
click at [1227, 620] on select "** ** ** ***" at bounding box center [1245, 630] width 37 height 21
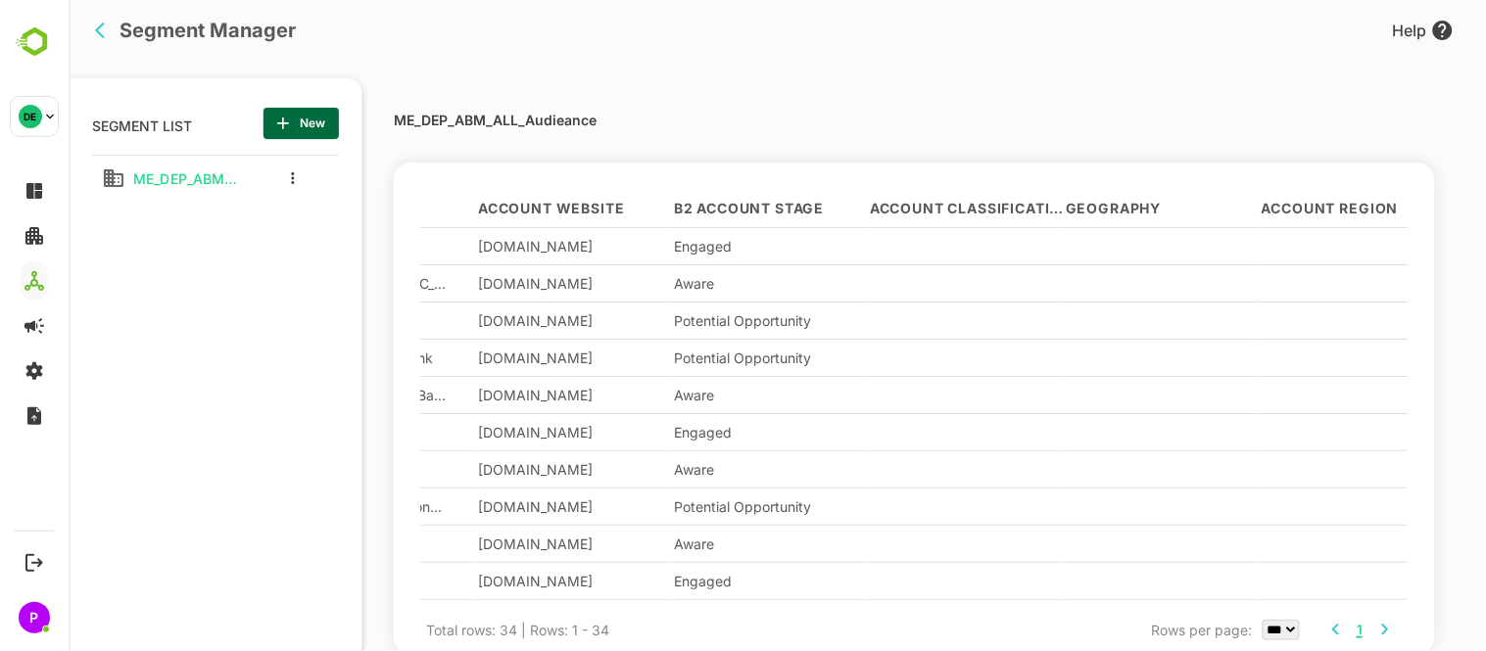
scroll to position [0, 138]
click at [287, 176] on button "more actions" at bounding box center [292, 178] width 10 height 18
click at [329, 207] on div at bounding box center [321, 212] width 35 height 14
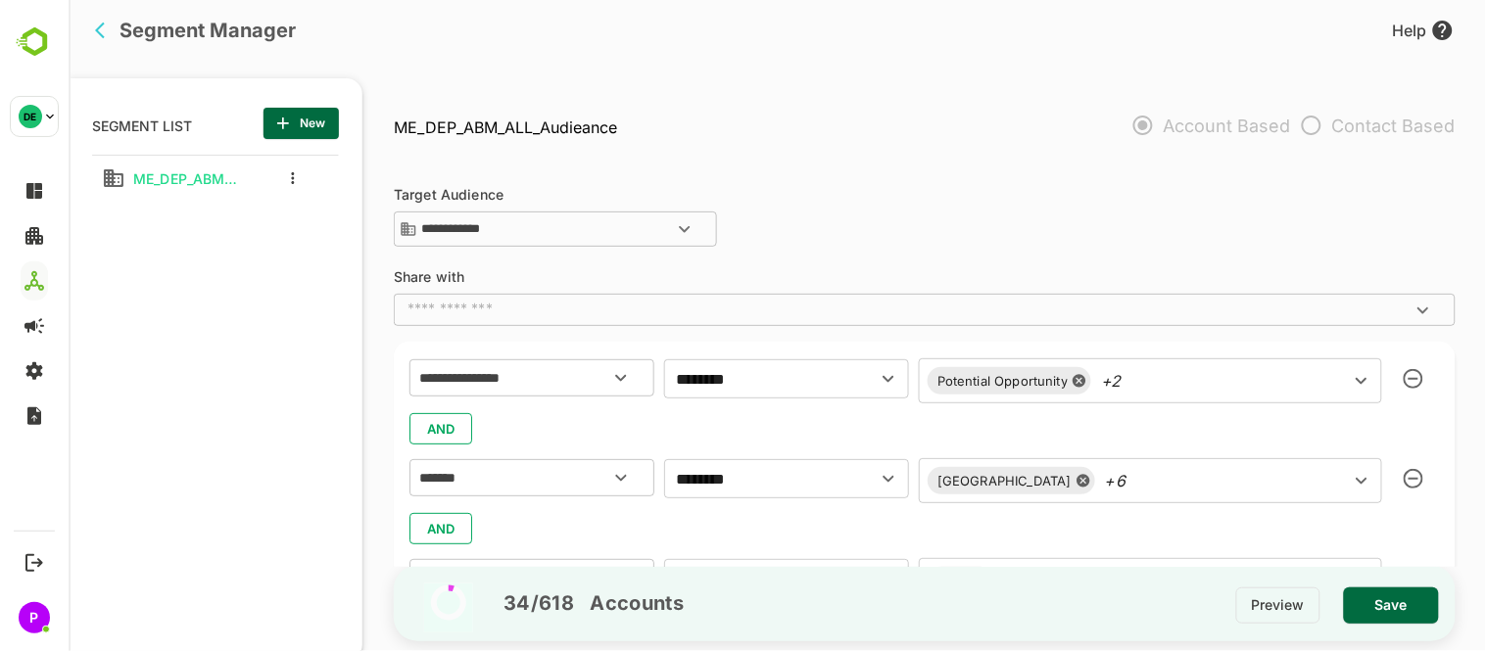
scroll to position [141, 0]
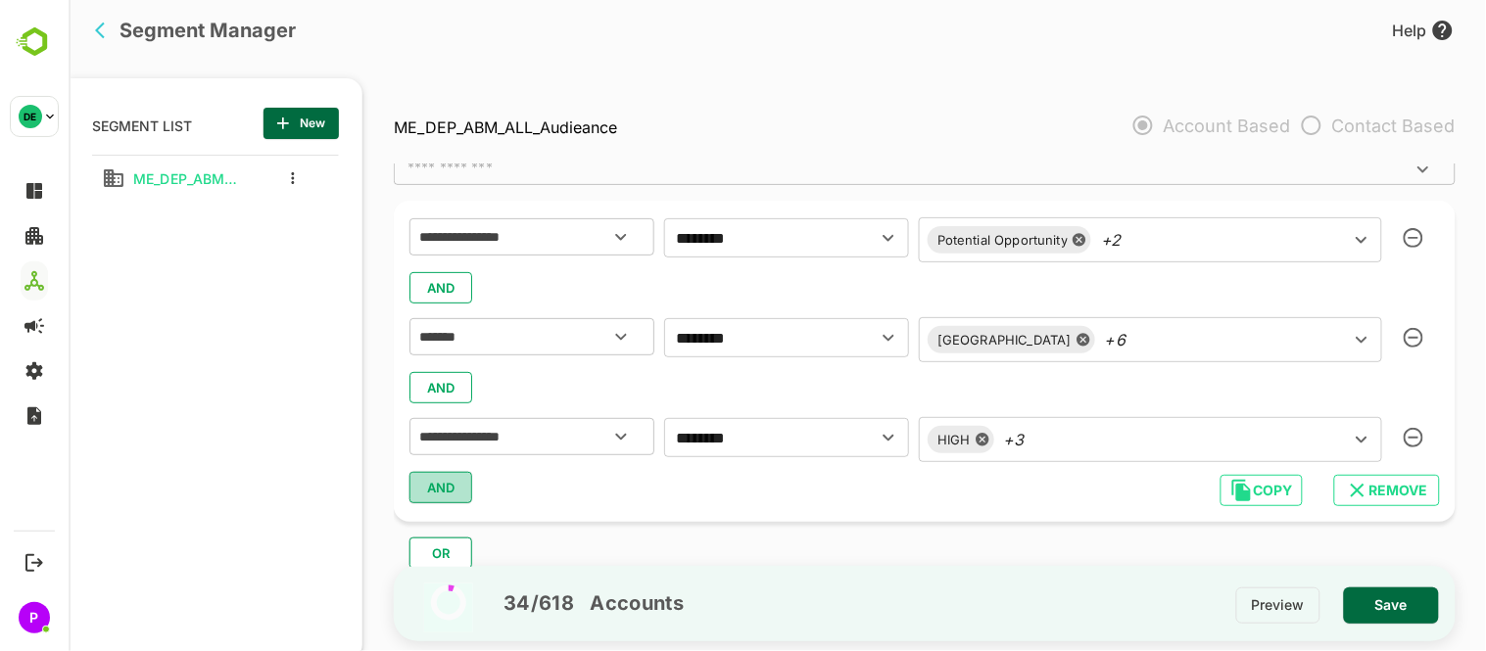
click at [434, 485] on span "AND" at bounding box center [439, 487] width 29 height 25
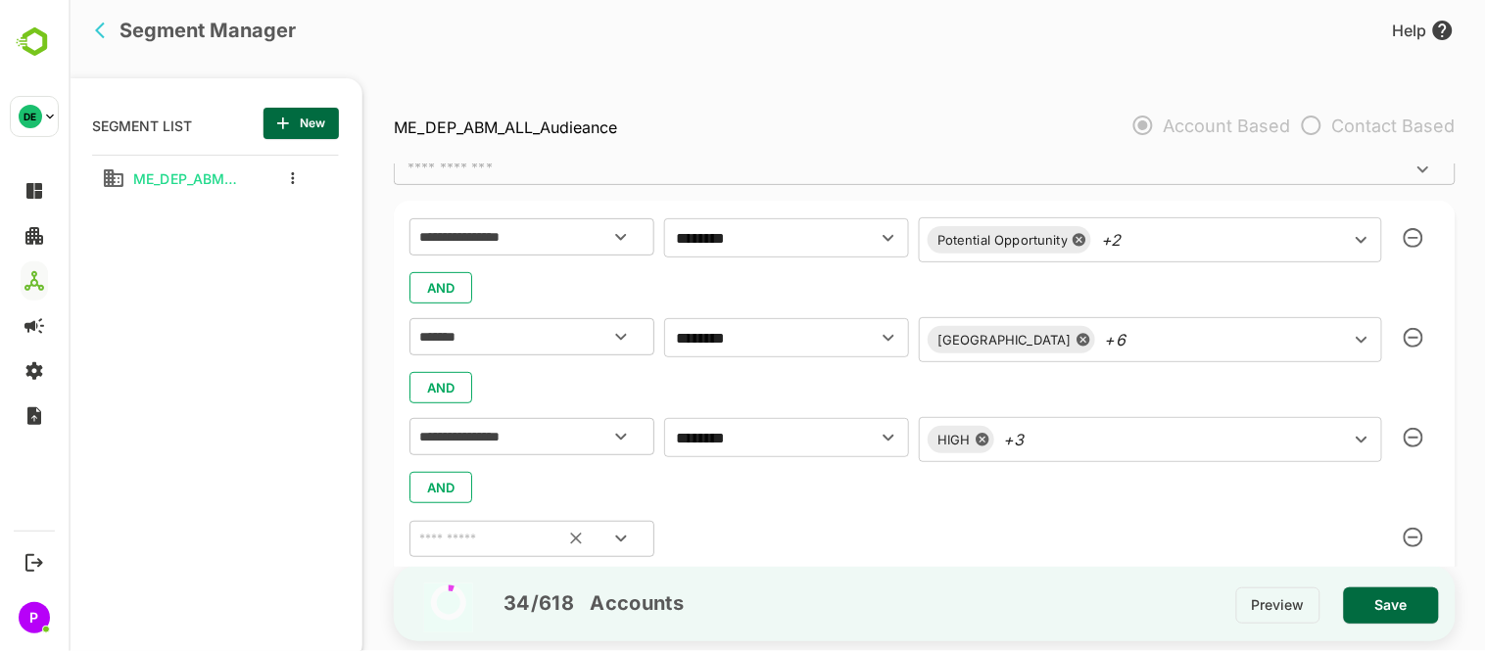
click at [621, 542] on icon "Open" at bounding box center [620, 539] width 24 height 24
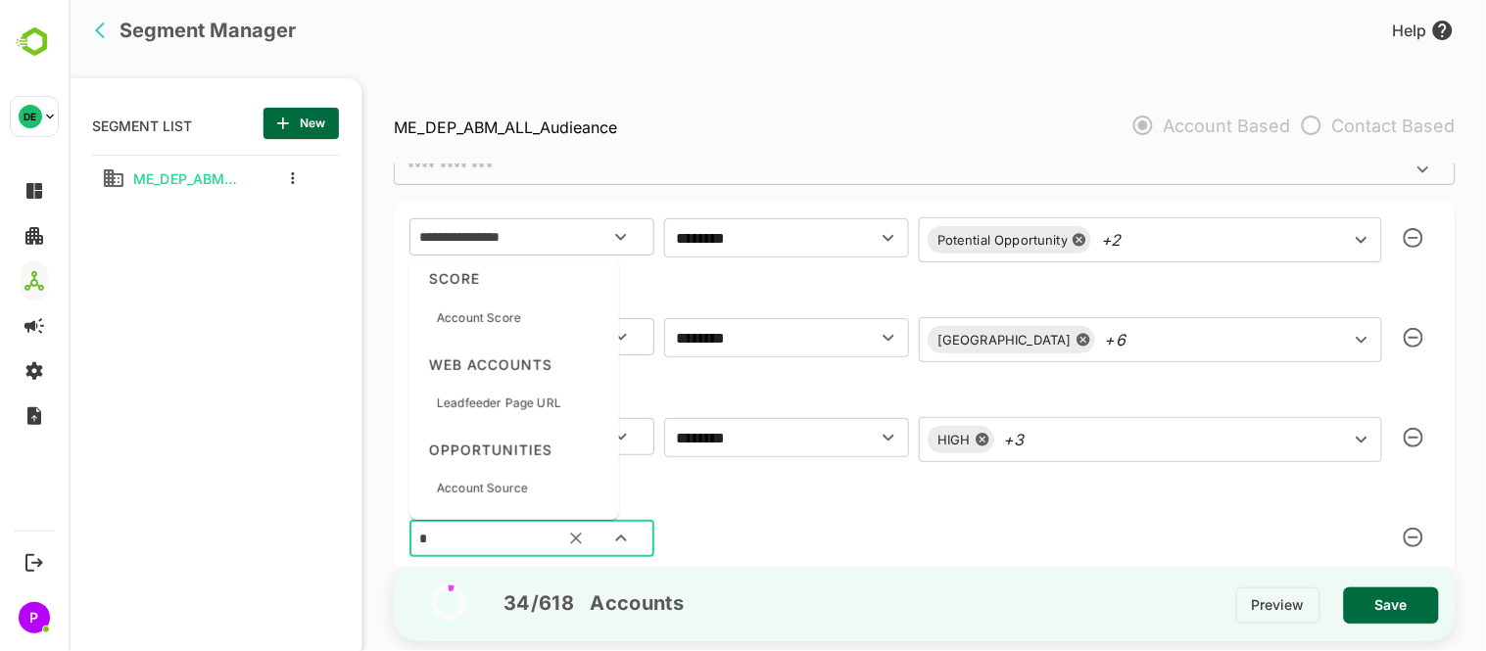
scroll to position [0, 0]
type input "****"
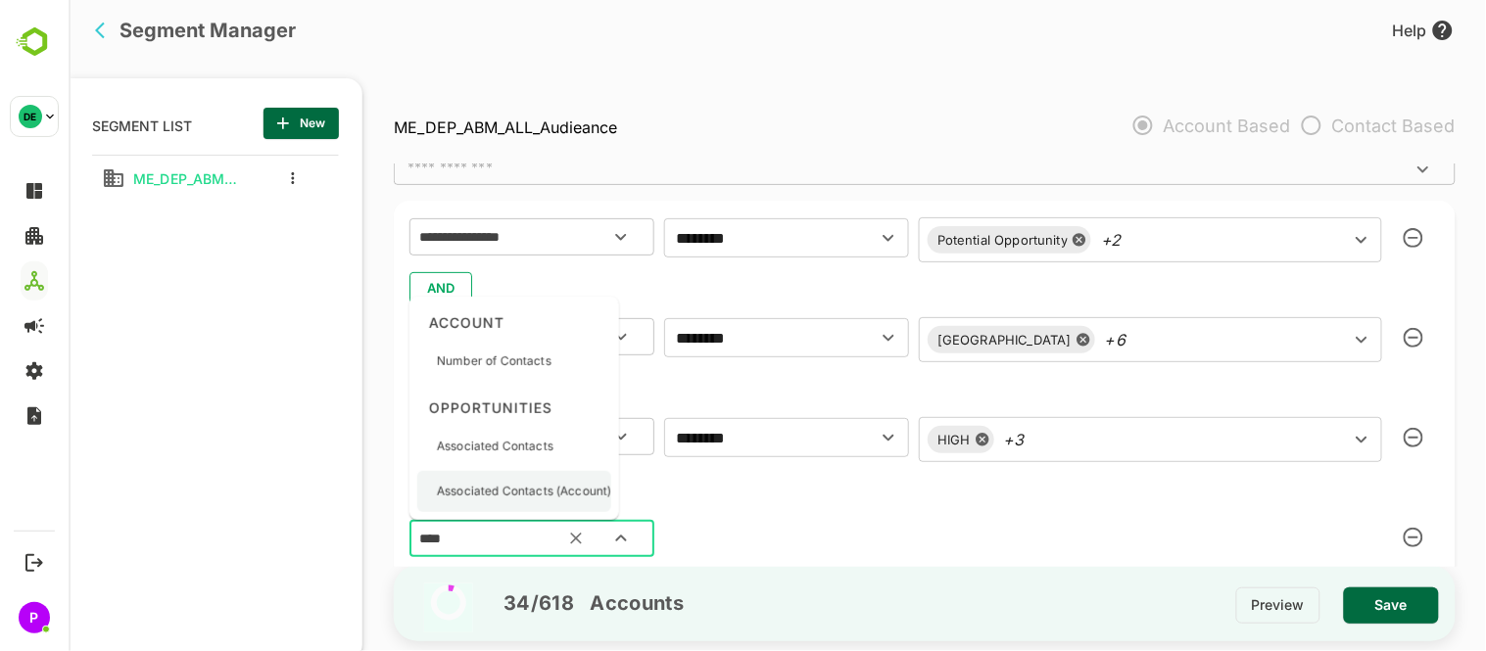
click at [514, 487] on p "Associated Contacts (Account)" at bounding box center [523, 492] width 174 height 18
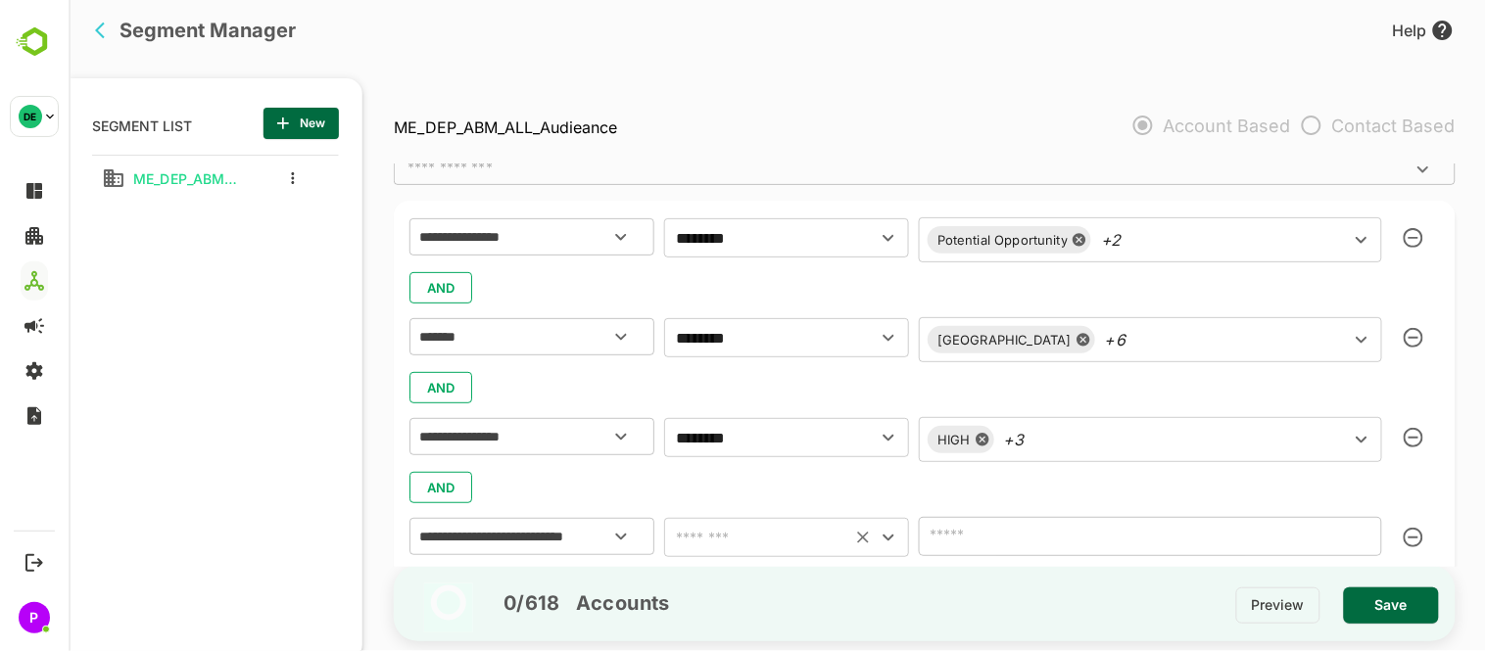
click at [885, 540] on icon "Open" at bounding box center [887, 538] width 11 height 7
click at [721, 388] on li "includes" at bounding box center [785, 382] width 245 height 35
type input "********"
click at [1356, 535] on icon "Open" at bounding box center [1361, 537] width 24 height 24
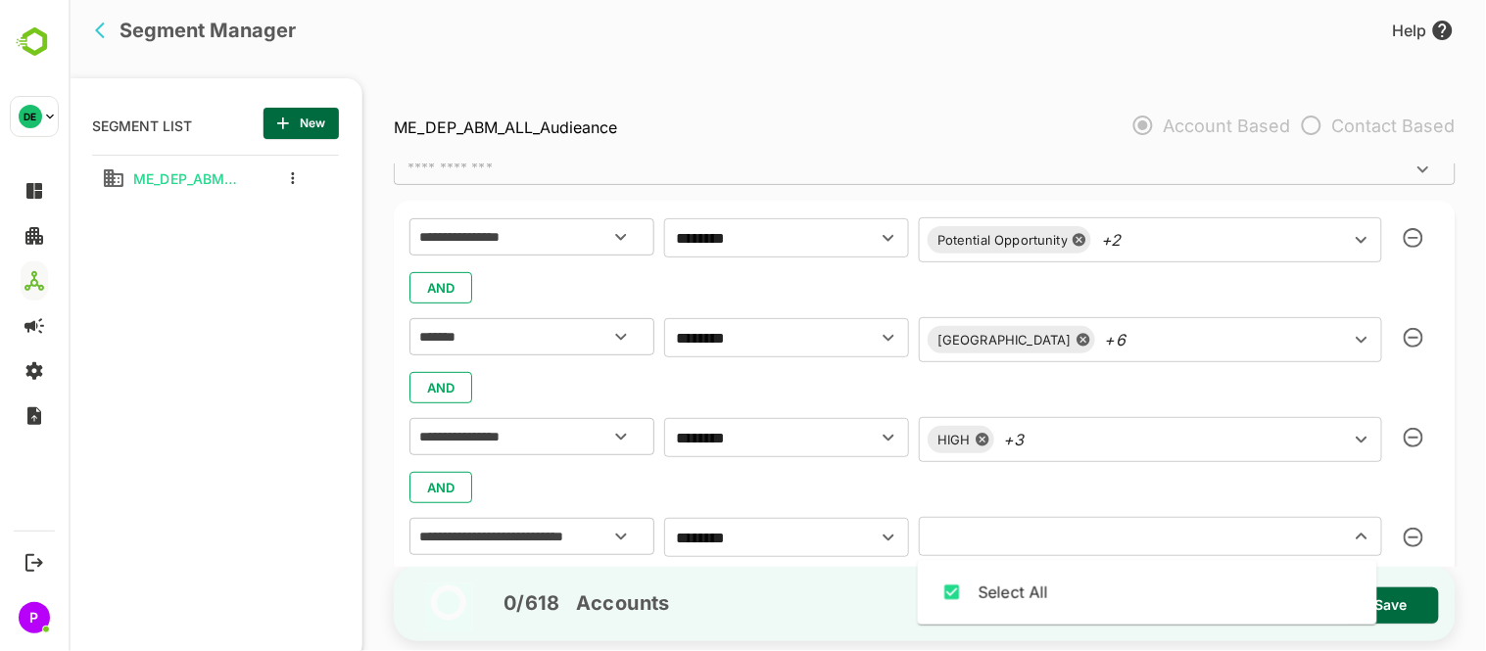
scroll to position [241, 0]
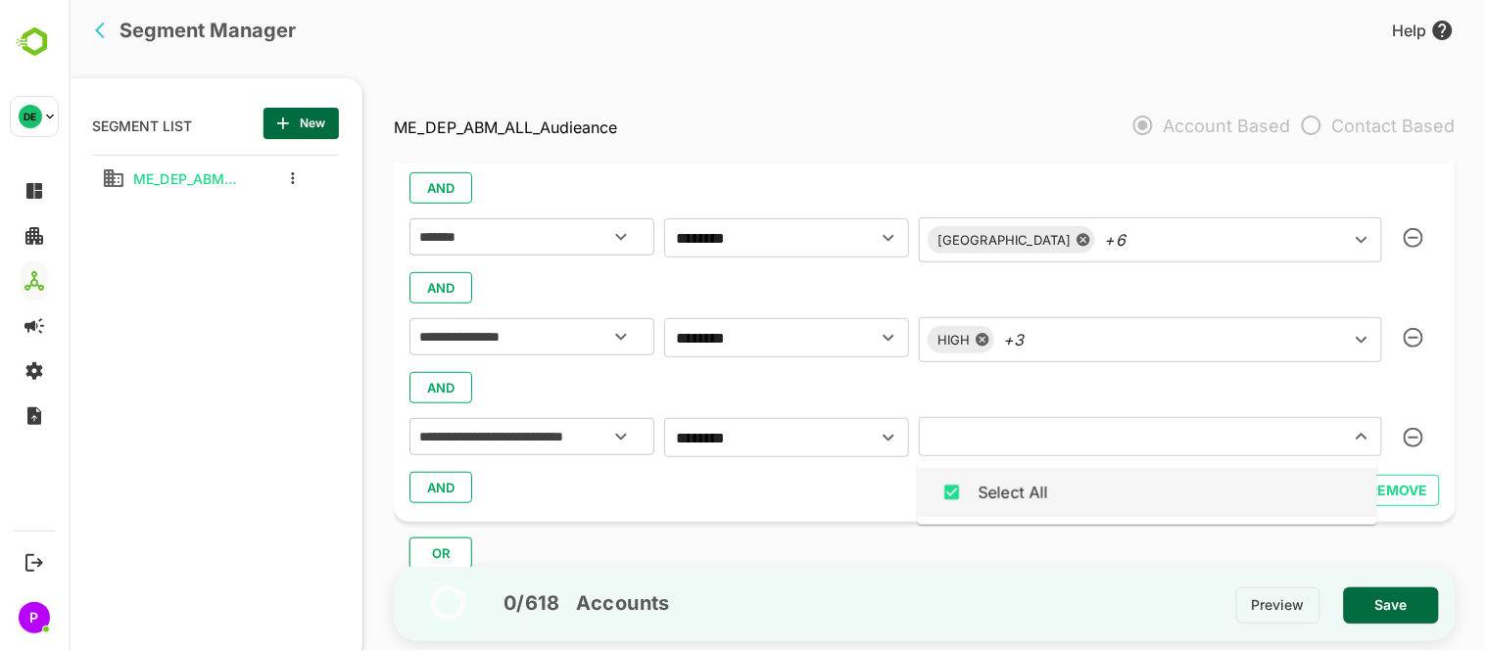
click at [1420, 435] on button "button" at bounding box center [1412, 437] width 43 height 43
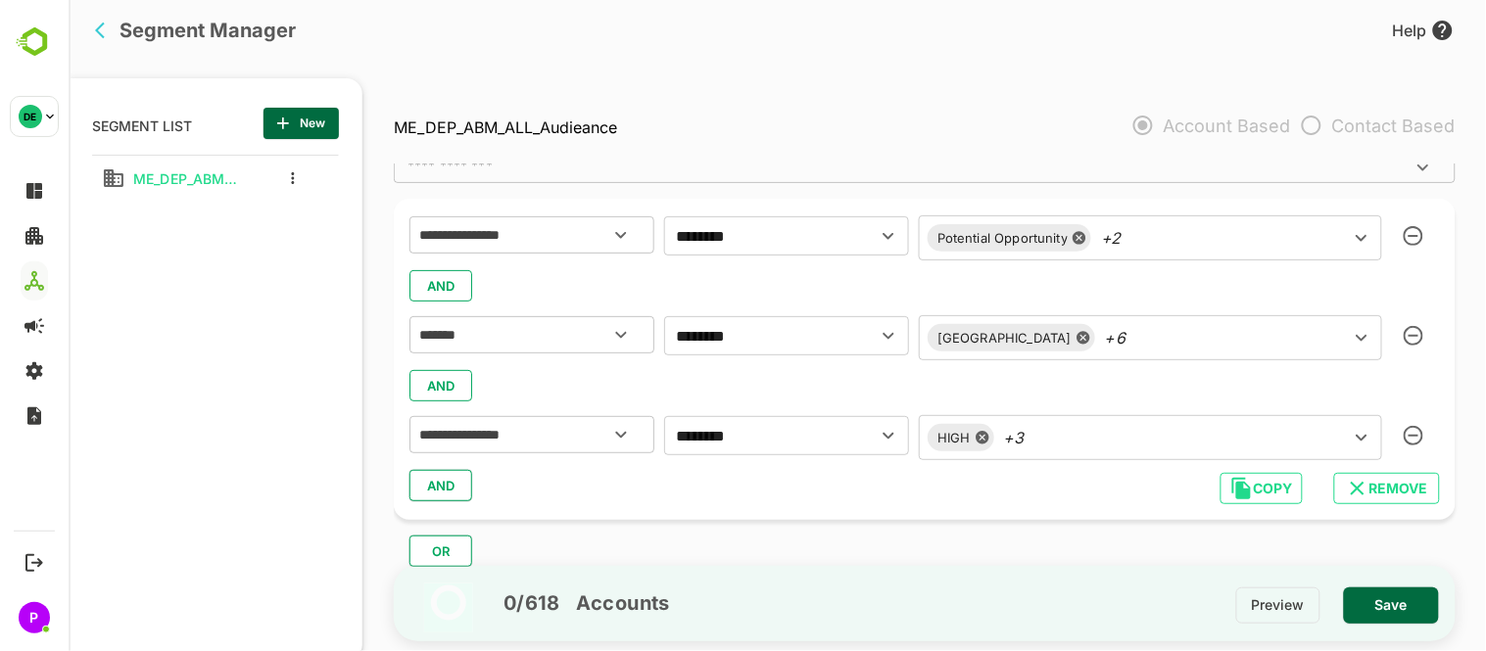
scroll to position [142, 0]
click at [437, 492] on span "AND" at bounding box center [439, 486] width 29 height 25
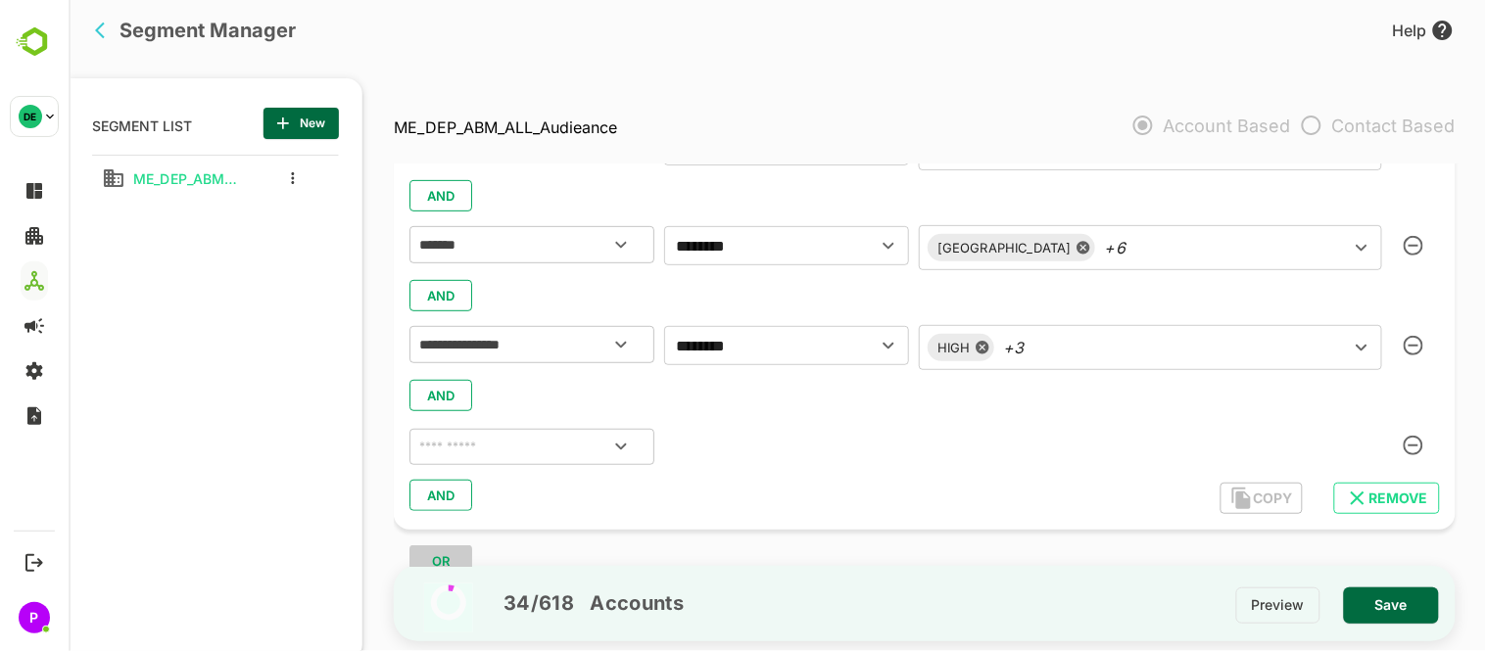
scroll to position [241, 0]
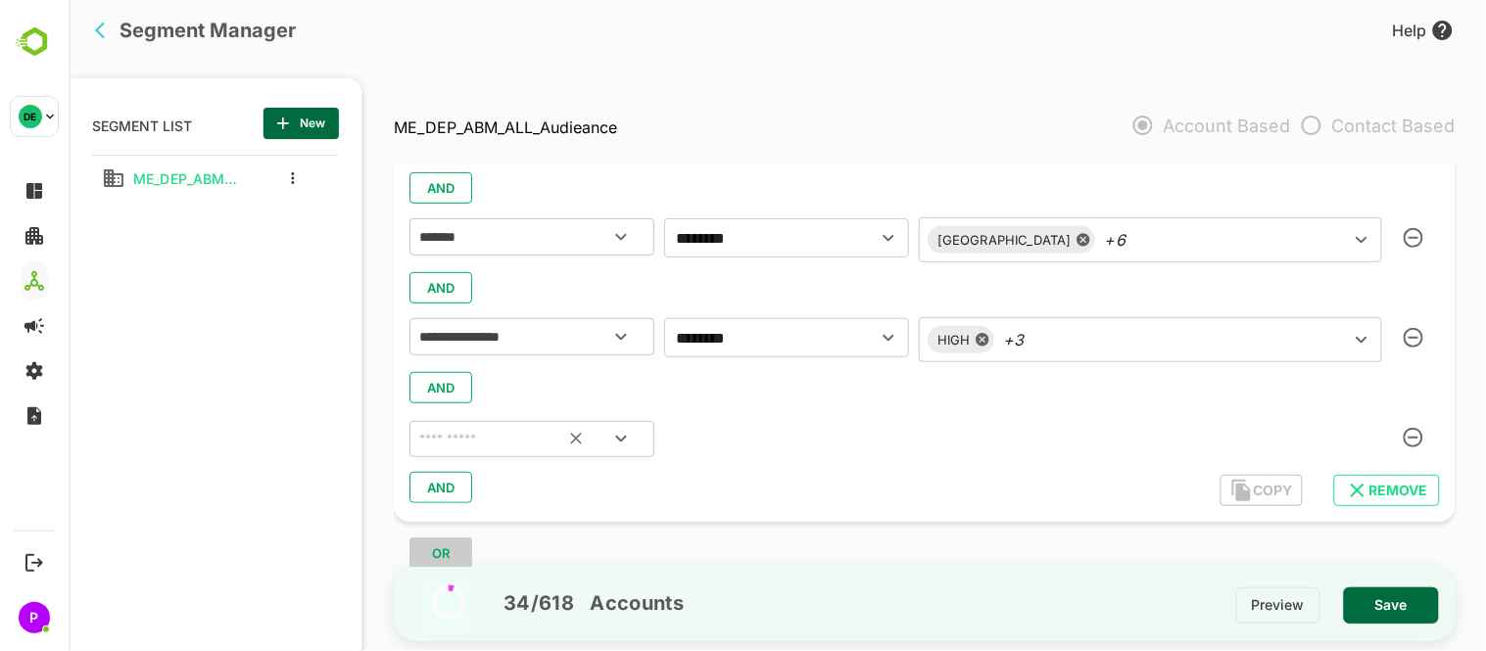
click at [623, 428] on icon "Open" at bounding box center [620, 439] width 24 height 24
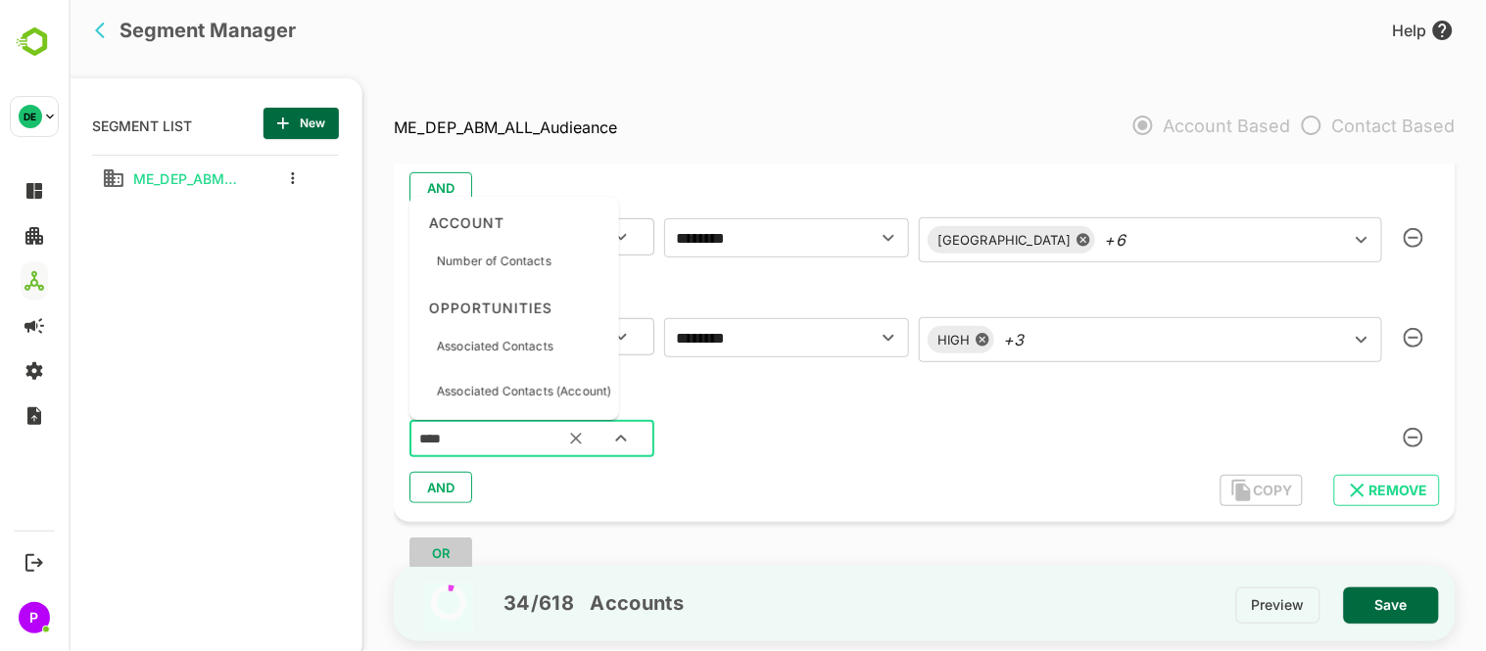
type input "*****"
click at [489, 347] on p "Associated Contacts" at bounding box center [494, 347] width 117 height 18
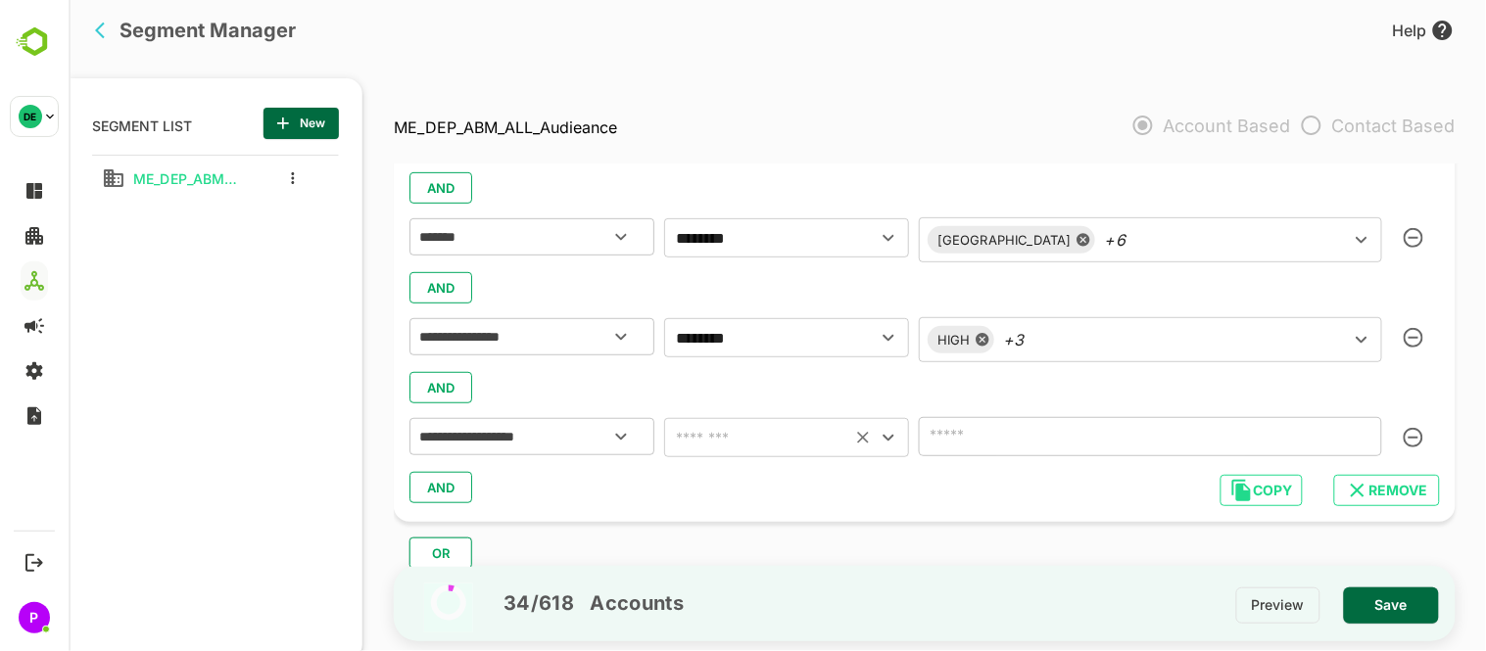
click at [893, 433] on icon "Open" at bounding box center [888, 438] width 24 height 24
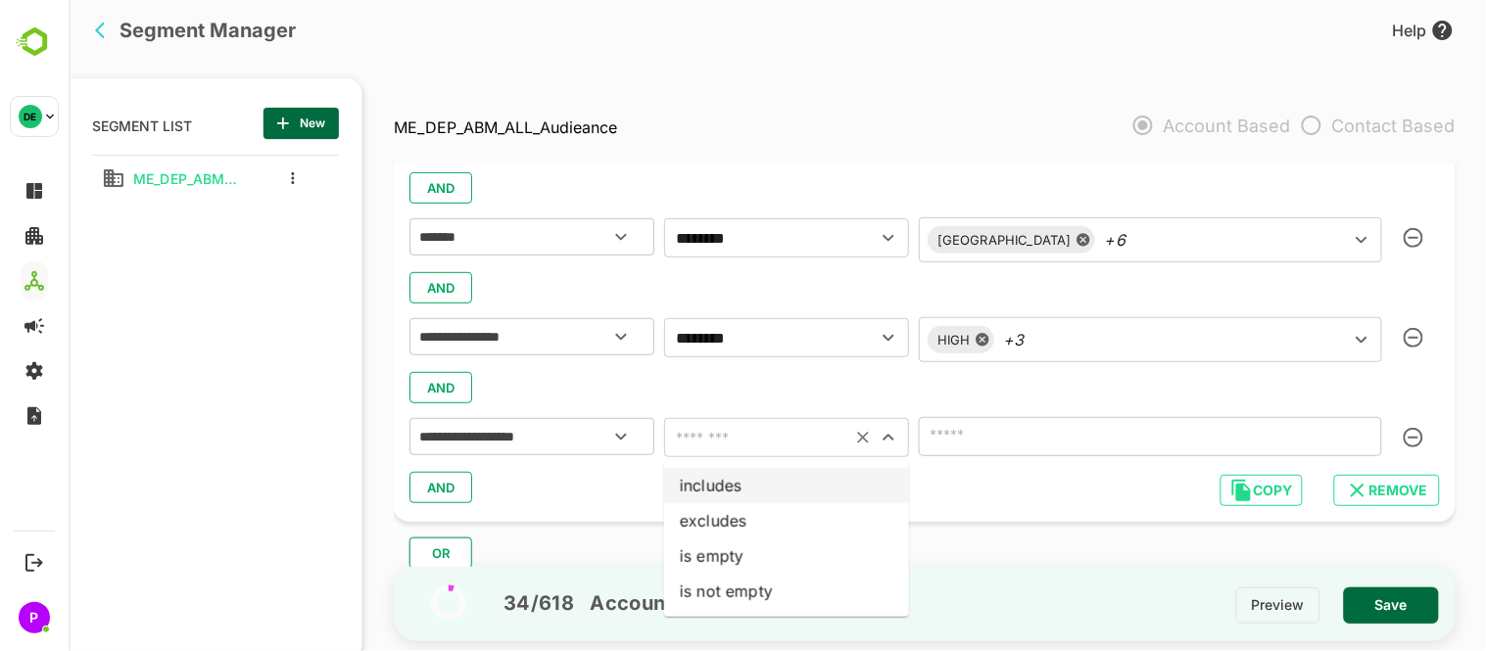
click at [736, 485] on li "includes" at bounding box center [785, 485] width 245 height 35
type input "********"
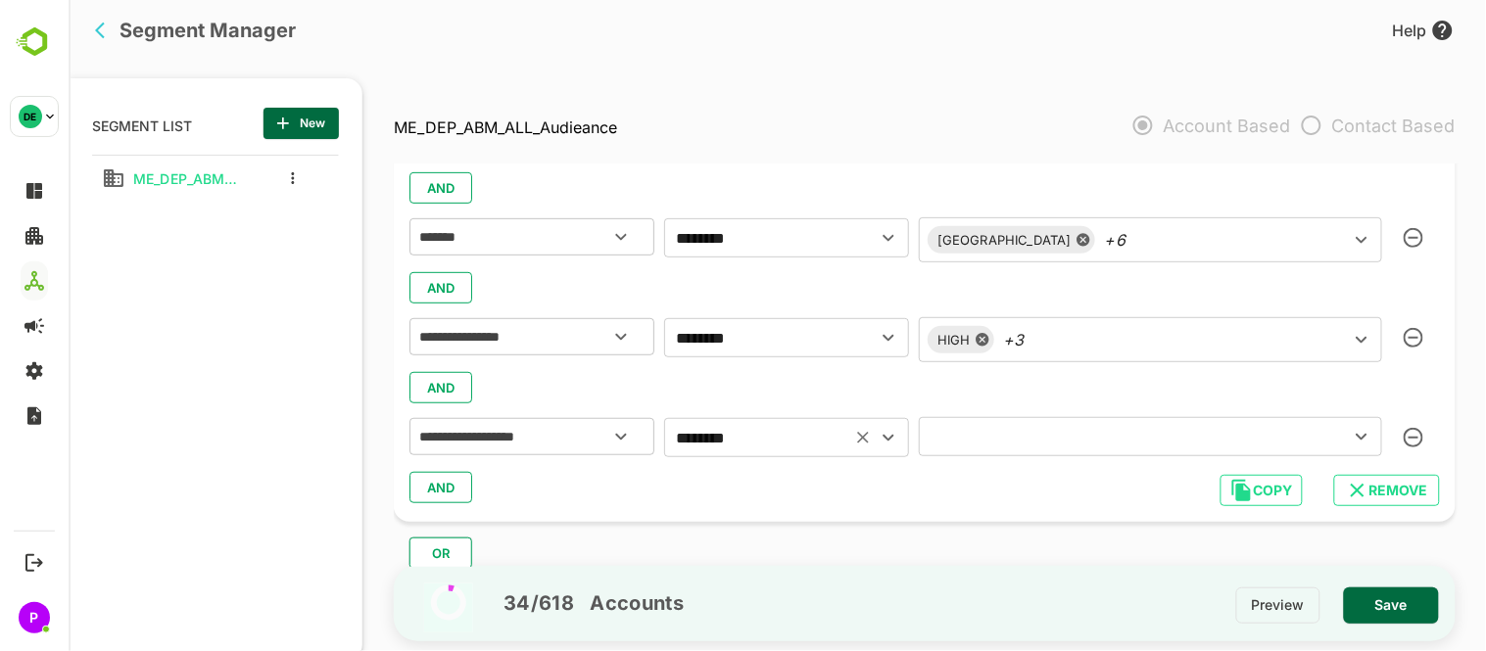
click at [1125, 441] on input "text" at bounding box center [1121, 436] width 394 height 27
click at [1108, 495] on div "Select All" at bounding box center [1146, 492] width 428 height 37
click at [818, 485] on div "AND" at bounding box center [923, 487] width 1030 height 37
click at [1040, 444] on input "text" at bounding box center [1121, 436] width 394 height 27
click at [1396, 602] on span "Save" at bounding box center [1391, 605] width 64 height 25
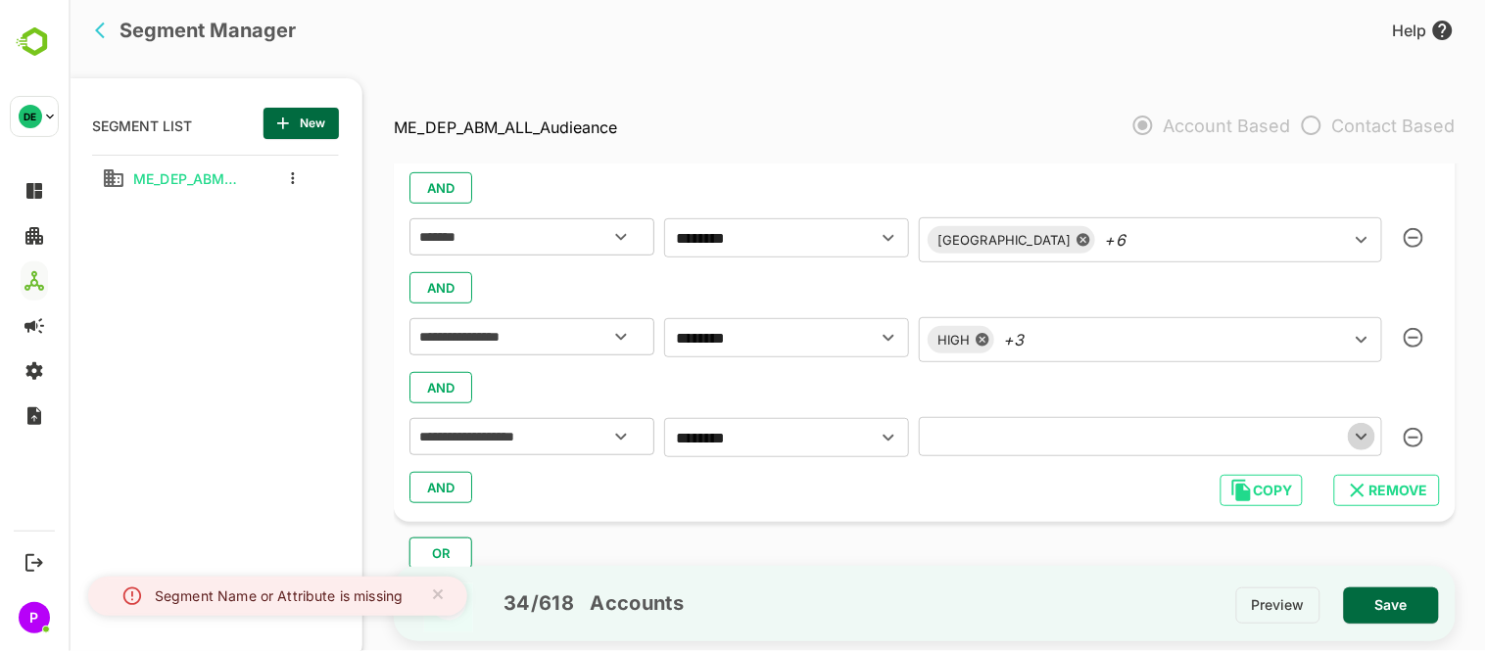
click at [1349, 441] on icon "Open" at bounding box center [1361, 437] width 24 height 24
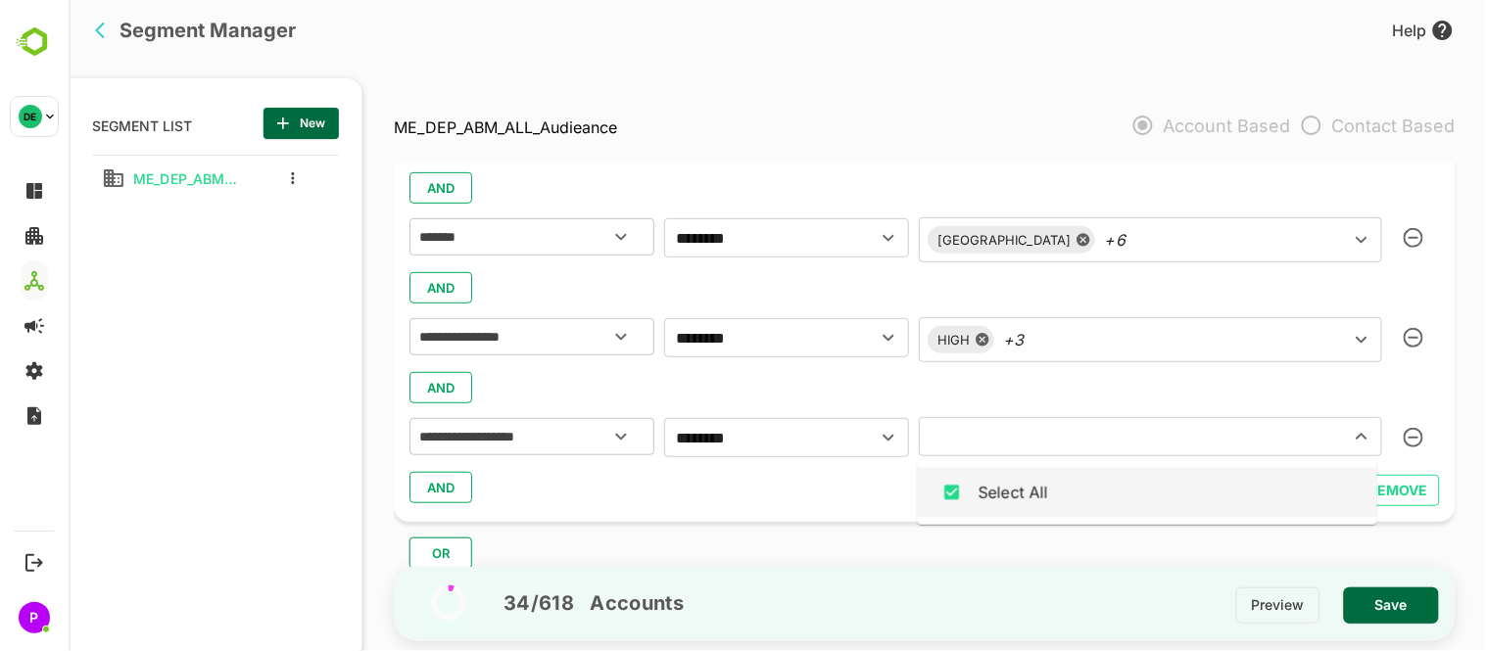
scroll to position [240, 0]
click at [1022, 497] on div "Select All" at bounding box center [1013, 494] width 71 height 24
click at [795, 517] on div "**********" at bounding box center [924, 311] width 1062 height 421
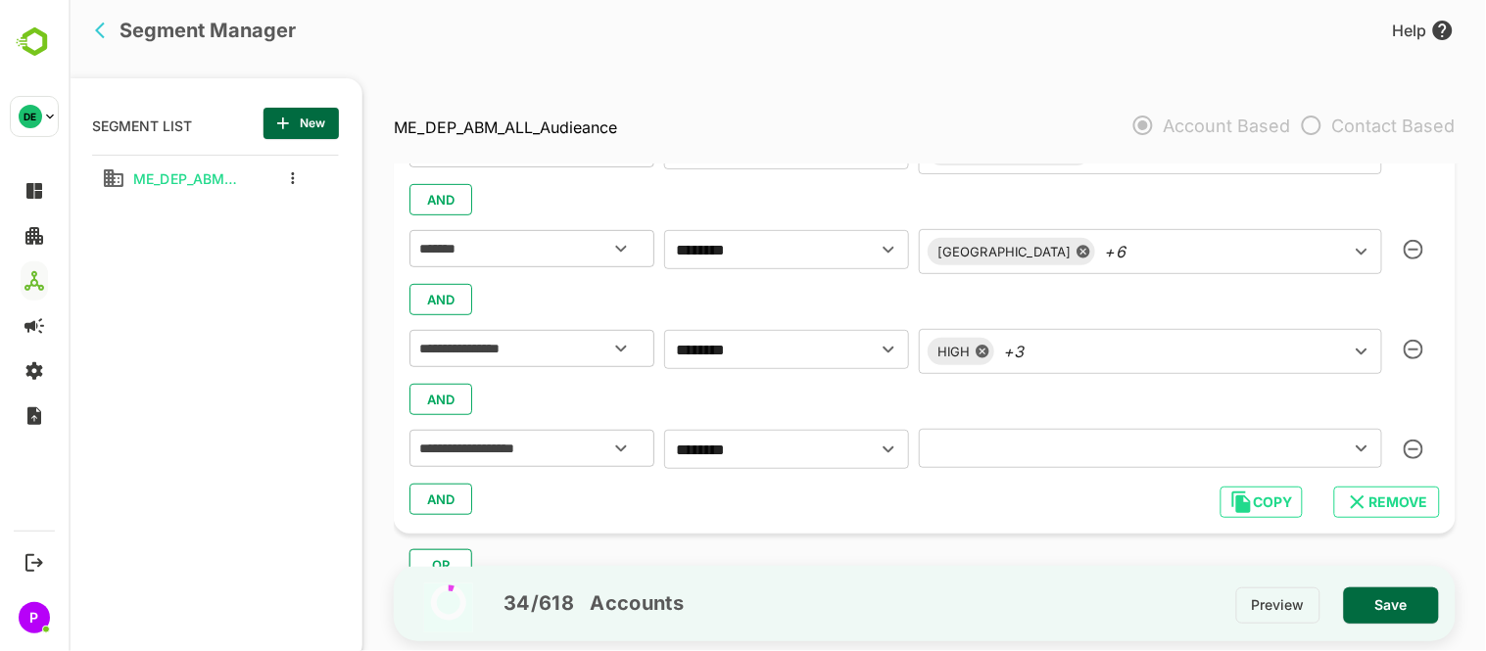
scroll to position [231, 0]
click at [1396, 591] on button "Save" at bounding box center [1390, 606] width 95 height 36
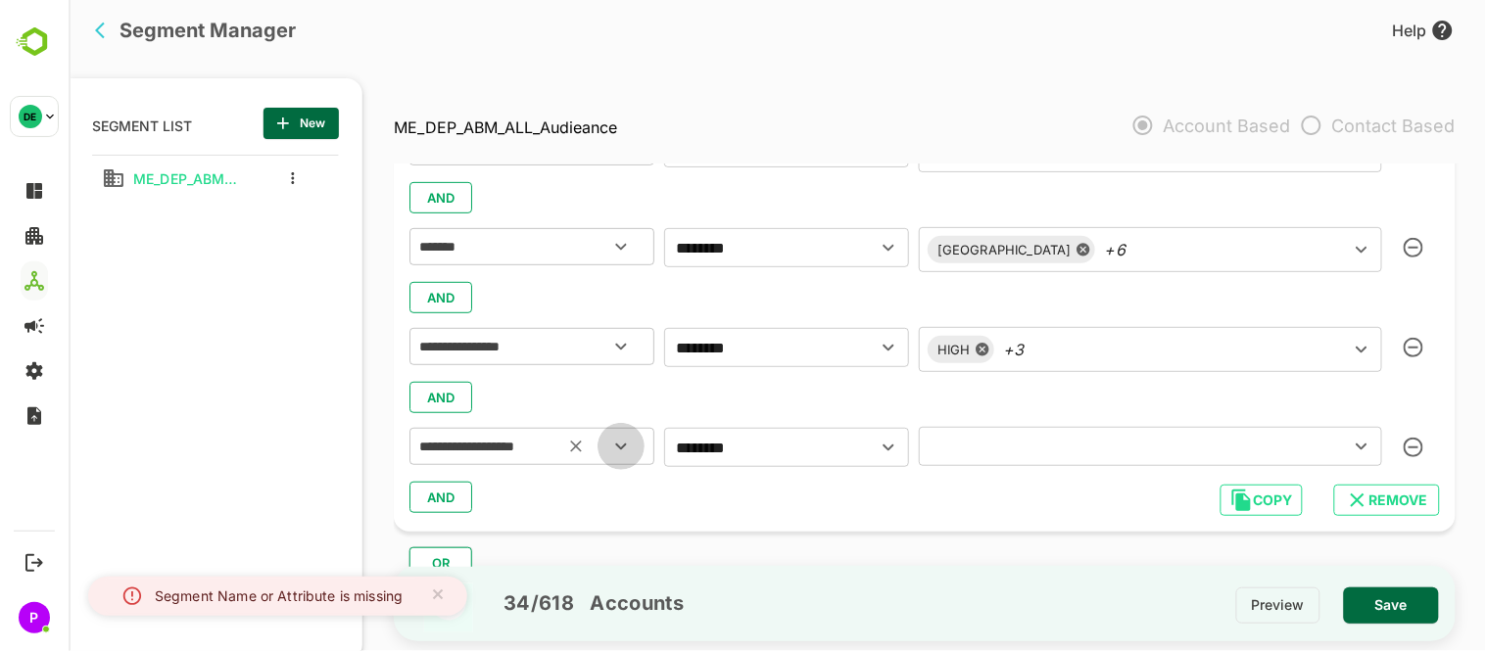
click at [613, 445] on icon "Open" at bounding box center [620, 447] width 24 height 24
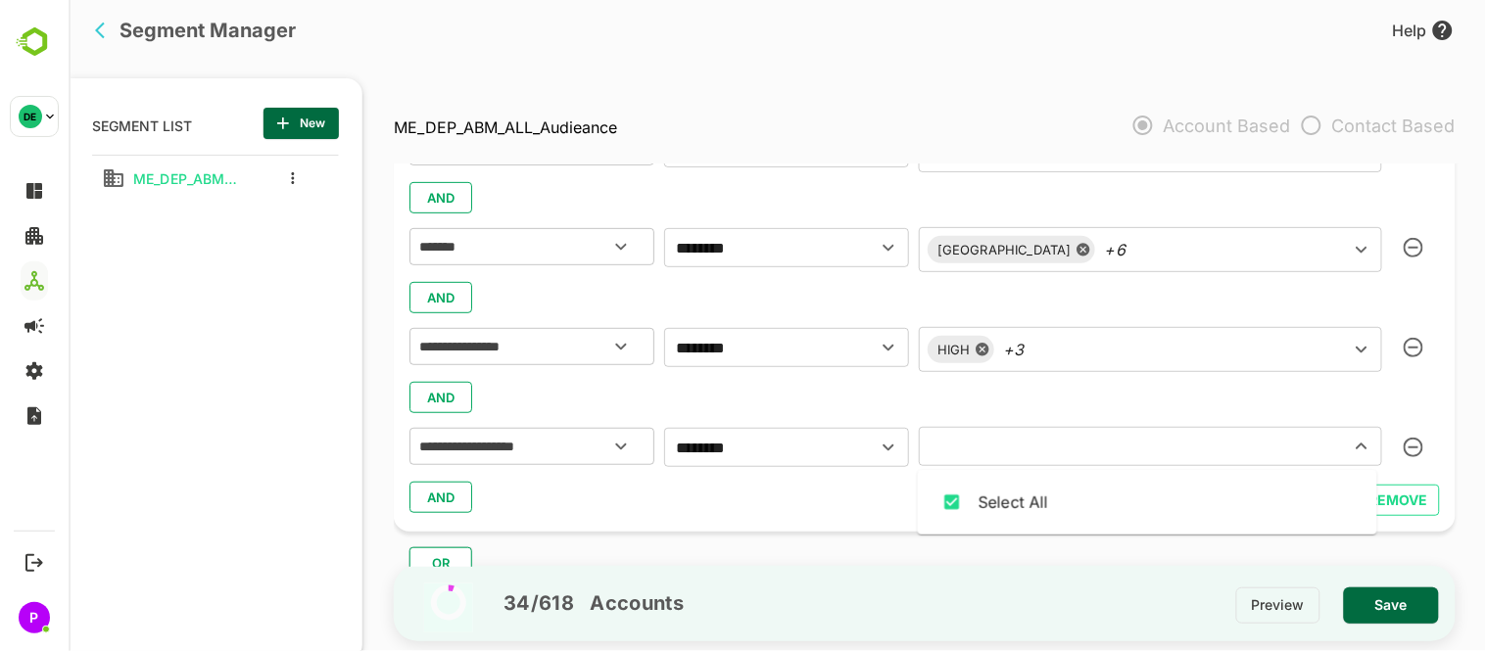
click at [1010, 434] on input "text" at bounding box center [1121, 446] width 394 height 27
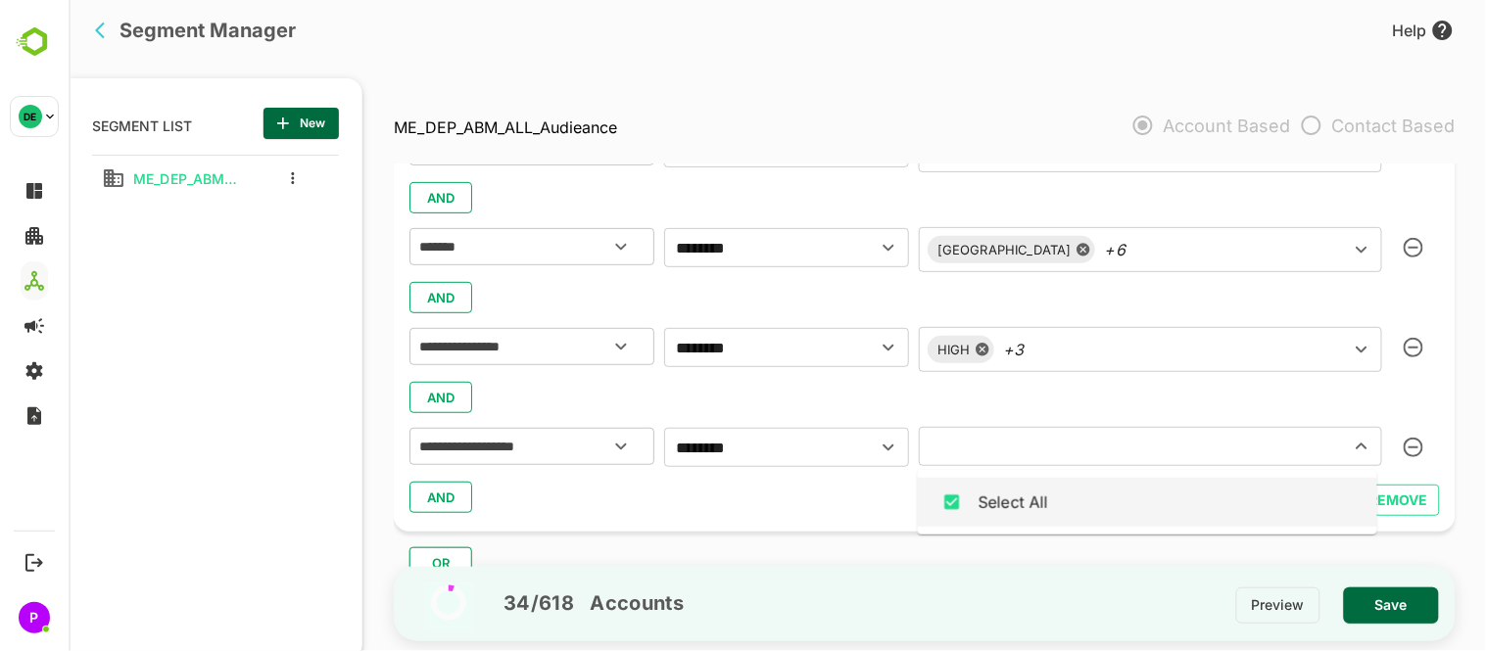
click at [1109, 497] on div "Select All" at bounding box center [1146, 502] width 428 height 37
click at [1054, 497] on div "Select All" at bounding box center [1146, 502] width 428 height 37
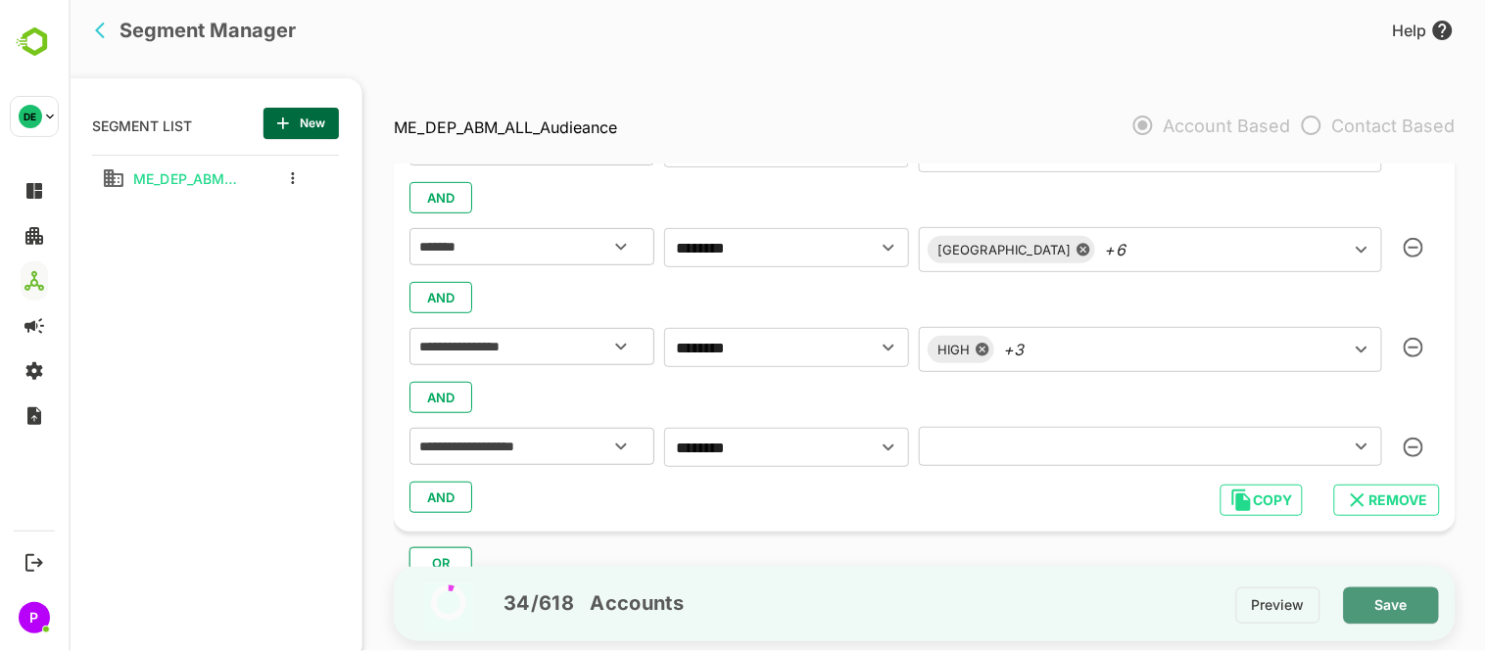
click at [1421, 611] on span "Save" at bounding box center [1391, 605] width 64 height 25
click at [1396, 603] on span "Save" at bounding box center [1391, 605] width 64 height 25
click at [1395, 491] on span "REMOVE" at bounding box center [1386, 500] width 74 height 25
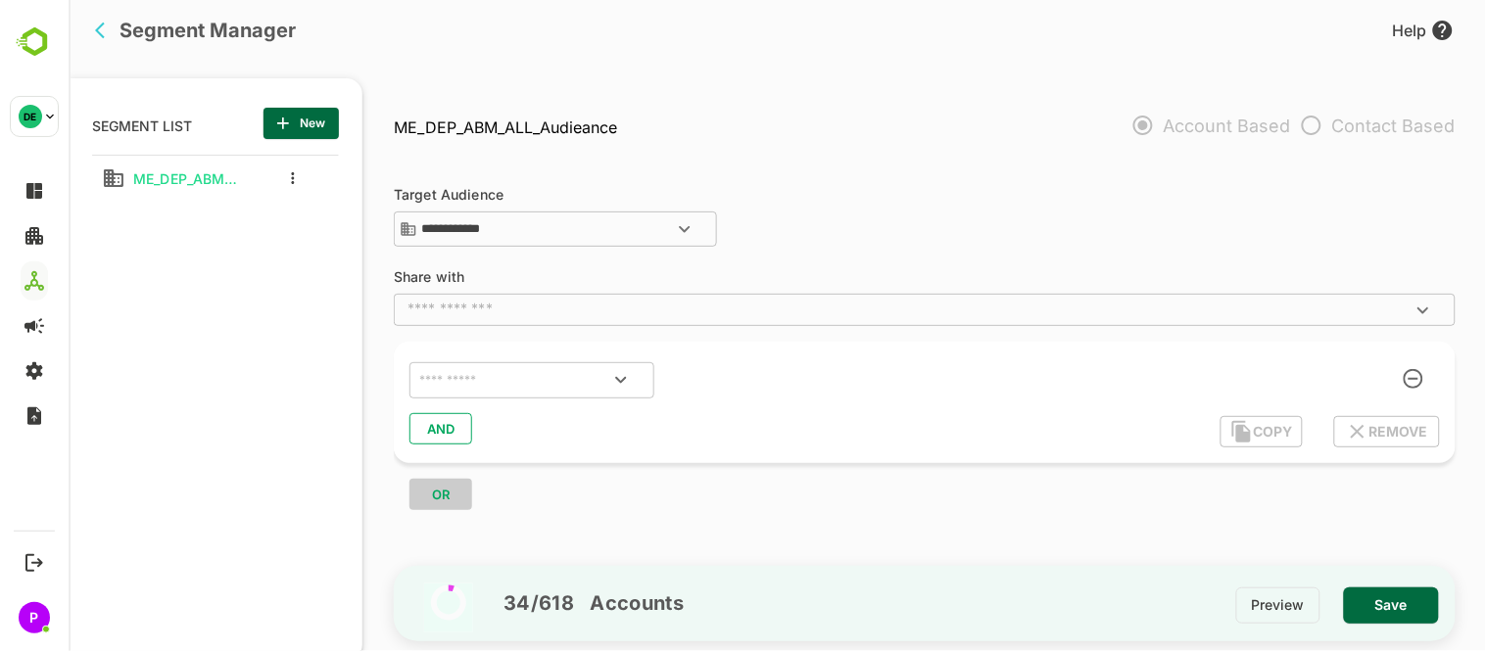
scroll to position [0, 0]
click at [152, 182] on span "ME_DEP_ABM_ALL_Audieance" at bounding box center [181, 178] width 114 height 17
